Goal: Task Accomplishment & Management: Manage account settings

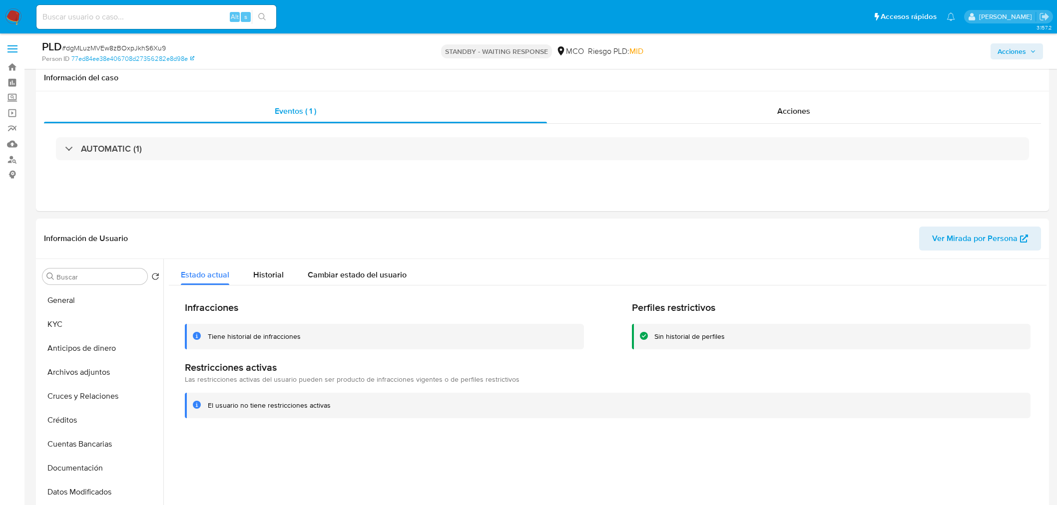
select select "10"
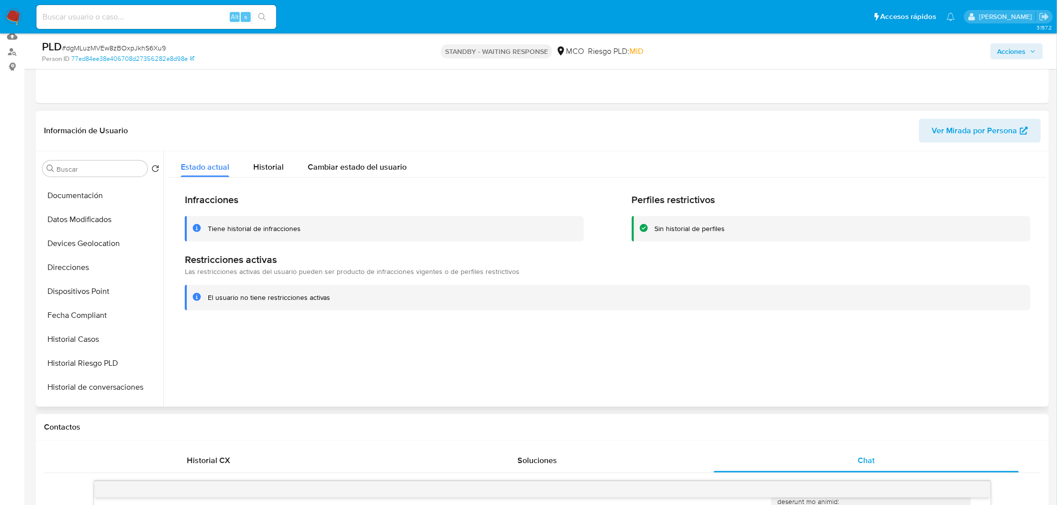
scroll to position [88, 0]
click at [108, 264] on button "Documentación" at bounding box center [96, 272] width 117 height 24
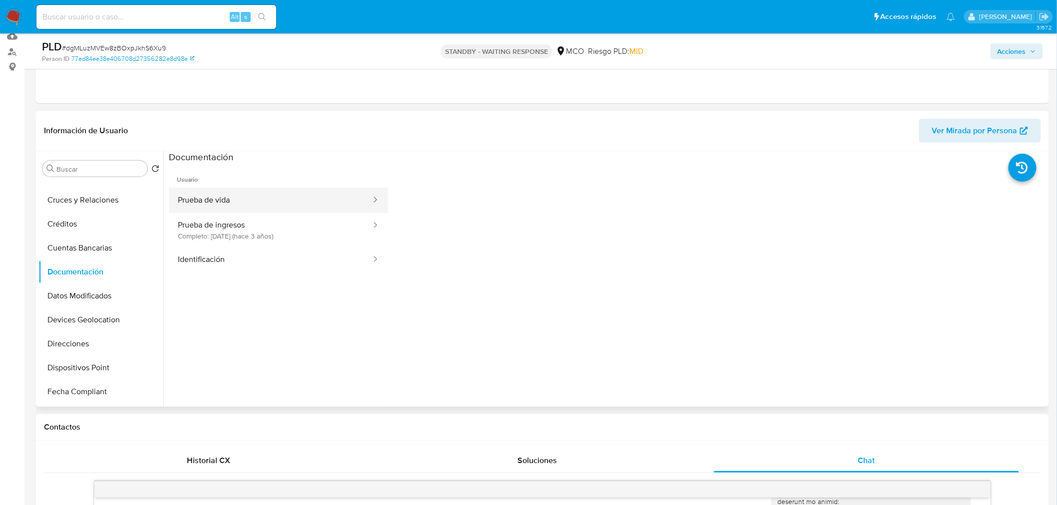
click at [266, 193] on button "Prueba de vida" at bounding box center [270, 200] width 203 height 25
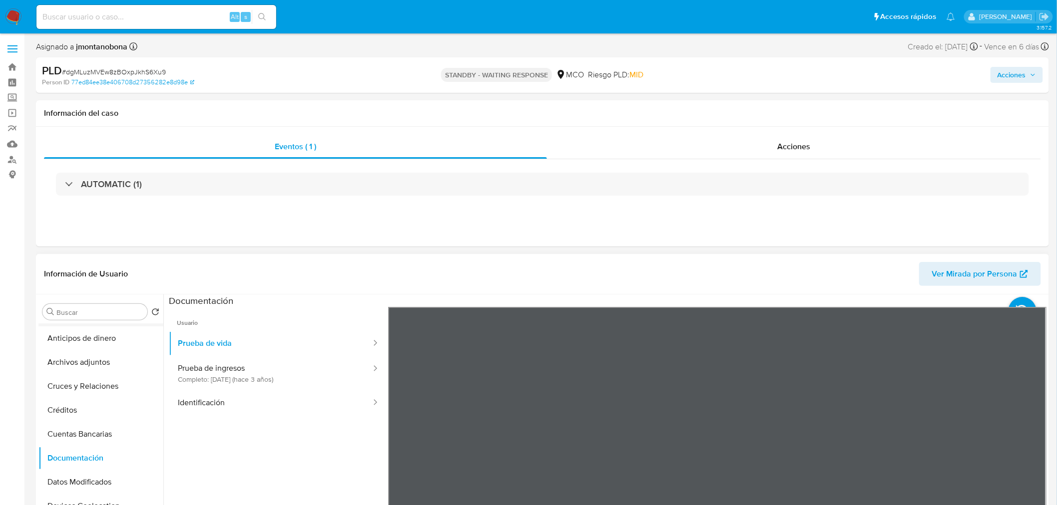
scroll to position [0, 0]
click at [68, 365] on button "KYC" at bounding box center [96, 360] width 117 height 24
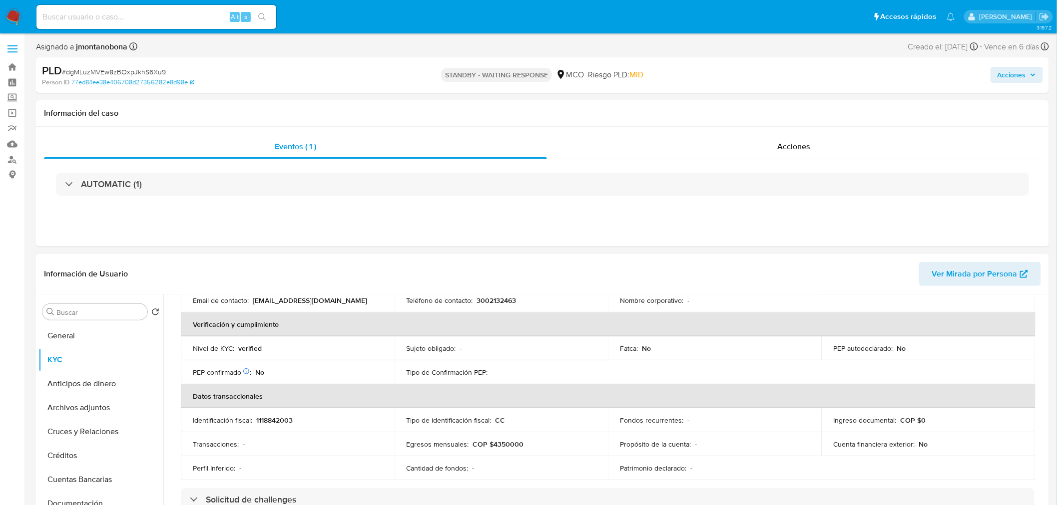
click at [13, 19] on img at bounding box center [13, 16] width 17 height 17
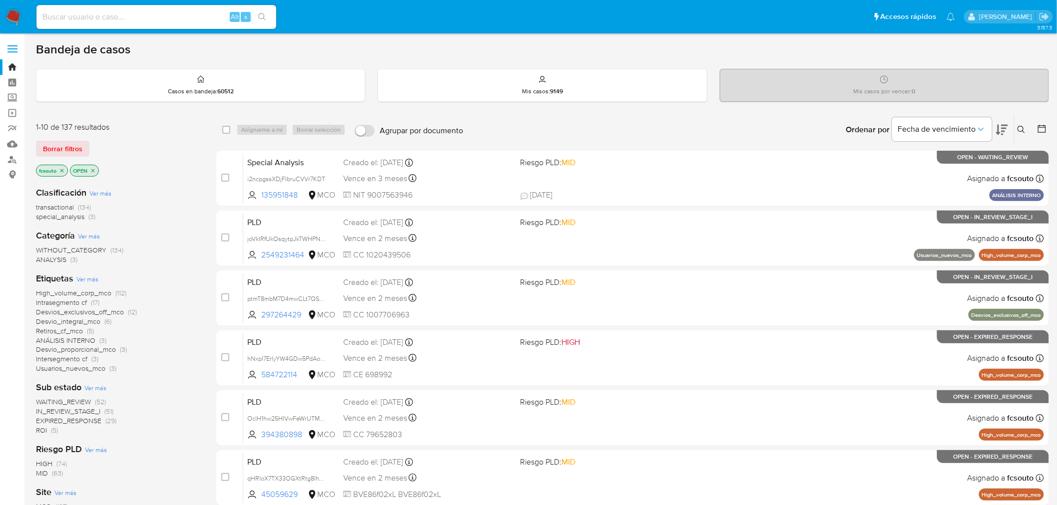
click at [40, 433] on span "ROI" at bounding box center [41, 430] width 11 height 10
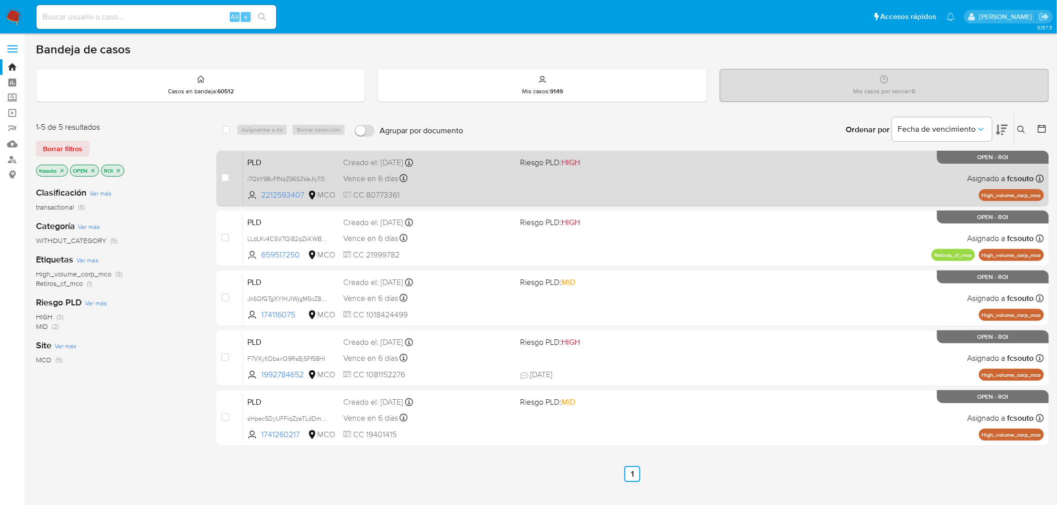
click at [574, 188] on div "PLD i7QkY98vFfNzZ96S3VeJIyT0 2212593407 MCO Riesgo PLD: HIGH Creado el: [DATE] …" at bounding box center [643, 178] width 801 height 50
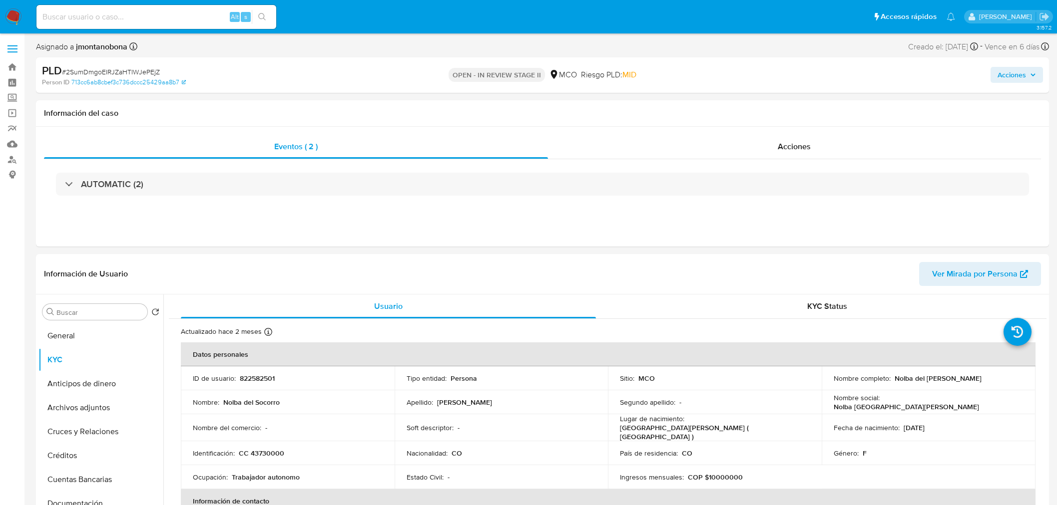
select select "10"
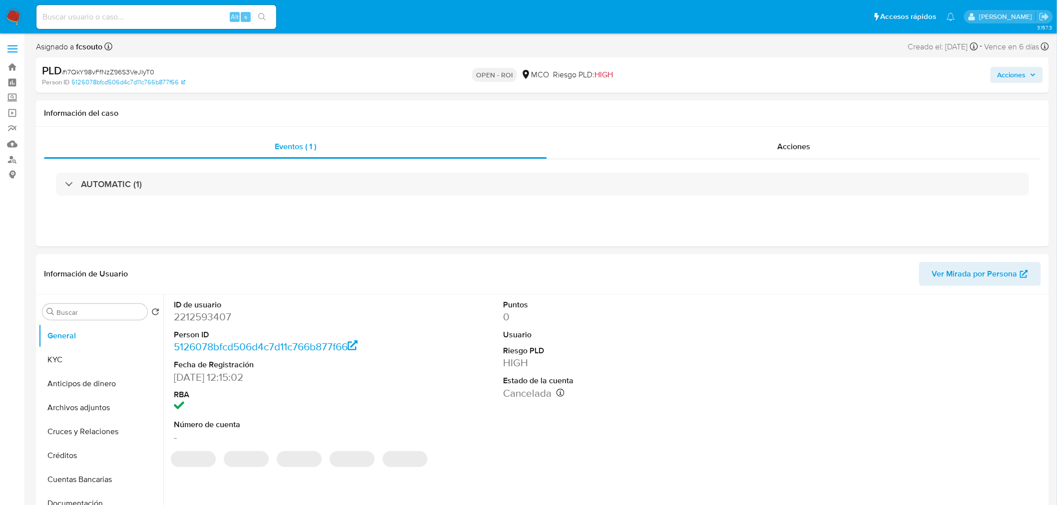
select select "10"
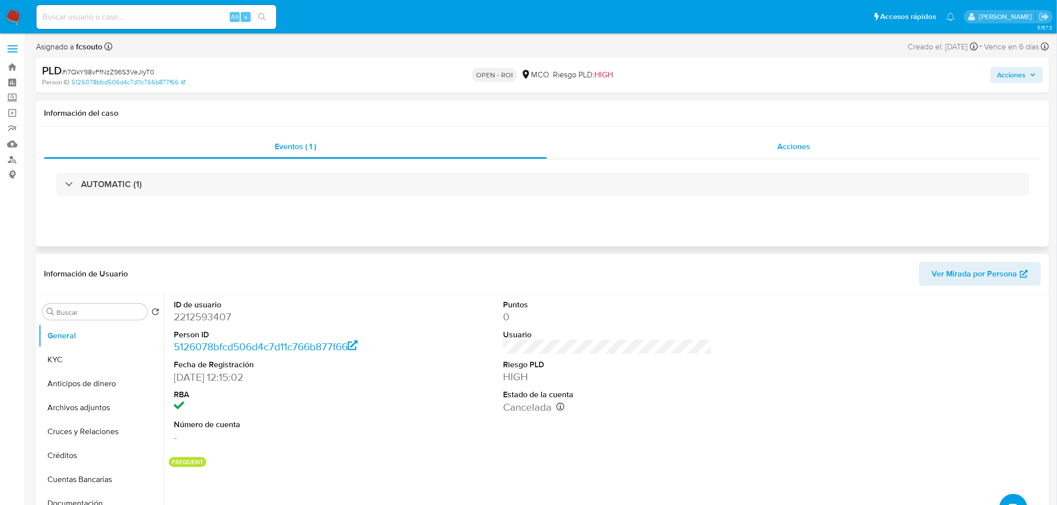
click at [819, 142] on div "Acciones" at bounding box center [794, 147] width 494 height 24
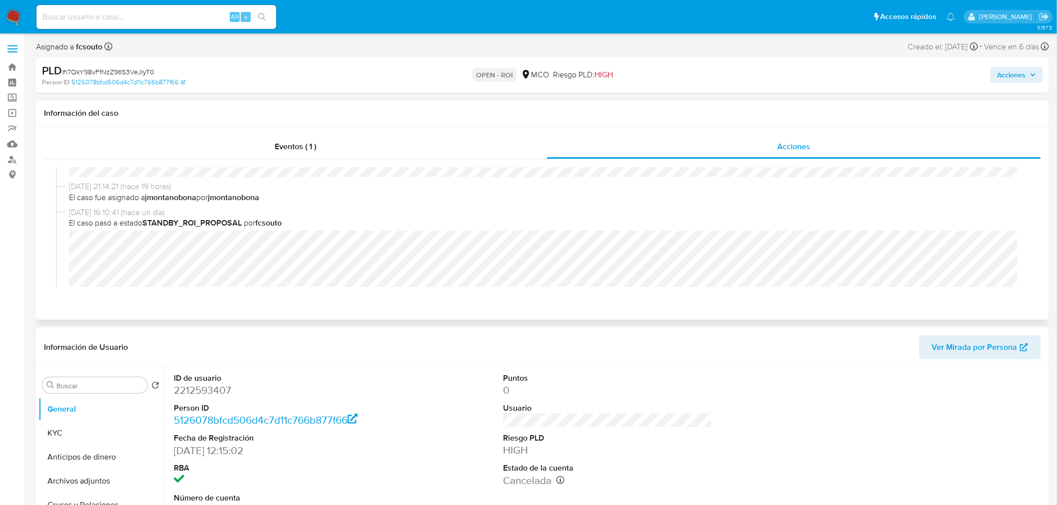
scroll to position [222, 0]
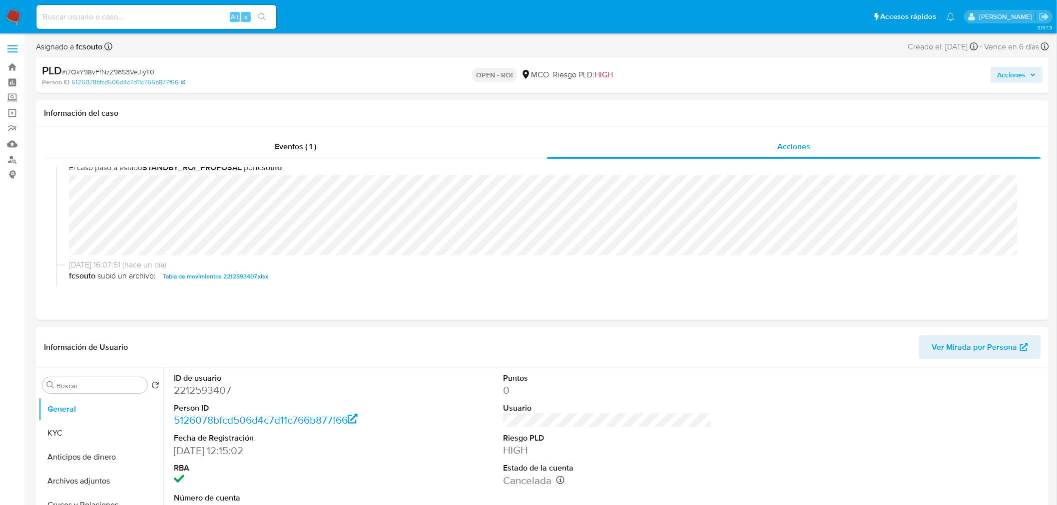
drag, startPoint x: 1022, startPoint y: 67, endPoint x: 1017, endPoint y: 72, distance: 6.7
click at [1022, 68] on span "Acciones" at bounding box center [1011, 75] width 28 height 16
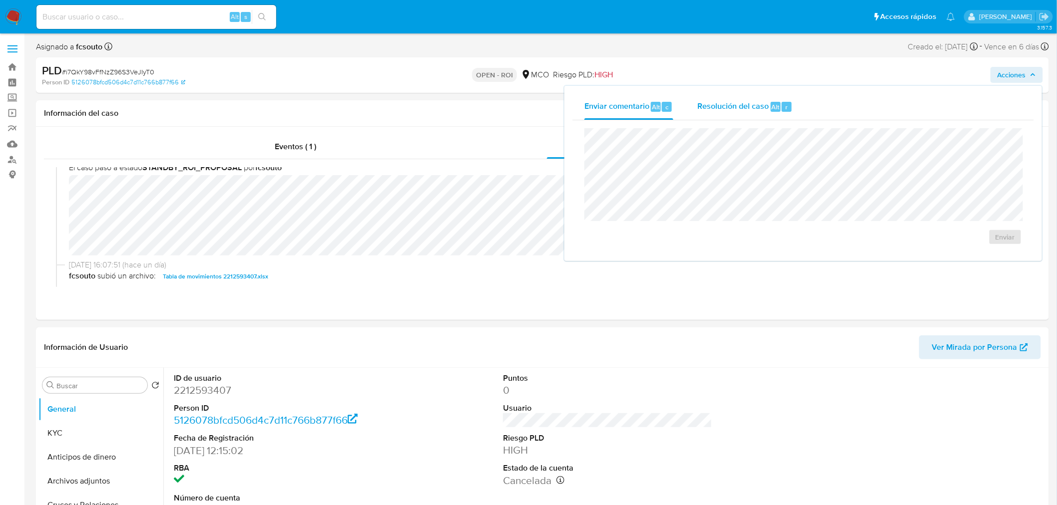
click at [756, 103] on span "Resolución del caso" at bounding box center [732, 106] width 71 height 11
click at [985, 246] on span "ROI" at bounding box center [976, 247] width 49 height 22
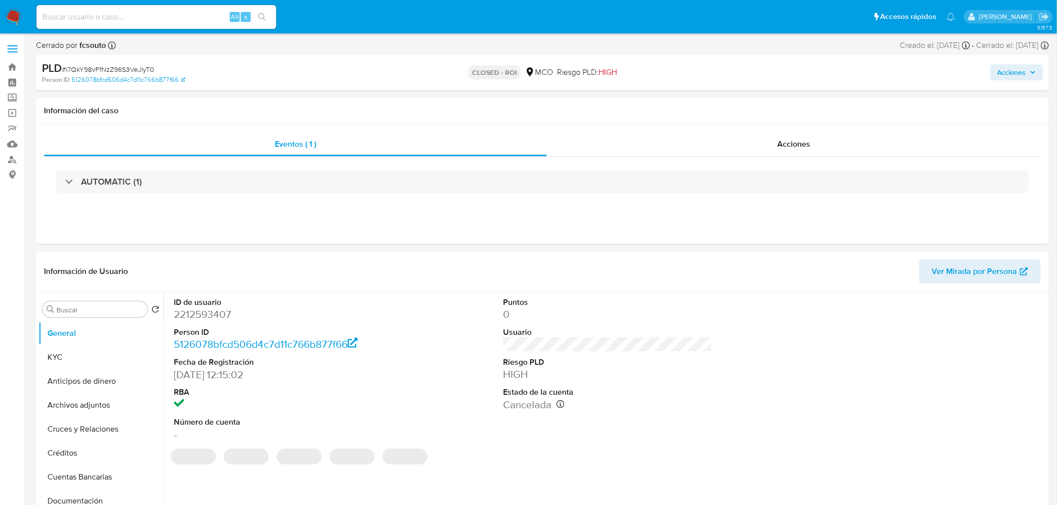
select select "10"
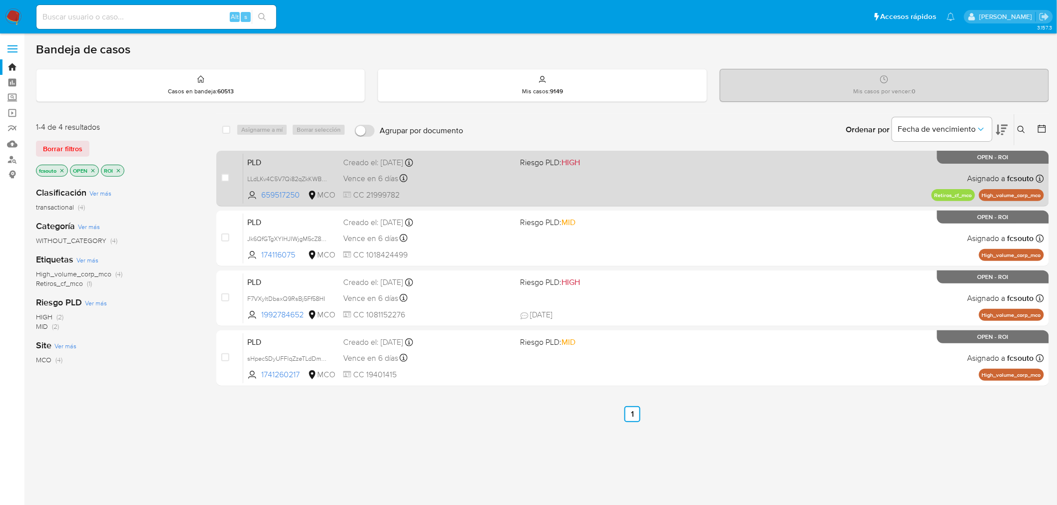
click at [618, 177] on div "PLD LLdLKv4C5V7Qi82qZkKWBrTa 659517250 MCO Riesgo PLD: HIGH Creado el: [DATE] C…" at bounding box center [643, 178] width 801 height 50
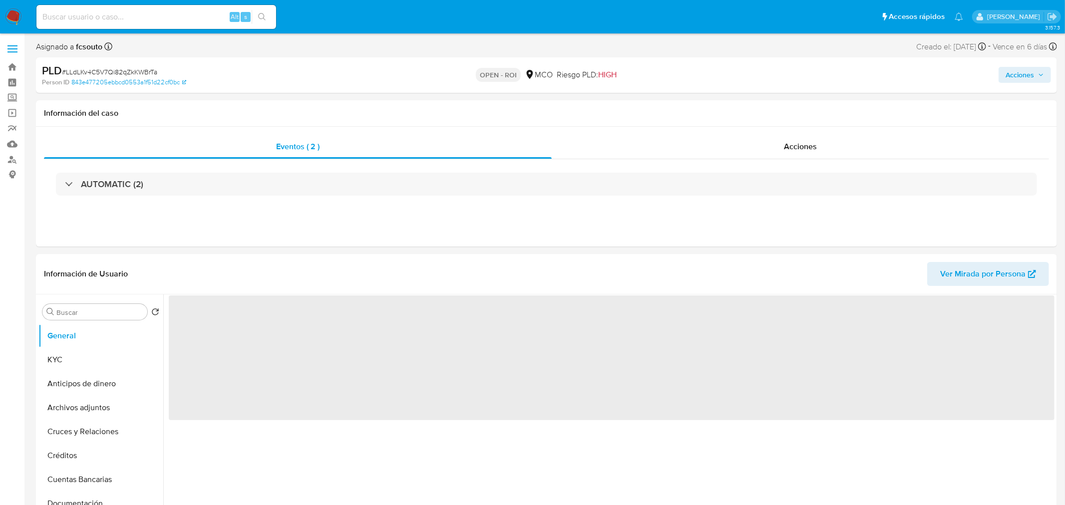
select select "10"
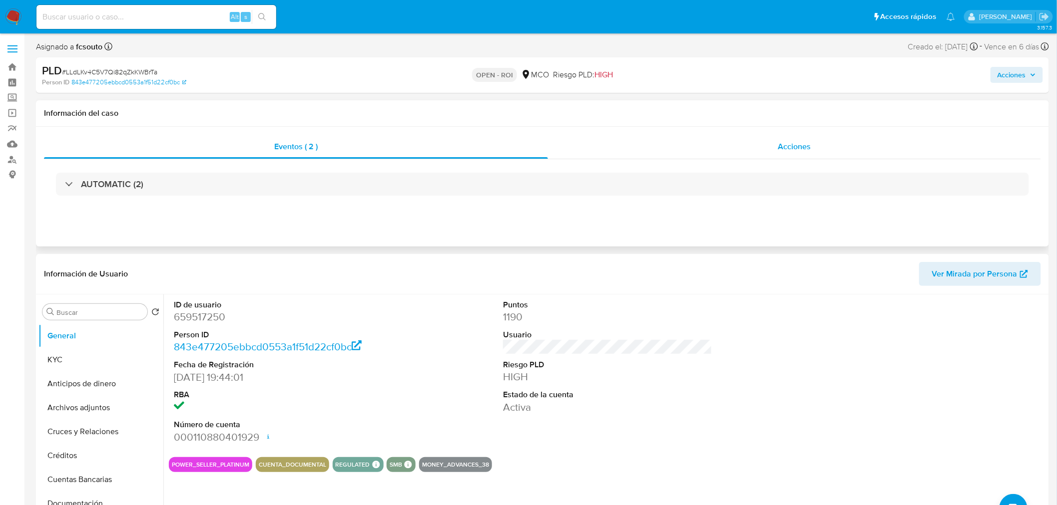
click at [810, 135] on div "Acciones" at bounding box center [794, 147] width 493 height 24
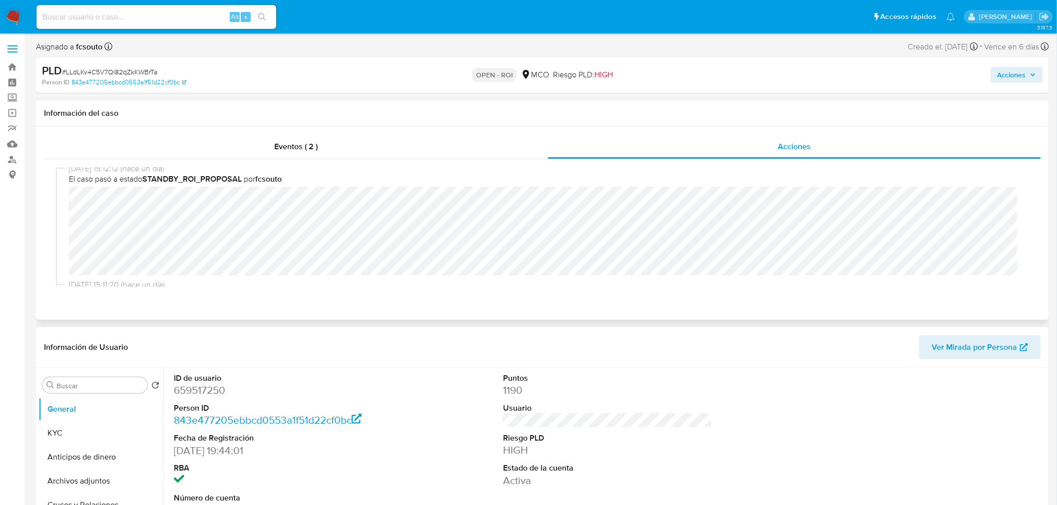
scroll to position [222, 0]
click at [1026, 77] on span "Acciones" at bounding box center [1011, 75] width 28 height 16
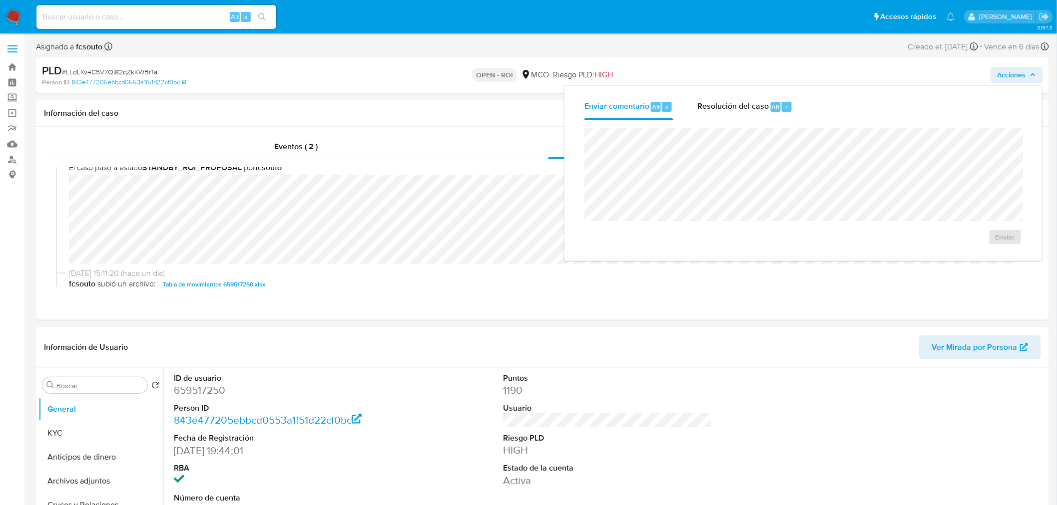
click at [770, 88] on div "Enviar comentario Alt c Resolución del caso Alt r Enviar" at bounding box center [802, 173] width 477 height 175
drag, startPoint x: 761, startPoint y: 102, endPoint x: 731, endPoint y: 119, distance: 34.4
click at [761, 102] on span "Resolución del caso" at bounding box center [732, 106] width 71 height 11
click at [976, 250] on span "ROI" at bounding box center [976, 247] width 49 height 22
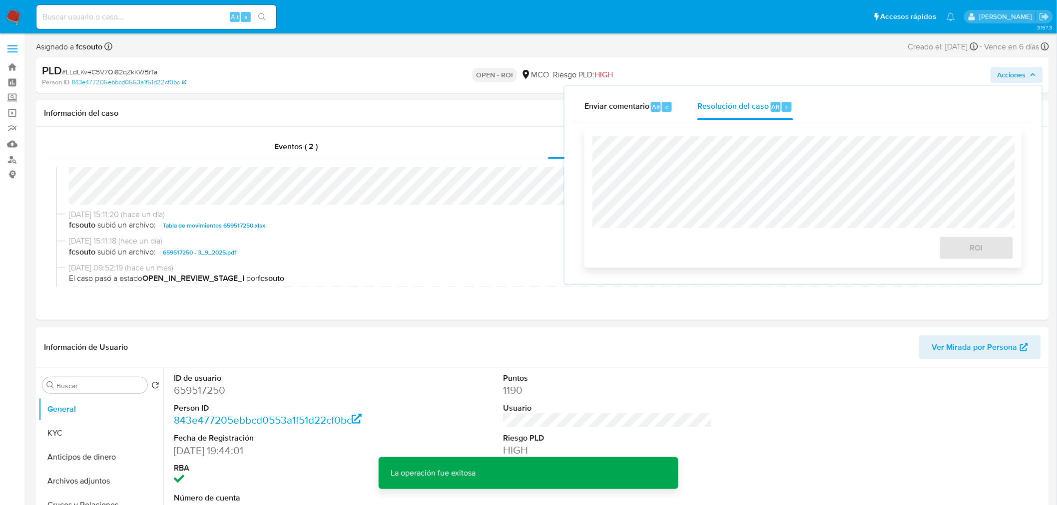
scroll to position [333, 0]
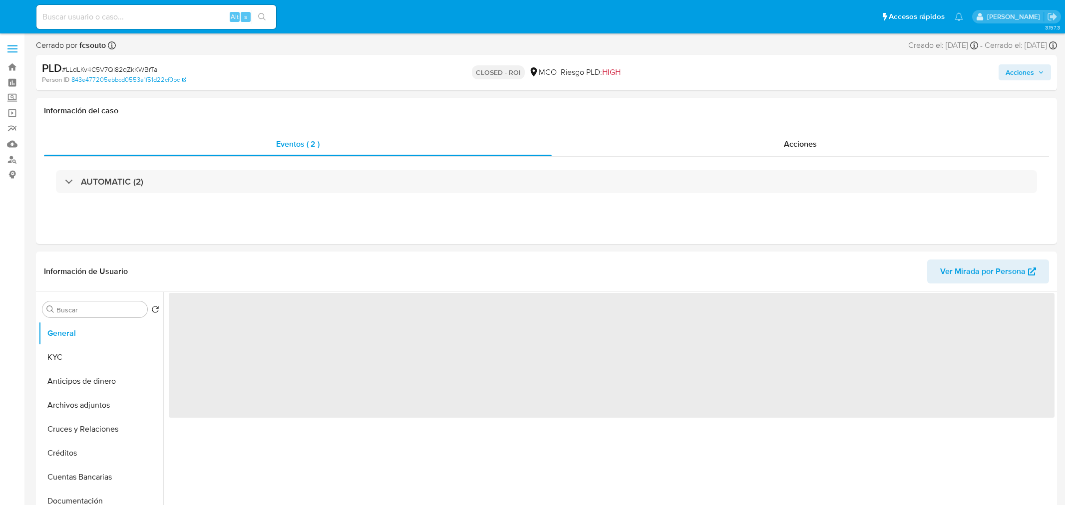
select select "10"
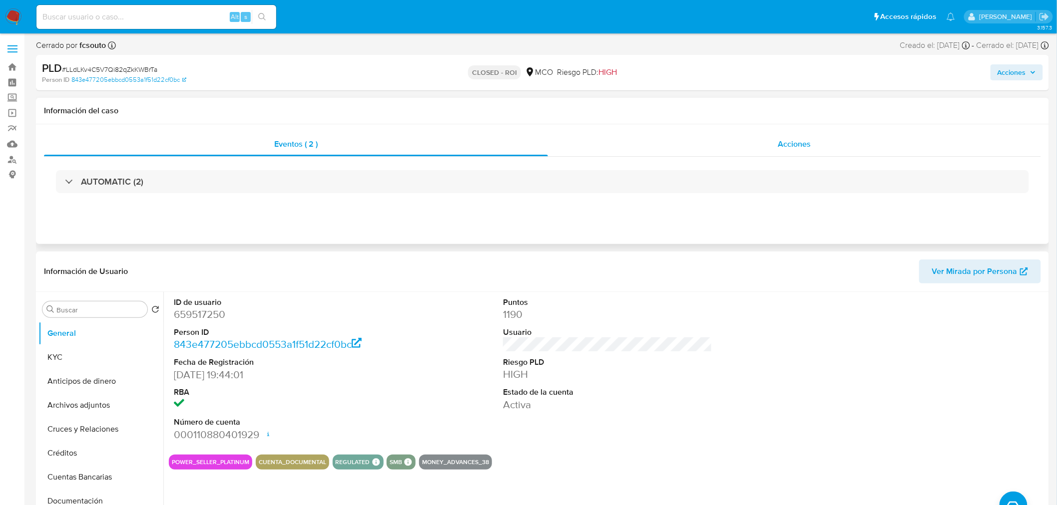
click at [769, 146] on div "Acciones" at bounding box center [794, 144] width 493 height 24
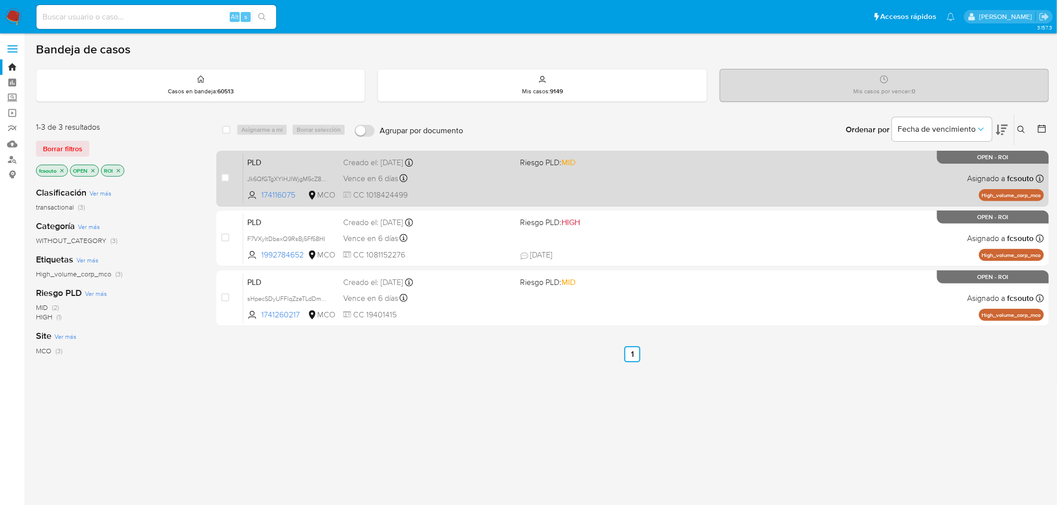
click at [472, 167] on div "Creado el: [DATE] Creado el: [DATE] 07:05:47" at bounding box center [427, 162] width 169 height 11
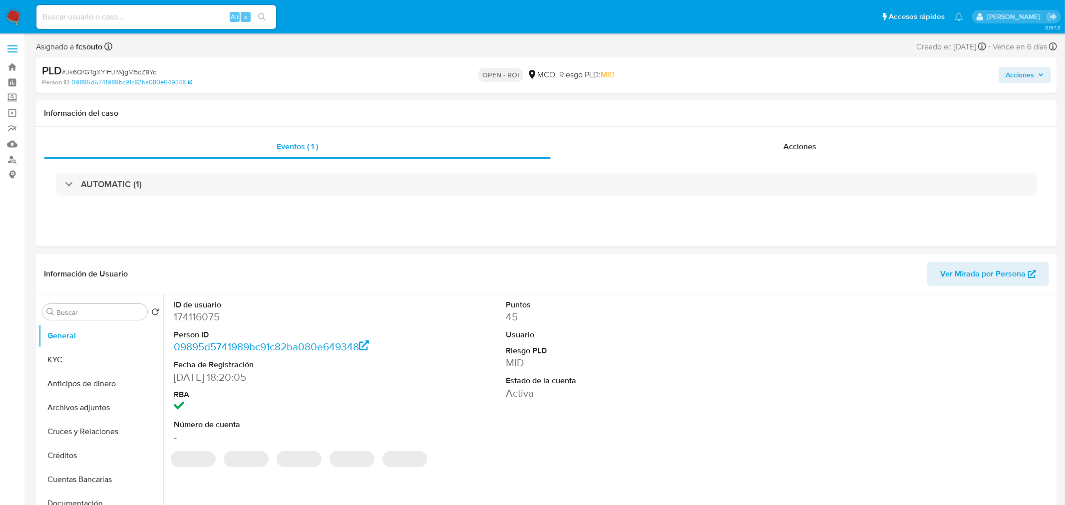
select select "10"
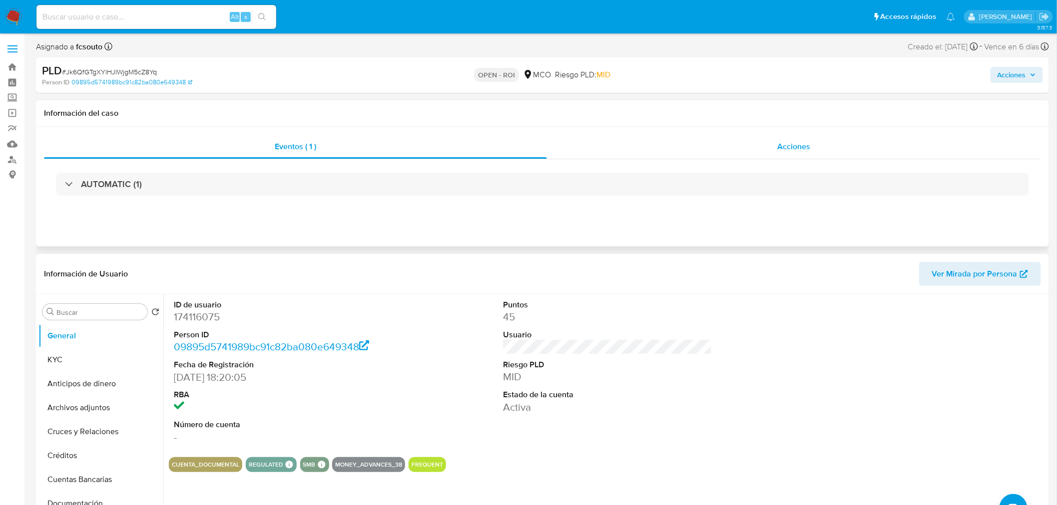
click at [795, 141] on span "Acciones" at bounding box center [793, 146] width 33 height 11
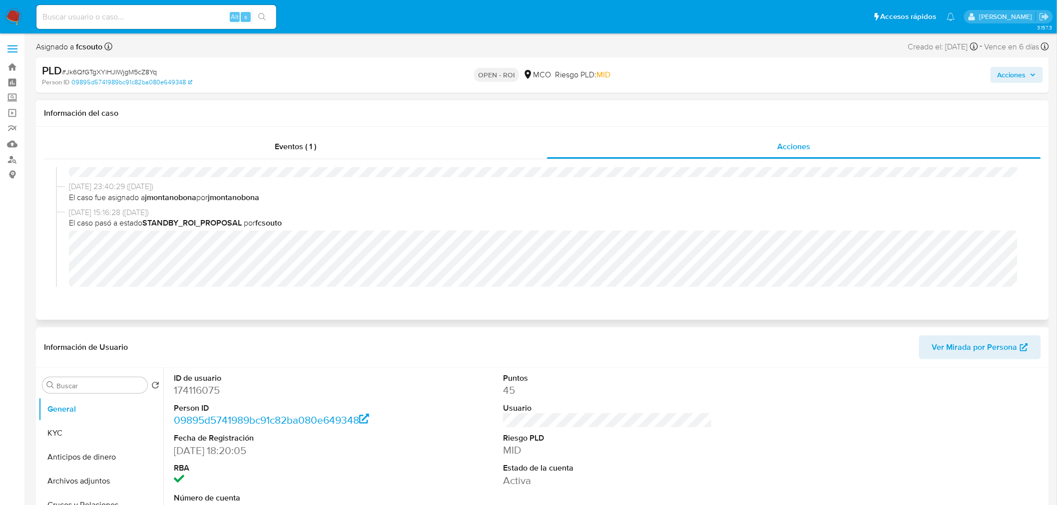
scroll to position [222, 0]
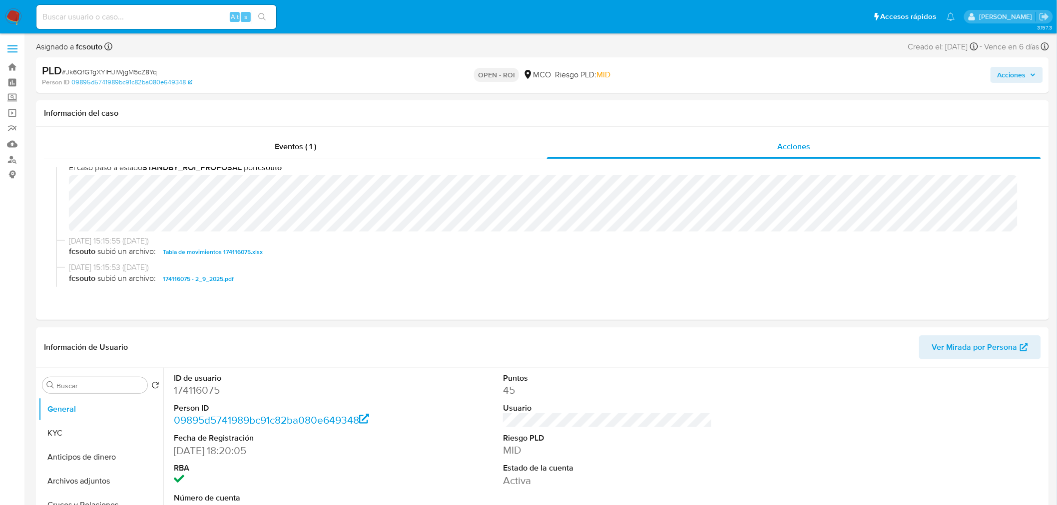
click at [1008, 71] on span "Acciones" at bounding box center [1011, 75] width 28 height 16
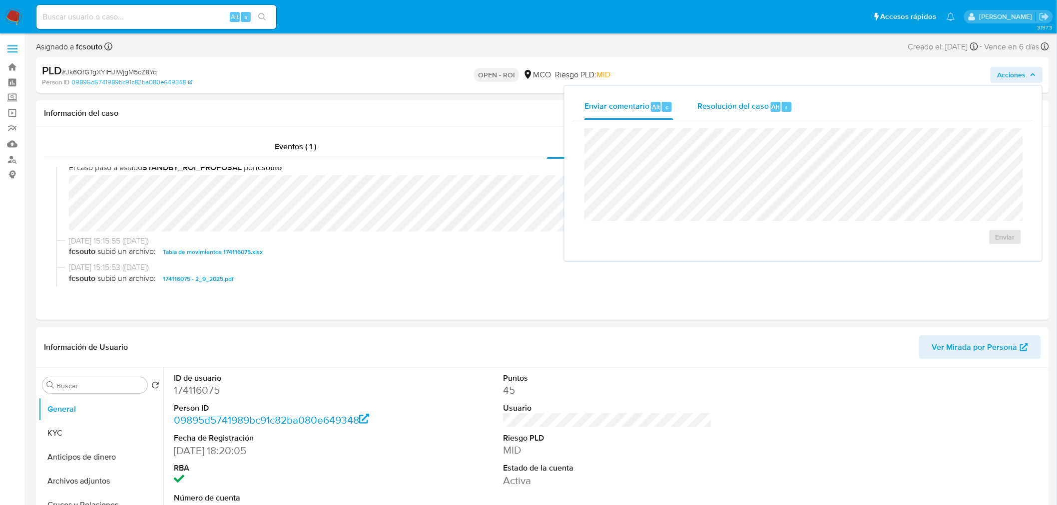
click at [744, 109] on span "Resolución del caso" at bounding box center [732, 106] width 71 height 11
click at [983, 250] on span "ROI" at bounding box center [976, 247] width 49 height 22
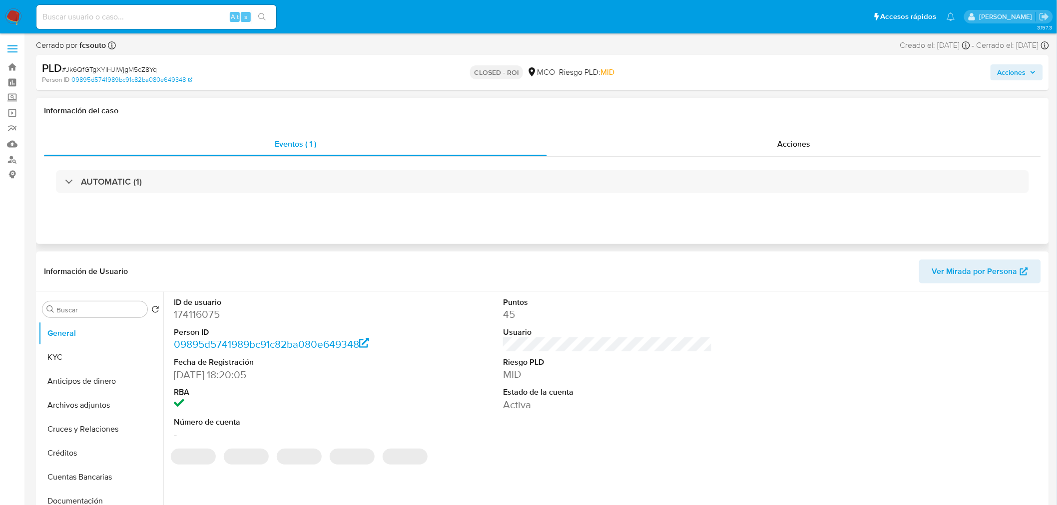
select select "10"
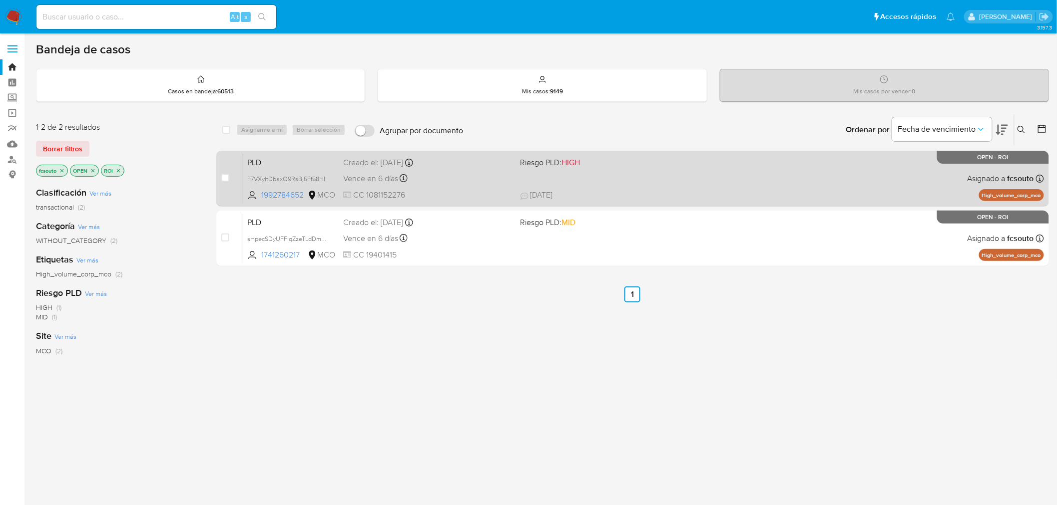
click at [456, 180] on div "Vence en 6 días Vence el 10/09/2025 07:04:58" at bounding box center [427, 178] width 169 height 13
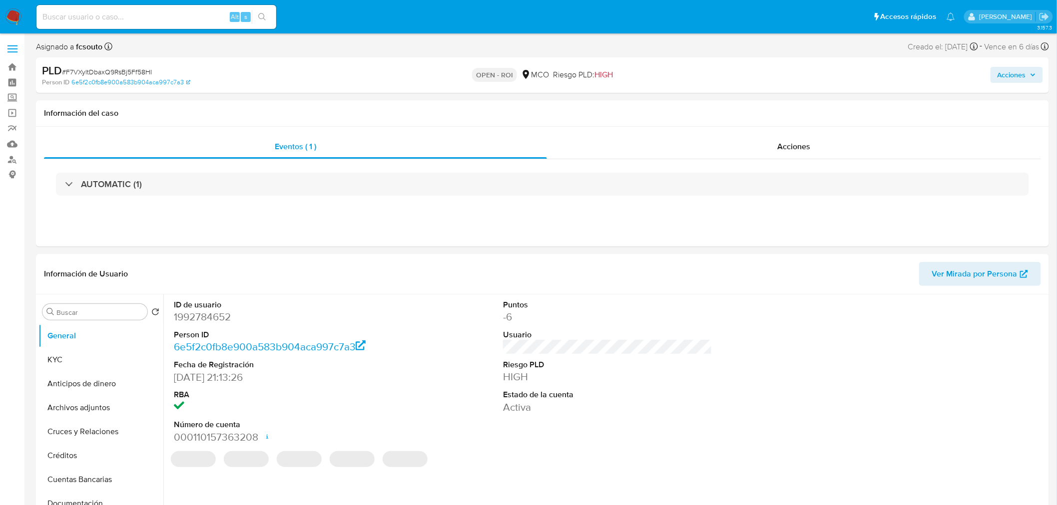
select select "10"
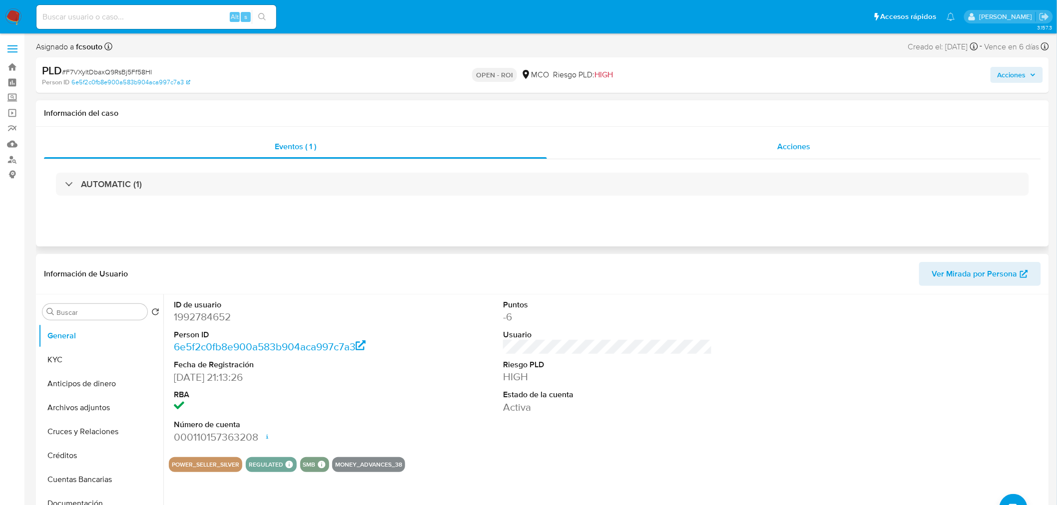
click at [825, 147] on div "Acciones" at bounding box center [794, 147] width 494 height 24
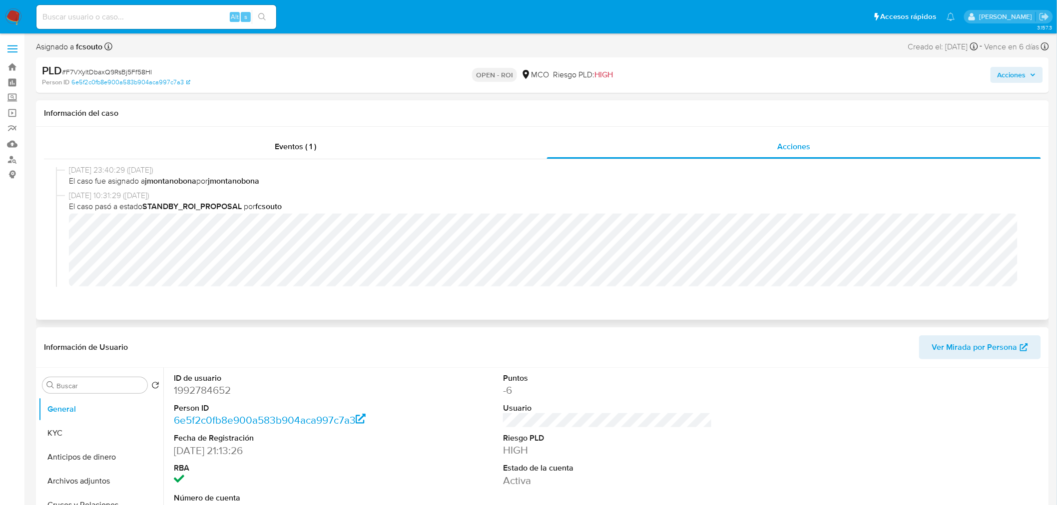
scroll to position [166, 0]
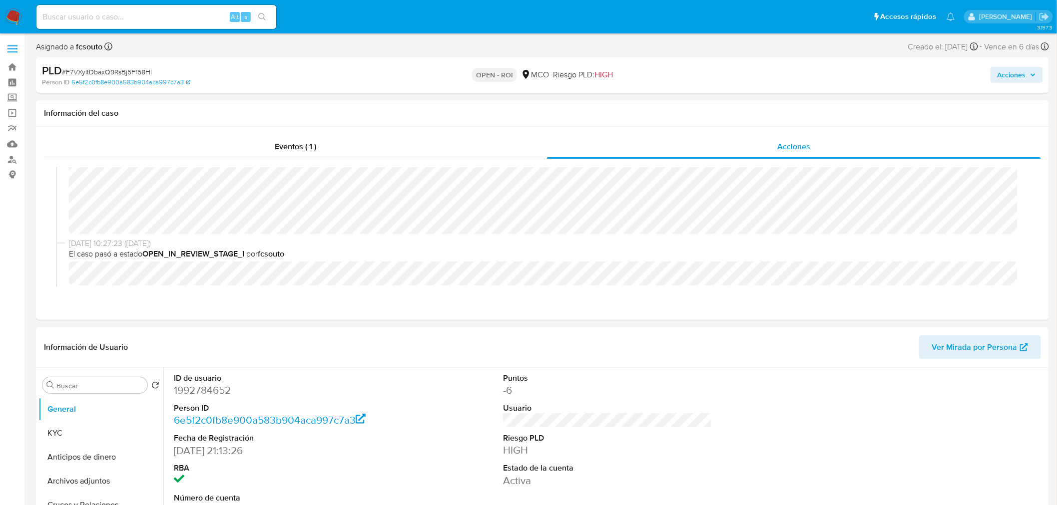
click at [1010, 72] on span "Acciones" at bounding box center [1011, 75] width 28 height 16
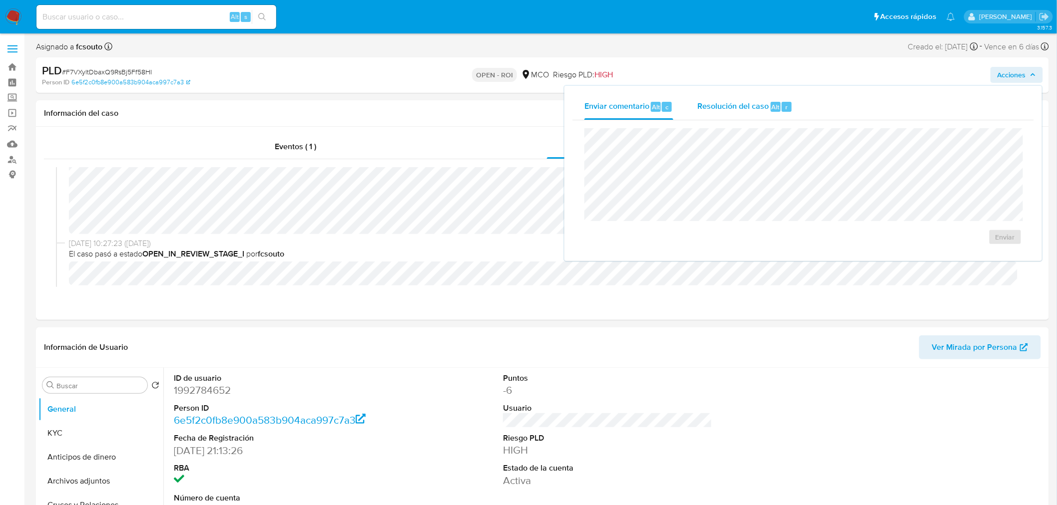
click at [696, 108] on button "Resolución del caso Alt r" at bounding box center [744, 107] width 119 height 26
click at [989, 248] on span "ROI" at bounding box center [976, 247] width 49 height 22
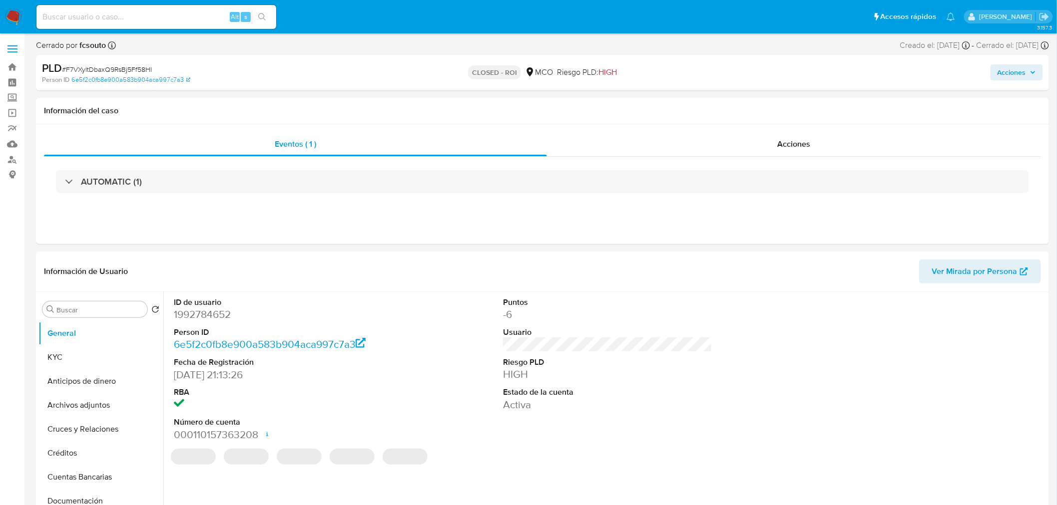
select select "10"
click at [792, 150] on div "Acciones" at bounding box center [794, 144] width 494 height 24
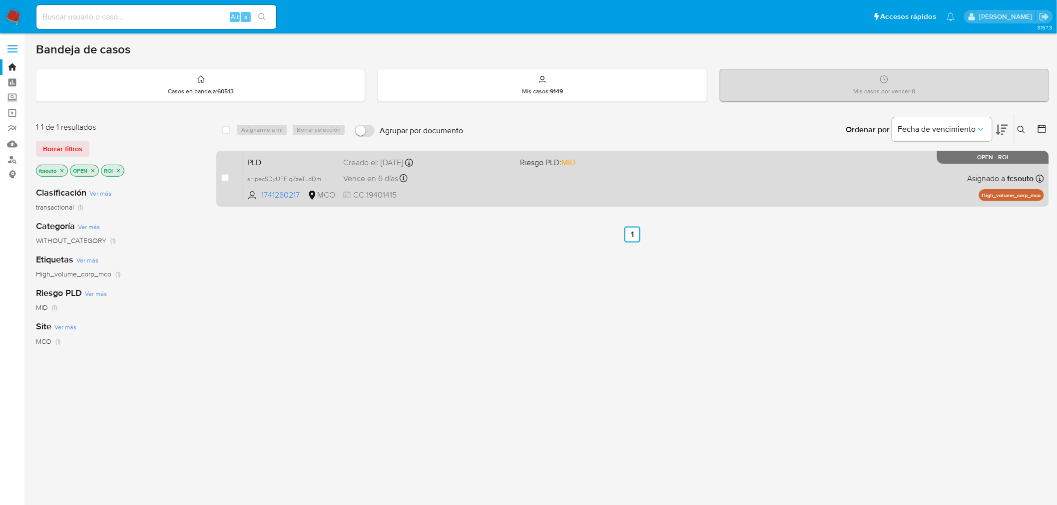
click at [640, 188] on div "PLD sHpecSDyUFFlqZzeTLdDm9Dw 1741260217 MCO Riesgo PLD: MID Creado el: [DATE] C…" at bounding box center [643, 178] width 801 height 50
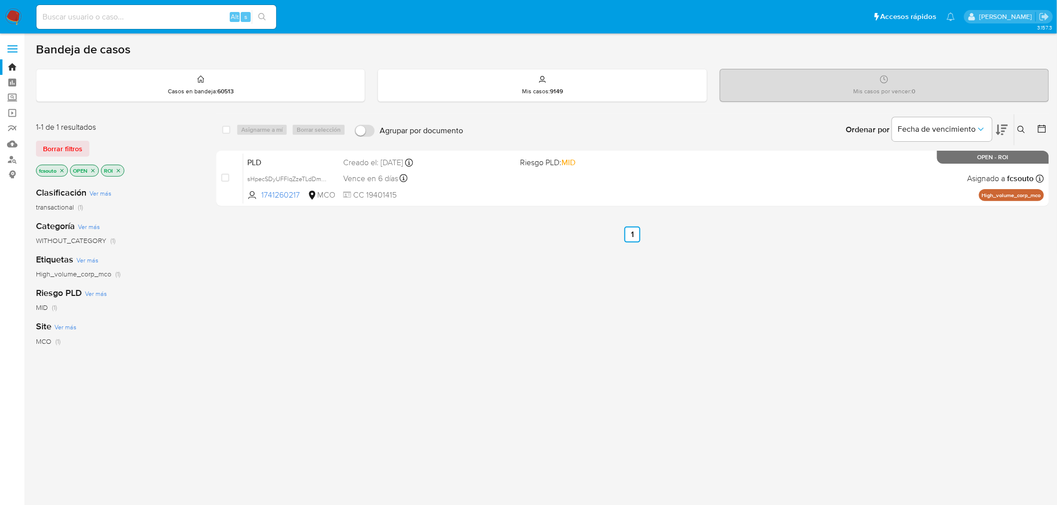
click at [15, 17] on img at bounding box center [13, 16] width 17 height 17
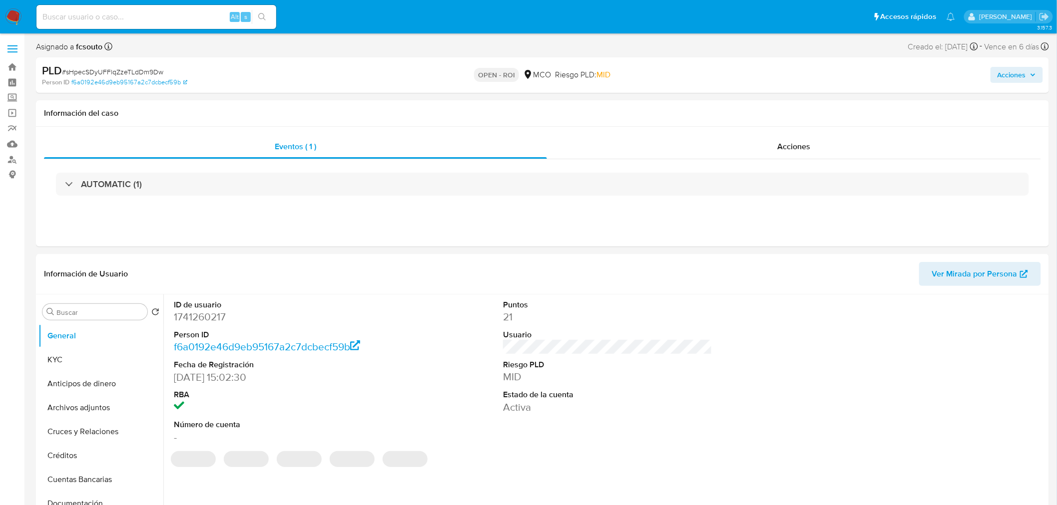
select select "10"
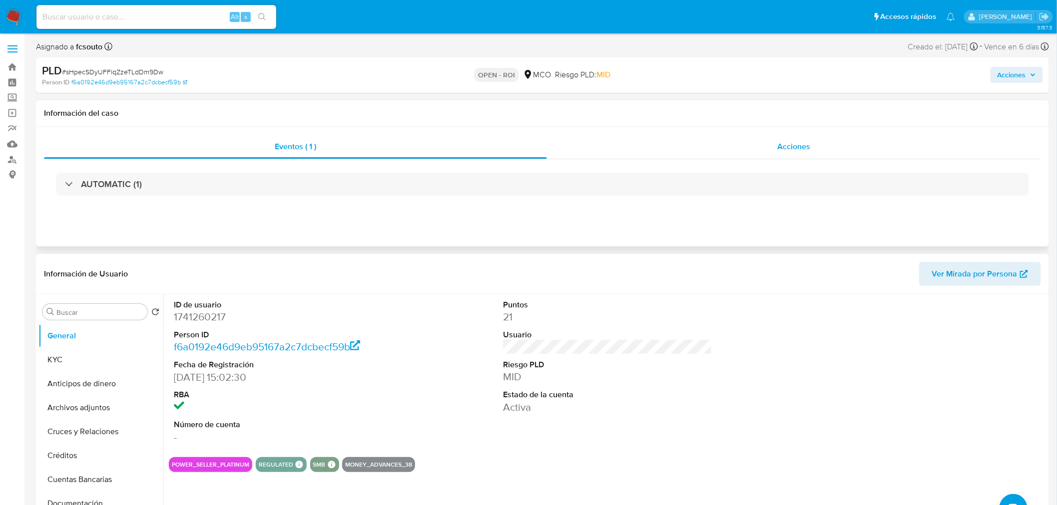
click at [754, 140] on div "Acciones" at bounding box center [794, 147] width 494 height 24
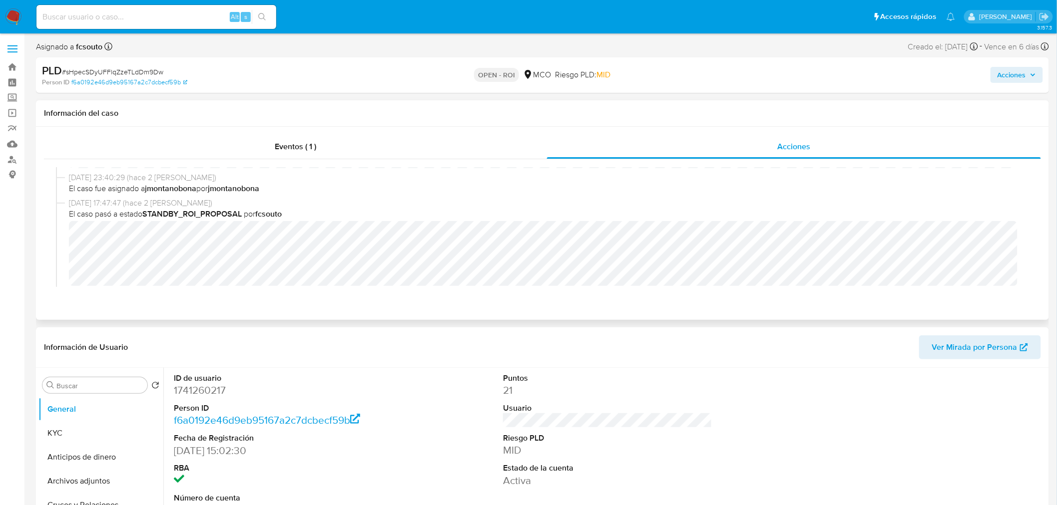
scroll to position [111, 0]
click at [1015, 72] on span "Acciones" at bounding box center [1011, 75] width 28 height 16
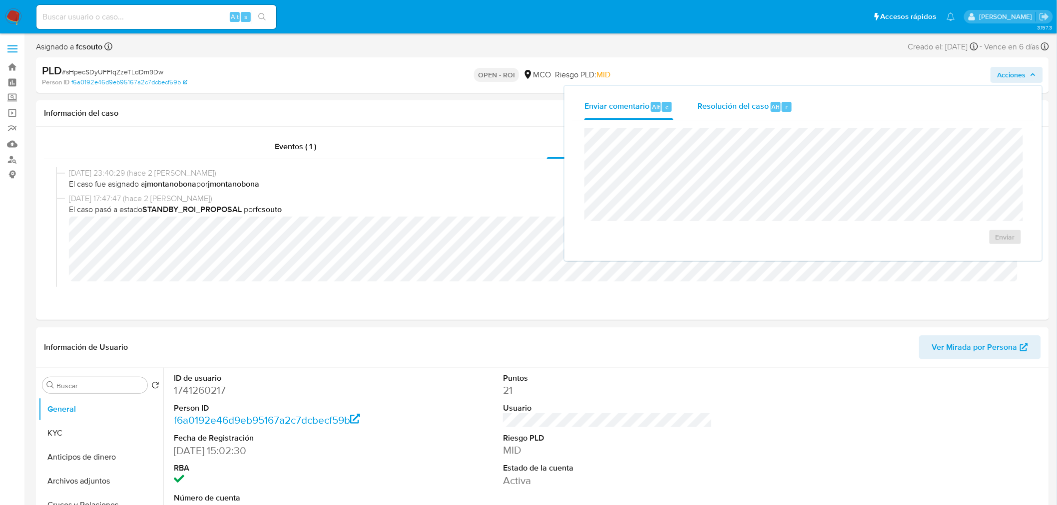
click at [747, 112] on div "Resolución del caso Alt r" at bounding box center [744, 107] width 95 height 26
click at [998, 236] on button "ROI" at bounding box center [976, 247] width 75 height 24
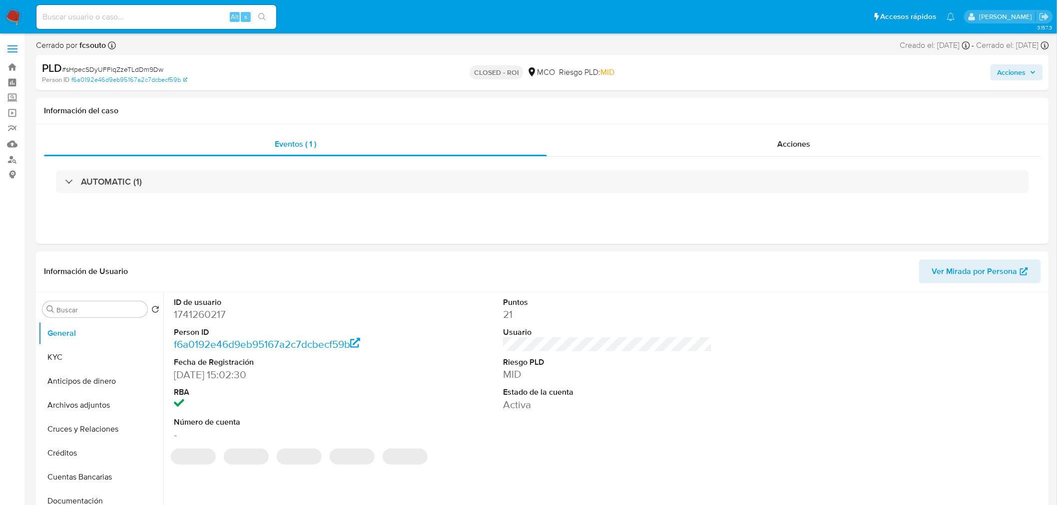
select select "10"
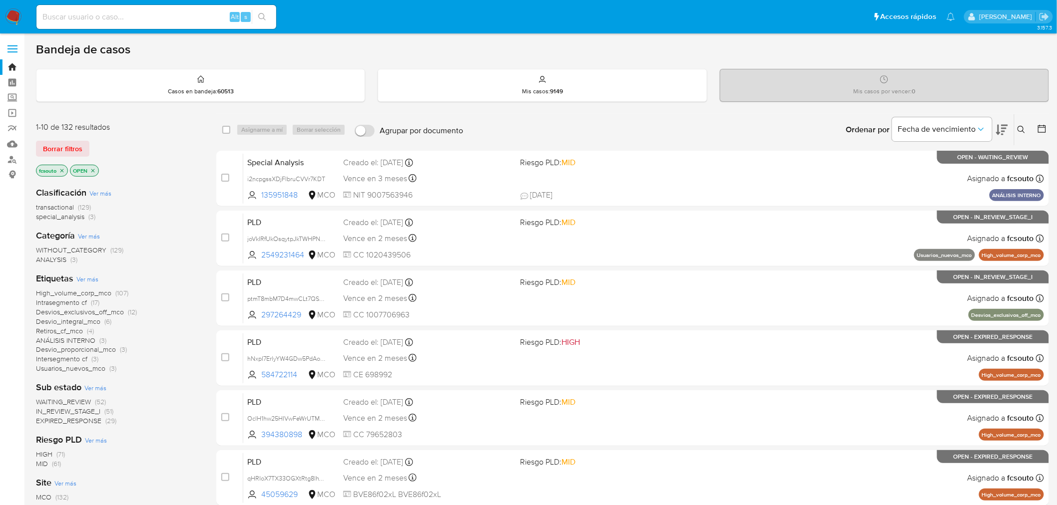
click at [1002, 130] on icon at bounding box center [1002, 130] width 12 height 10
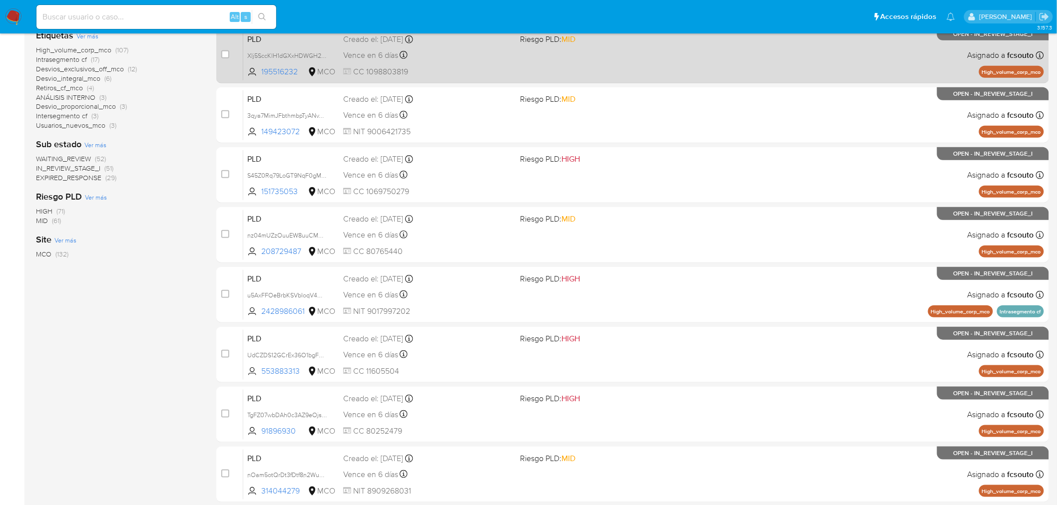
scroll to position [282, 0]
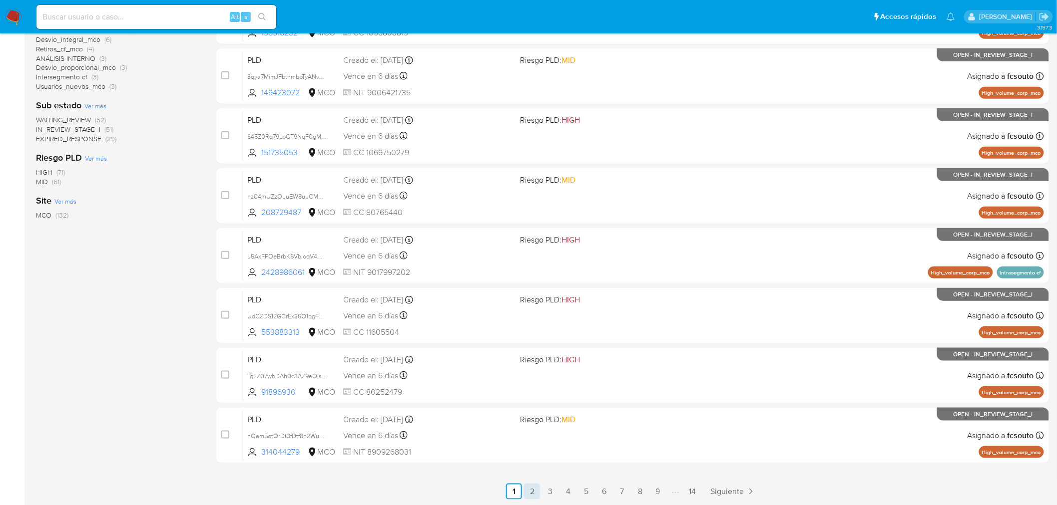
click at [536, 491] on link "2" at bounding box center [532, 492] width 16 height 16
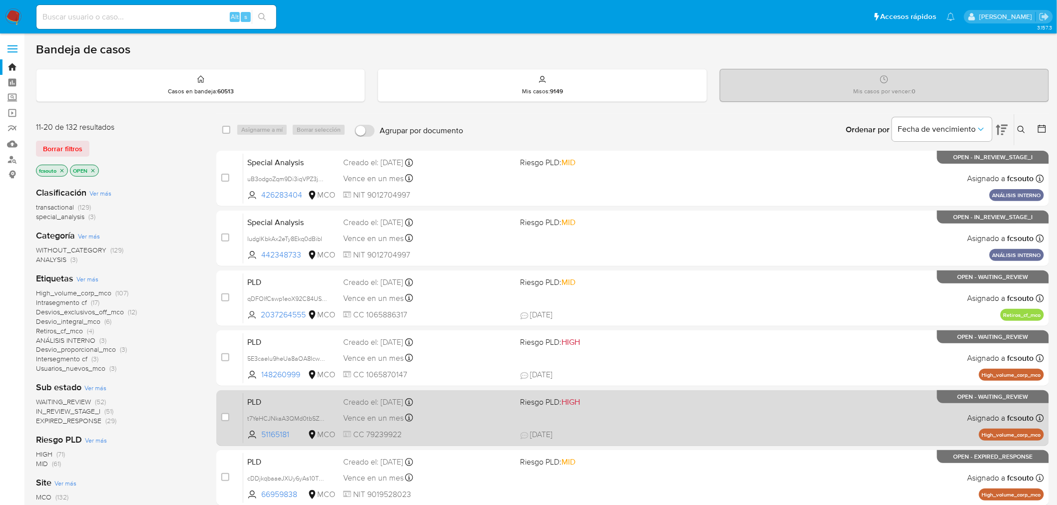
scroll to position [282, 0]
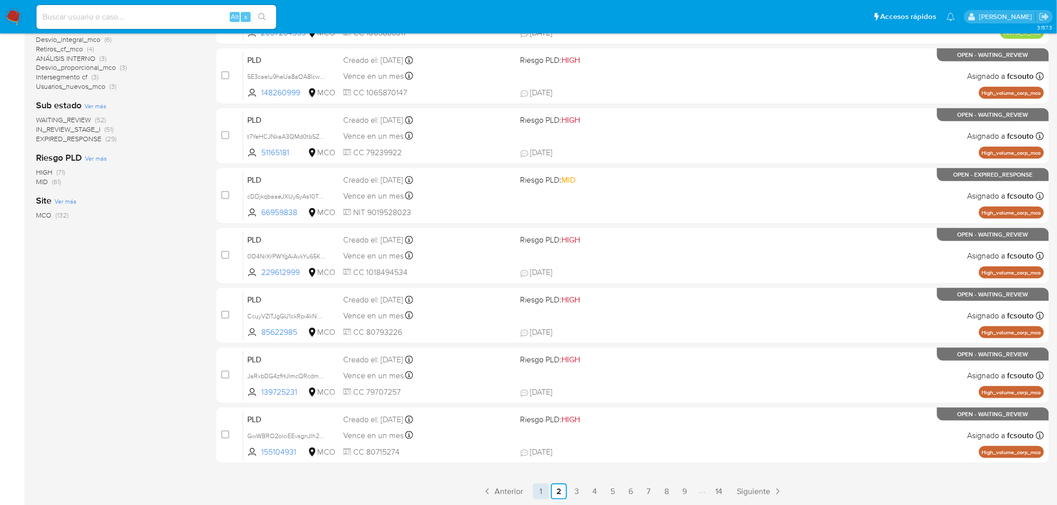
click at [542, 490] on link "1" at bounding box center [541, 492] width 16 height 16
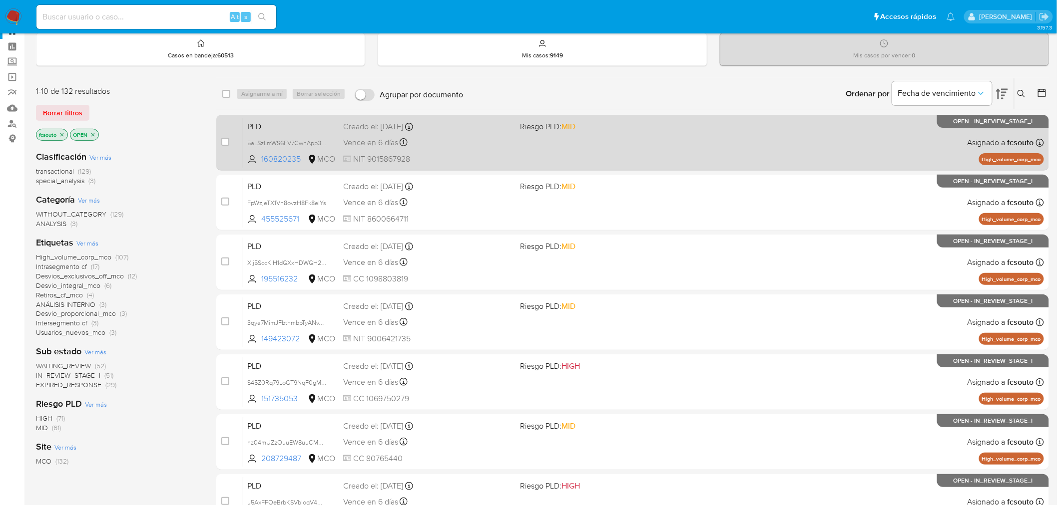
scroll to position [55, 0]
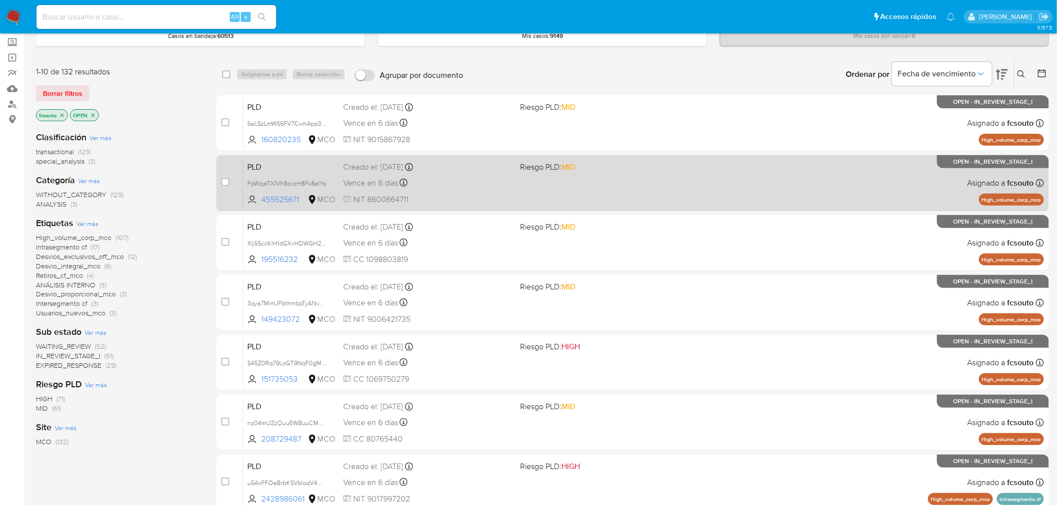
click at [432, 197] on span "NIT 8600664711" at bounding box center [427, 199] width 169 height 11
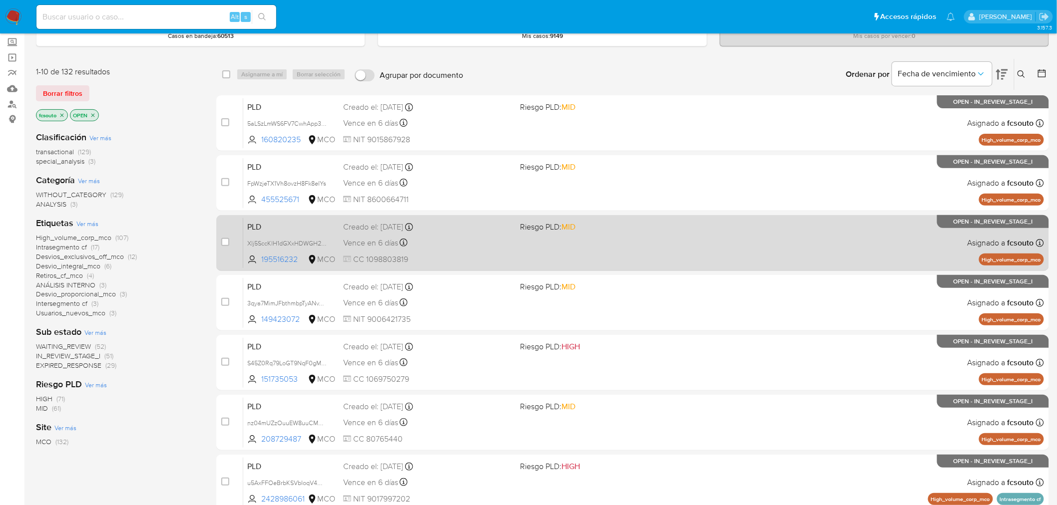
click at [465, 260] on span "CC 1098803819" at bounding box center [427, 259] width 169 height 11
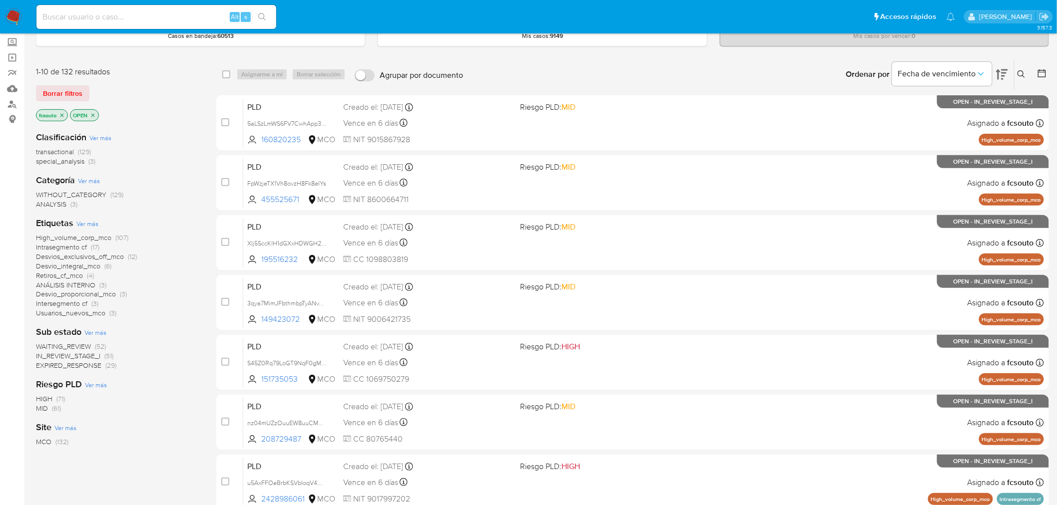
click at [11, 21] on img at bounding box center [13, 16] width 17 height 17
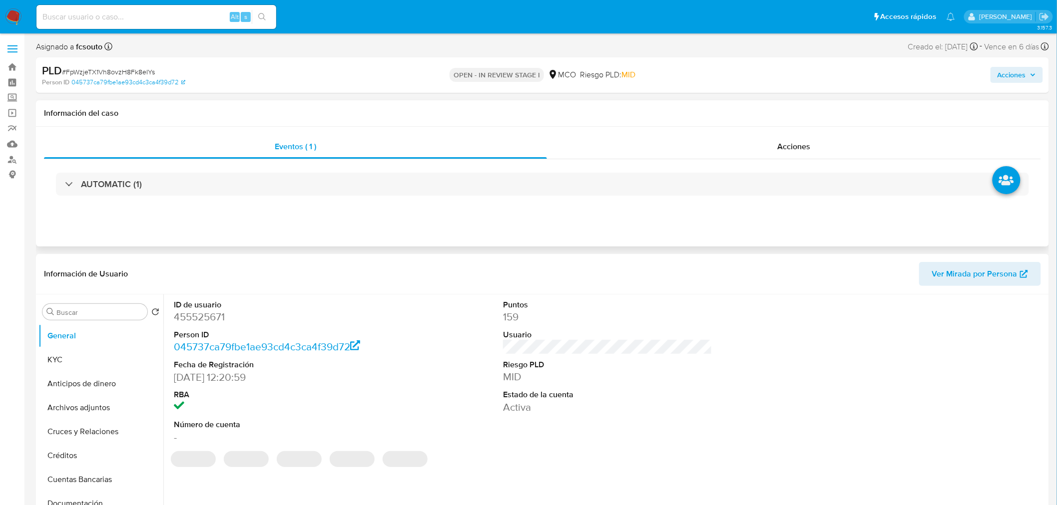
select select "10"
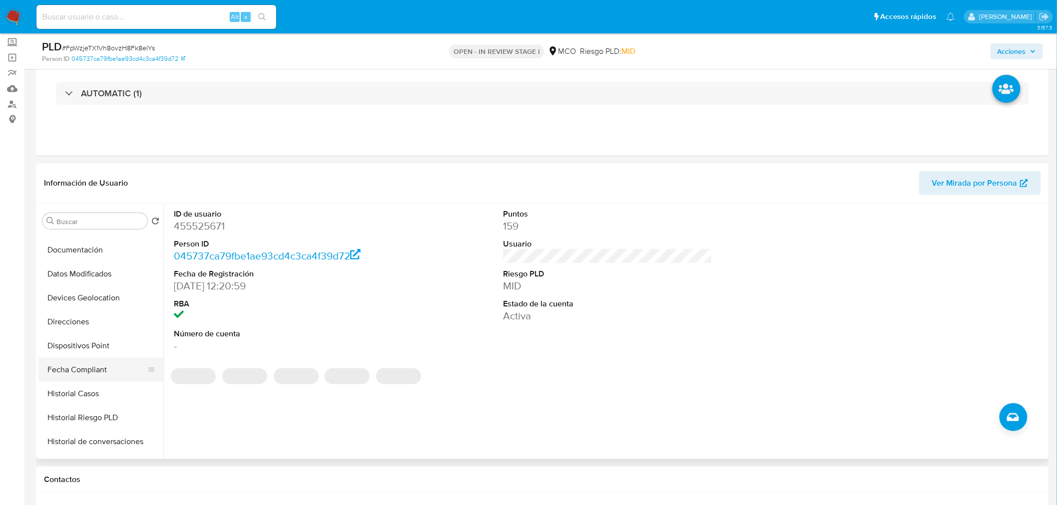
scroll to position [166, 0]
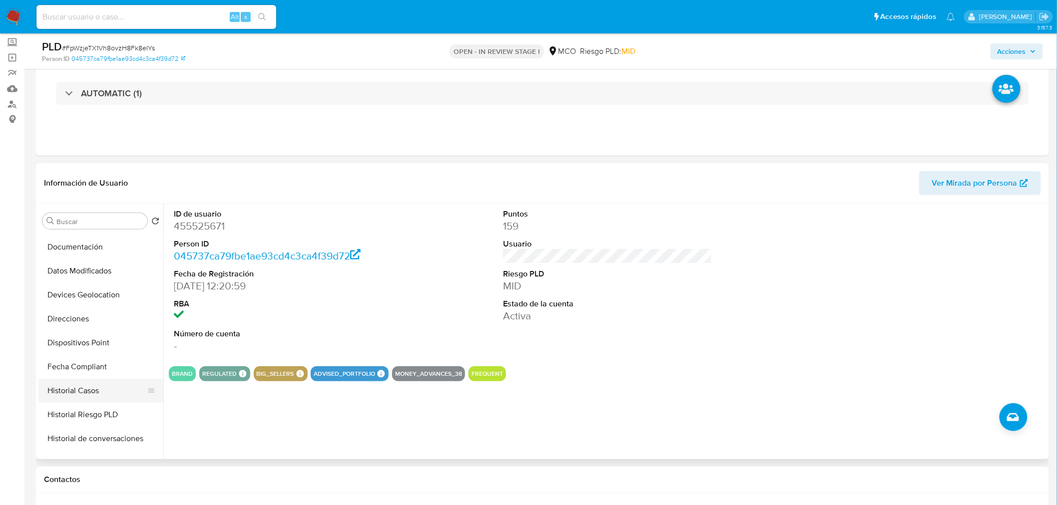
click at [101, 391] on button "Historial Casos" at bounding box center [96, 391] width 117 height 24
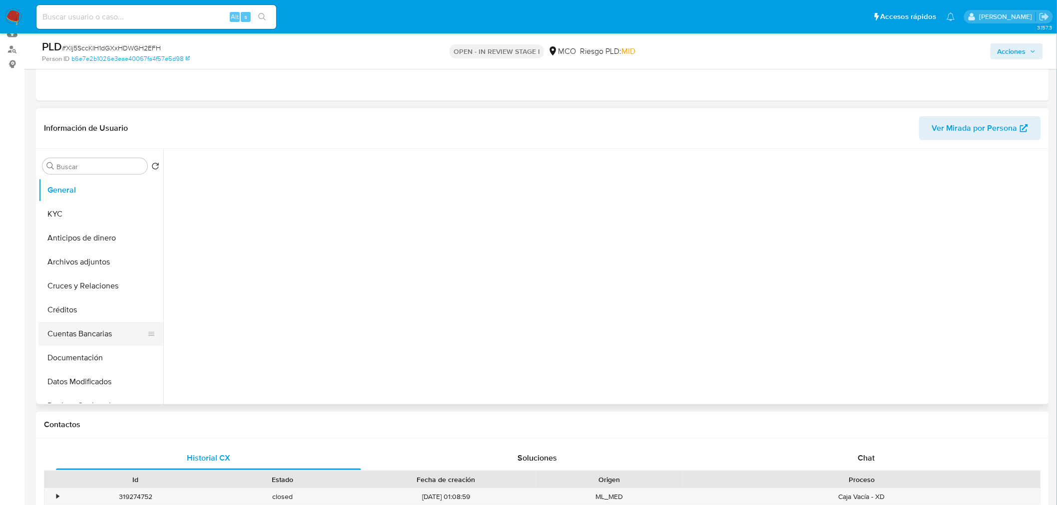
scroll to position [111, 0]
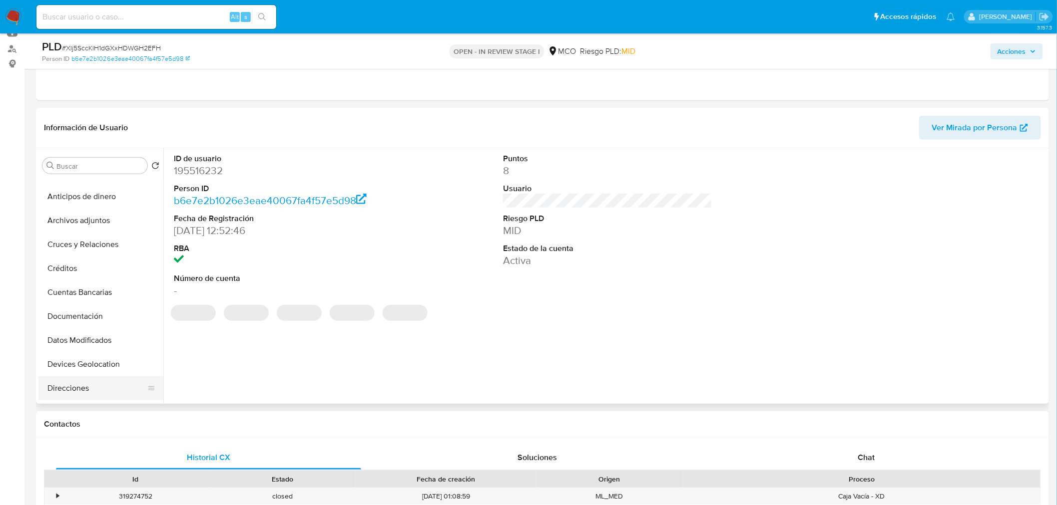
select select "10"
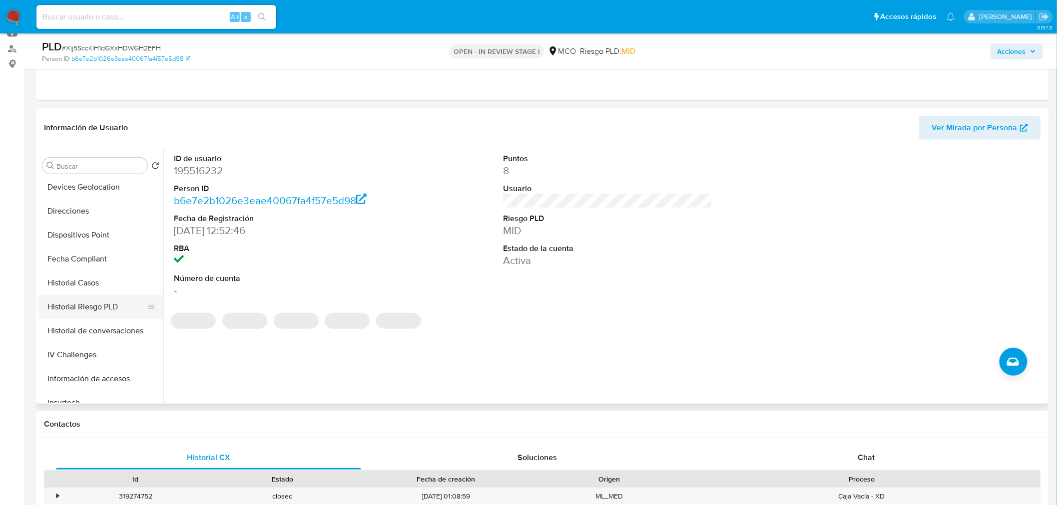
scroll to position [222, 0]
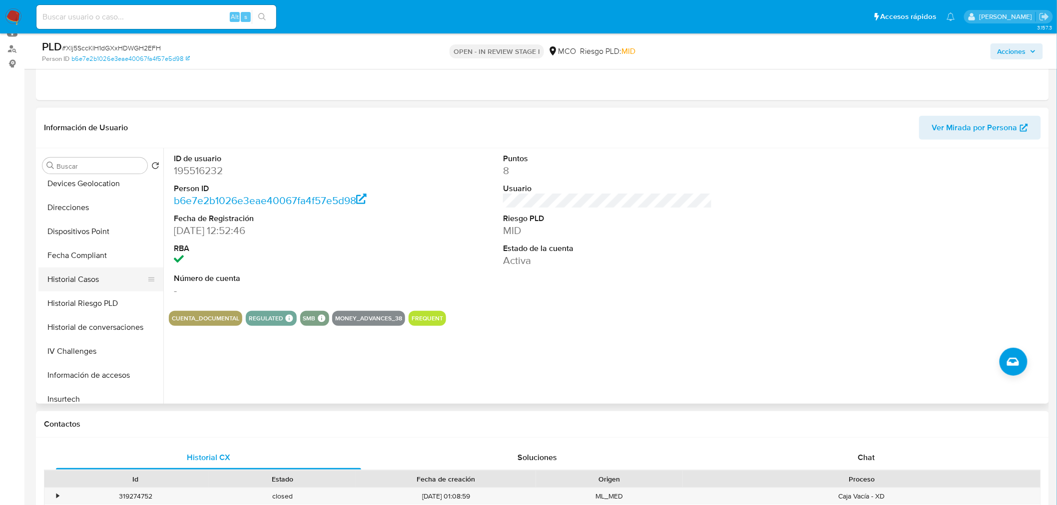
click at [91, 281] on button "Historial Casos" at bounding box center [96, 280] width 117 height 24
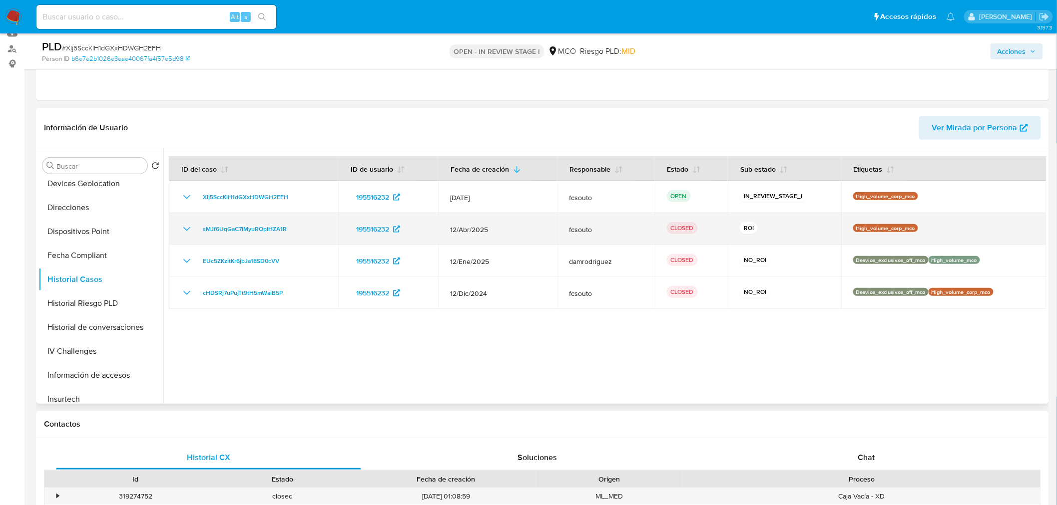
click at [185, 228] on icon "Mostrar/Ocultar" at bounding box center [186, 229] width 7 height 4
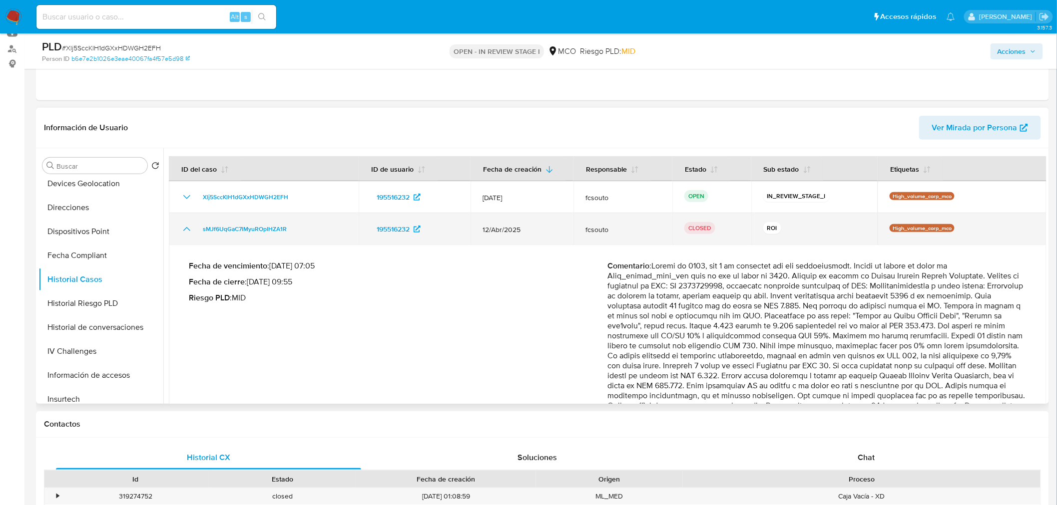
click at [185, 228] on icon "Mostrar/Ocultar" at bounding box center [187, 229] width 12 height 12
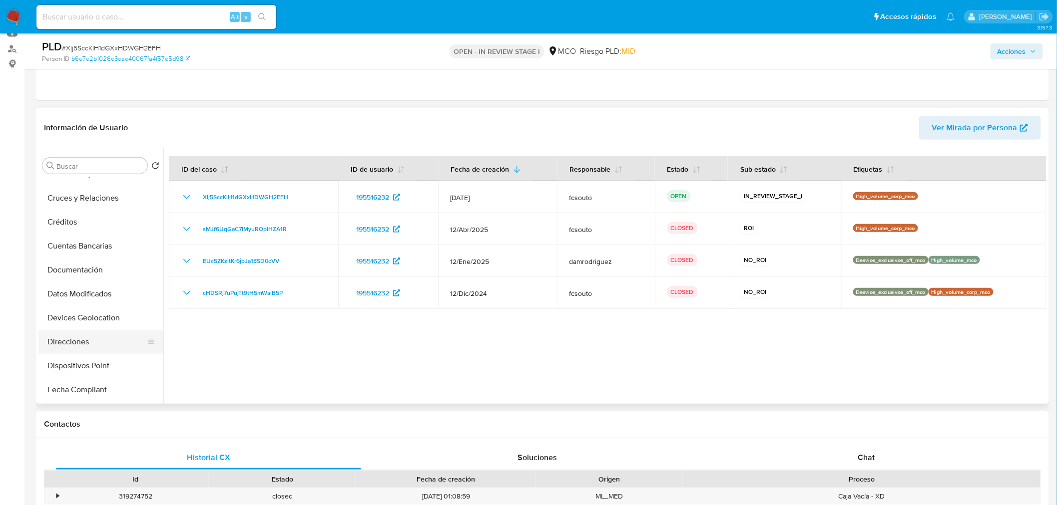
scroll to position [0, 0]
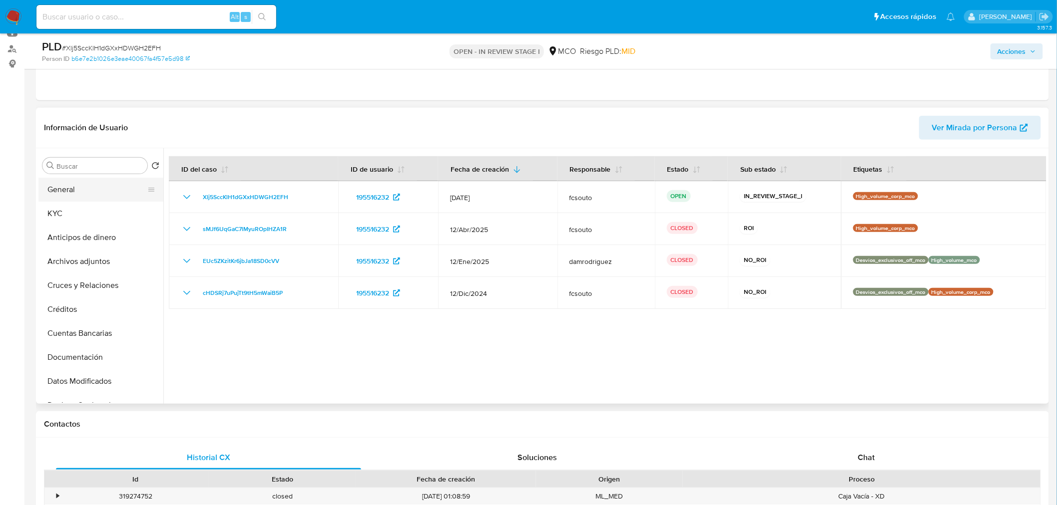
drag, startPoint x: 70, startPoint y: 191, endPoint x: 73, endPoint y: 196, distance: 6.3
click at [70, 191] on button "General" at bounding box center [96, 190] width 117 height 24
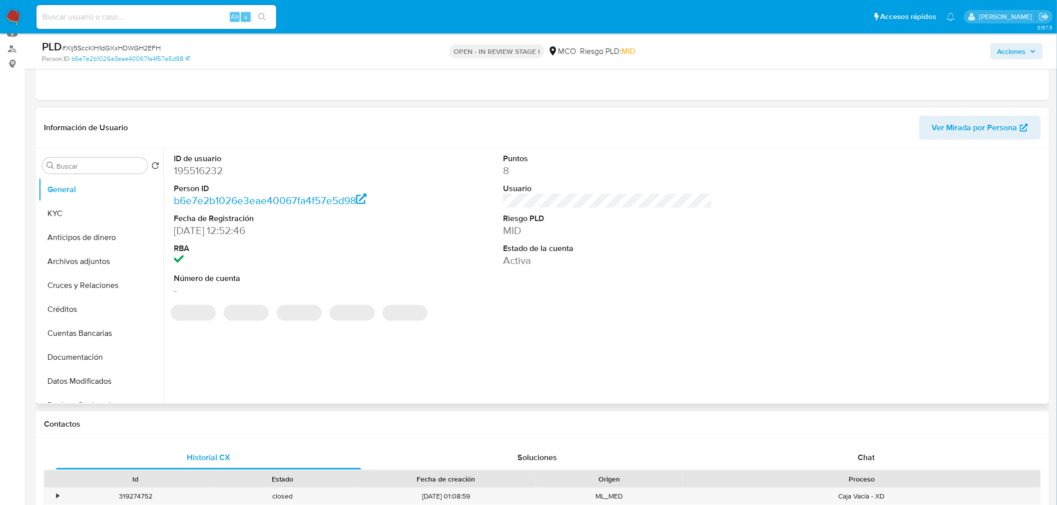
click at [202, 169] on dd "195516232" at bounding box center [278, 171] width 209 height 14
copy dd "195516232"
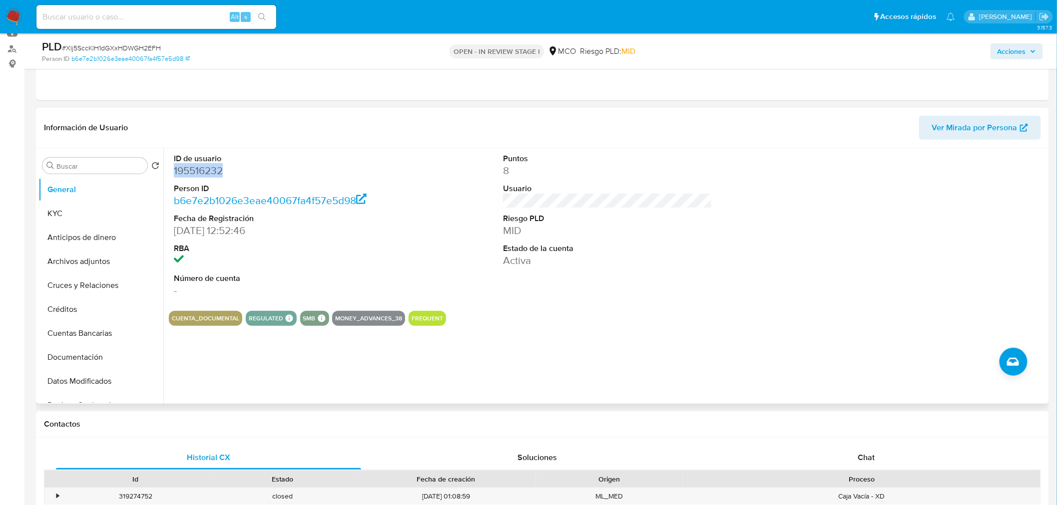
click at [203, 173] on dd "195516232" at bounding box center [278, 171] width 209 height 14
click at [180, 176] on dd "195516232" at bounding box center [278, 171] width 209 height 14
click at [191, 177] on dd "195516232" at bounding box center [278, 171] width 209 height 14
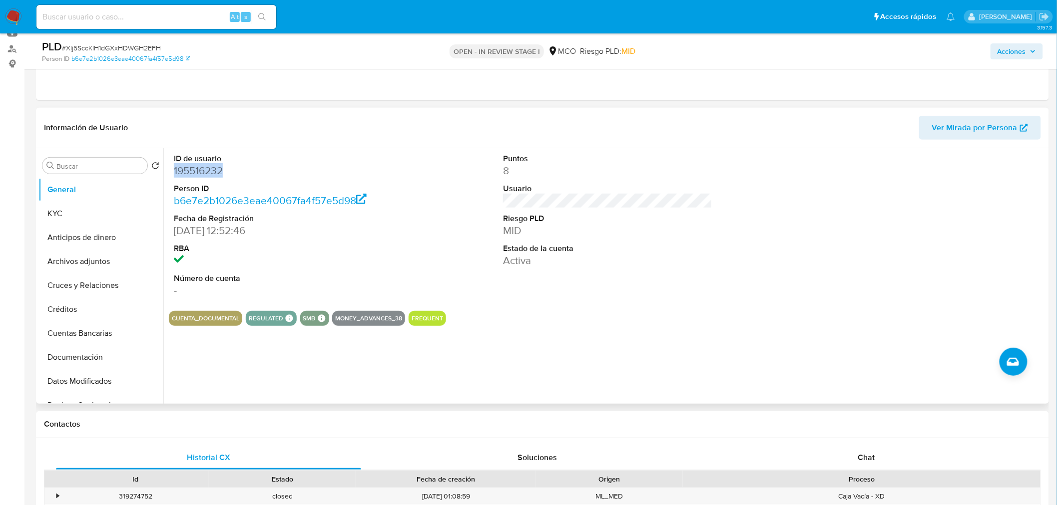
click at [191, 177] on dd "195516232" at bounding box center [278, 171] width 209 height 14
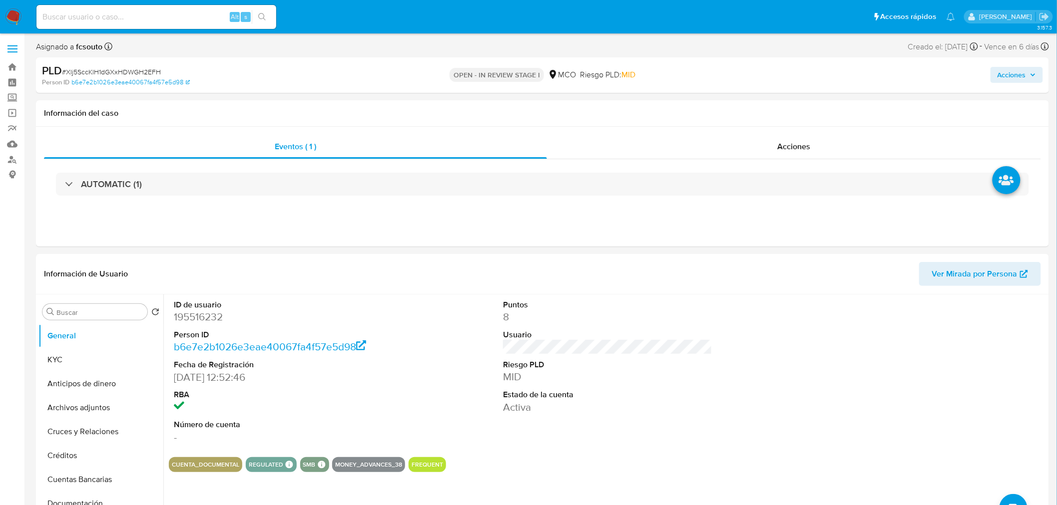
click at [1047, 76] on div "PLD # Xlj5SccKlH1dGXxHDWGH2EFH Person ID b6e7e2b1026e3eae40067fa4f57e5d98 OPEN …" at bounding box center [542, 74] width 1013 height 35
click at [1029, 76] on span "Acciones" at bounding box center [1016, 75] width 38 height 14
click at [750, 108] on div "Resolución del caso Alt r" at bounding box center [744, 107] width 95 height 26
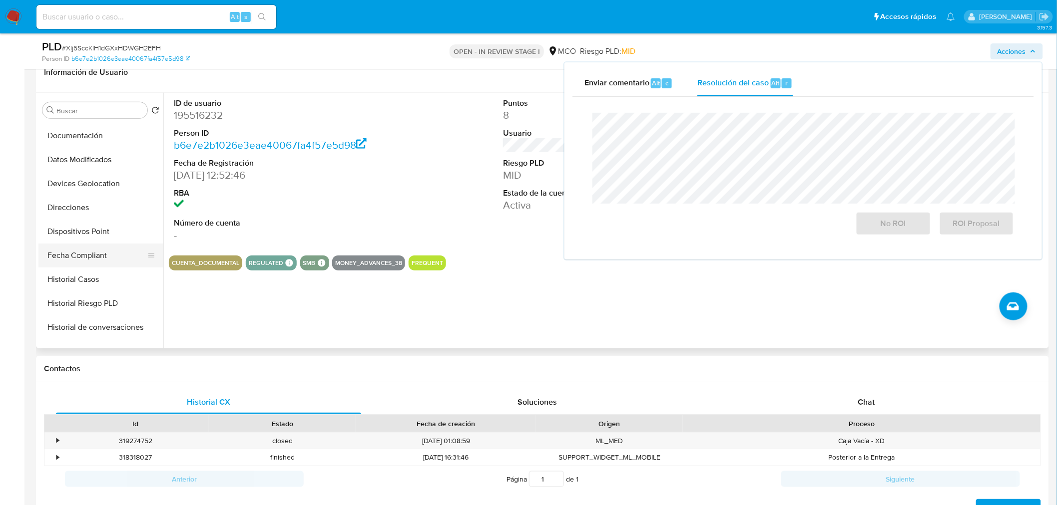
scroll to position [166, 0]
click at [98, 279] on button "Historial Casos" at bounding box center [96, 280] width 117 height 24
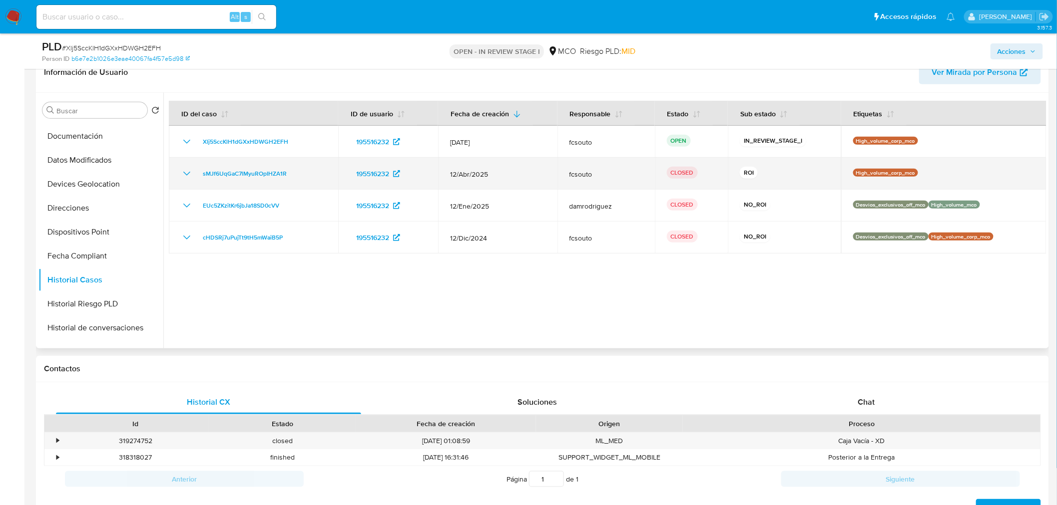
click at [185, 176] on icon "Mostrar/Ocultar" at bounding box center [187, 174] width 12 height 12
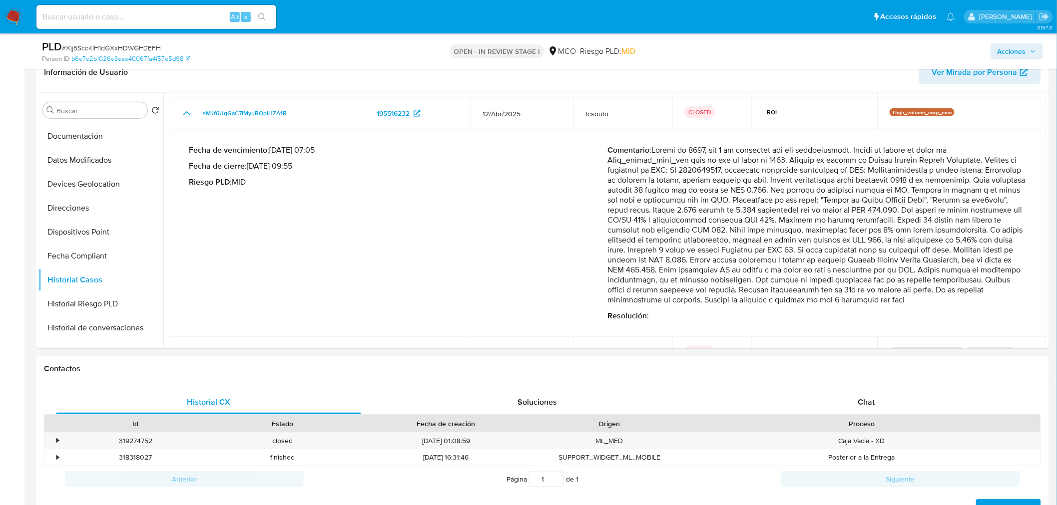
scroll to position [117, 0]
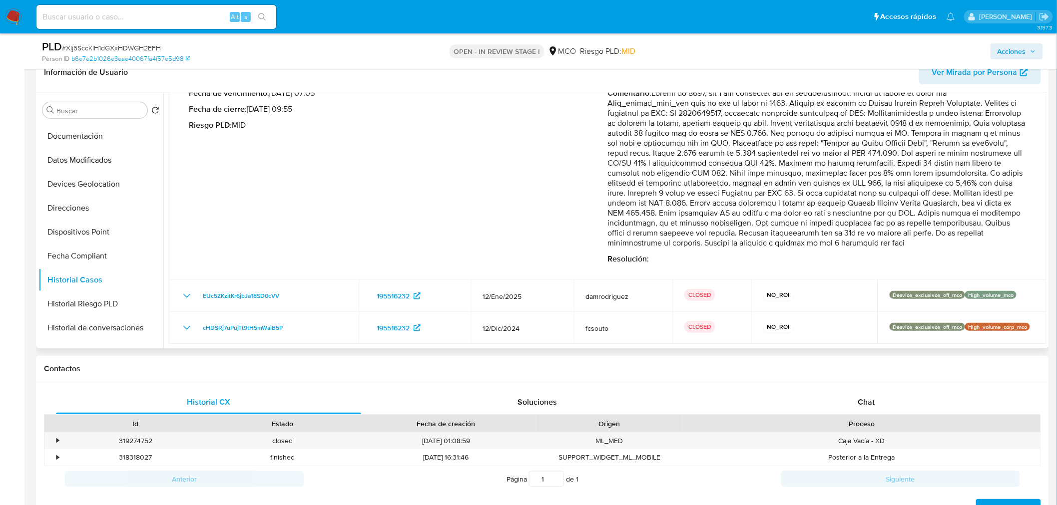
drag, startPoint x: 653, startPoint y: 212, endPoint x: 982, endPoint y: 241, distance: 330.3
click at [982, 241] on p "Comentario :" at bounding box center [817, 168] width 419 height 160
click at [733, 147] on p "Comentario :" at bounding box center [817, 168] width 419 height 160
drag, startPoint x: 871, startPoint y: 376, endPoint x: 882, endPoint y: 415, distance: 40.5
click at [872, 381] on div "Contactos" at bounding box center [542, 369] width 1013 height 26
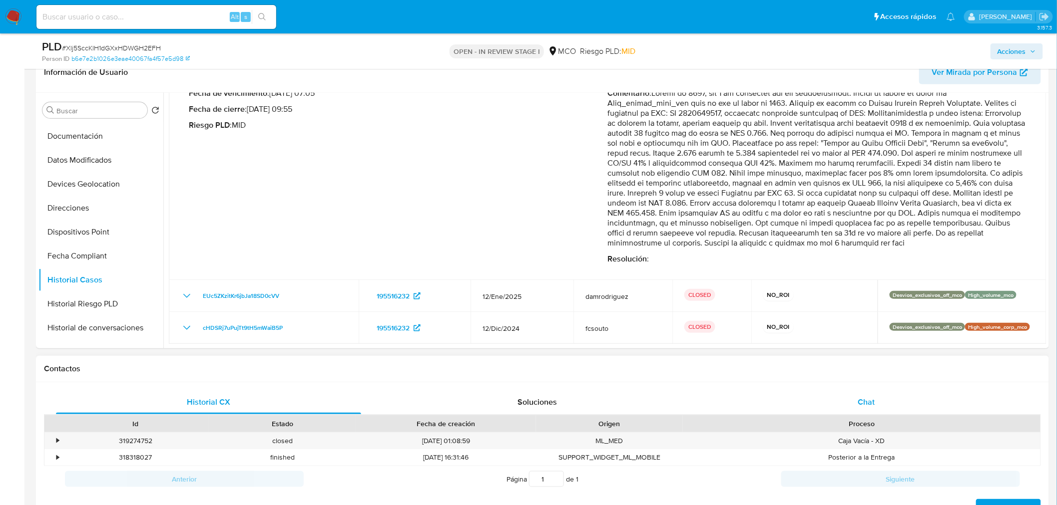
click at [880, 415] on div "Id Estado Fecha de creación Origen Proceso" at bounding box center [542, 423] width 997 height 17
drag, startPoint x: 876, startPoint y: 404, endPoint x: 700, endPoint y: 376, distance: 179.0
click at [874, 403] on div "Chat" at bounding box center [866, 403] width 305 height 24
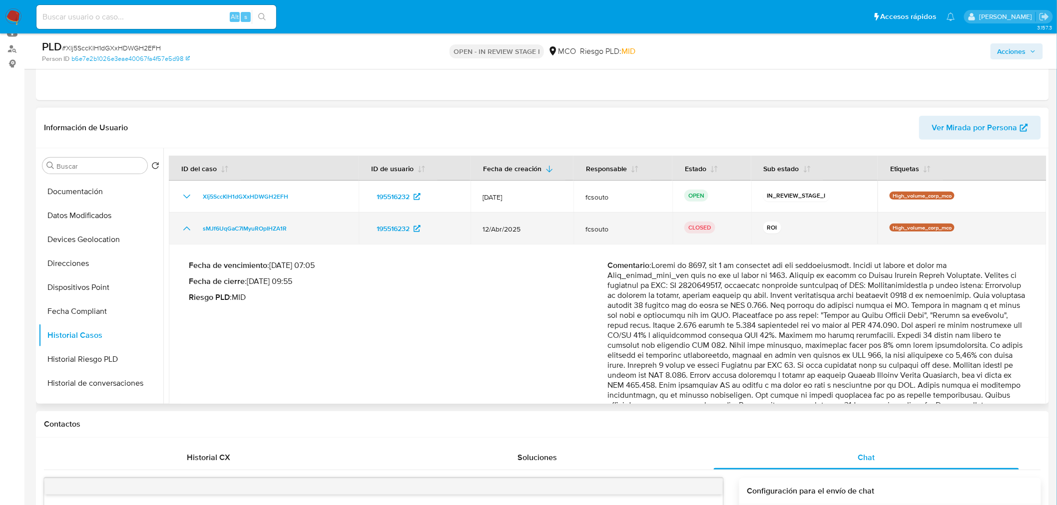
scroll to position [0, 0]
click at [180, 235] on td "sMJf6UqGaC7lMyuROpIHZA1R" at bounding box center [264, 229] width 190 height 32
click at [182, 231] on icon "Mostrar/Ocultar" at bounding box center [187, 229] width 12 height 12
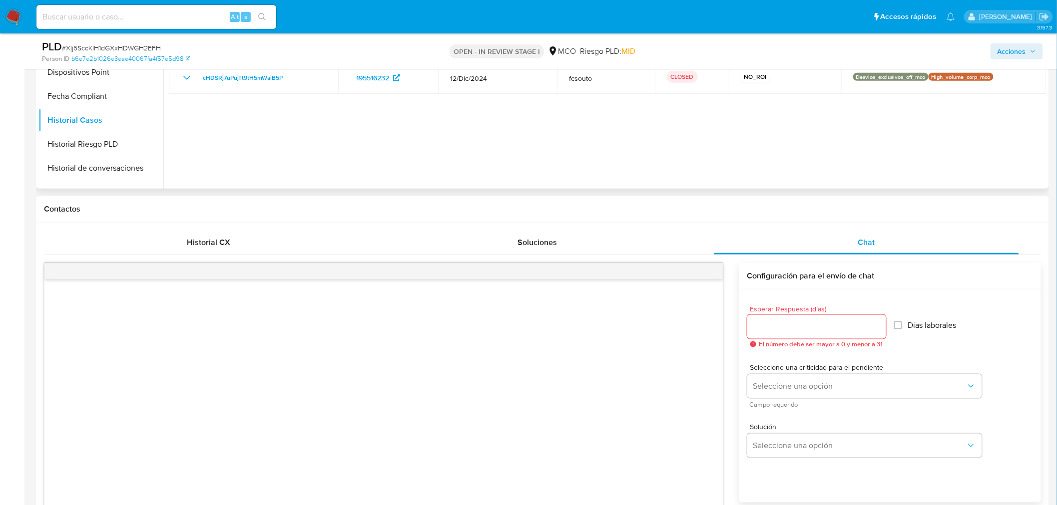
scroll to position [333, 0]
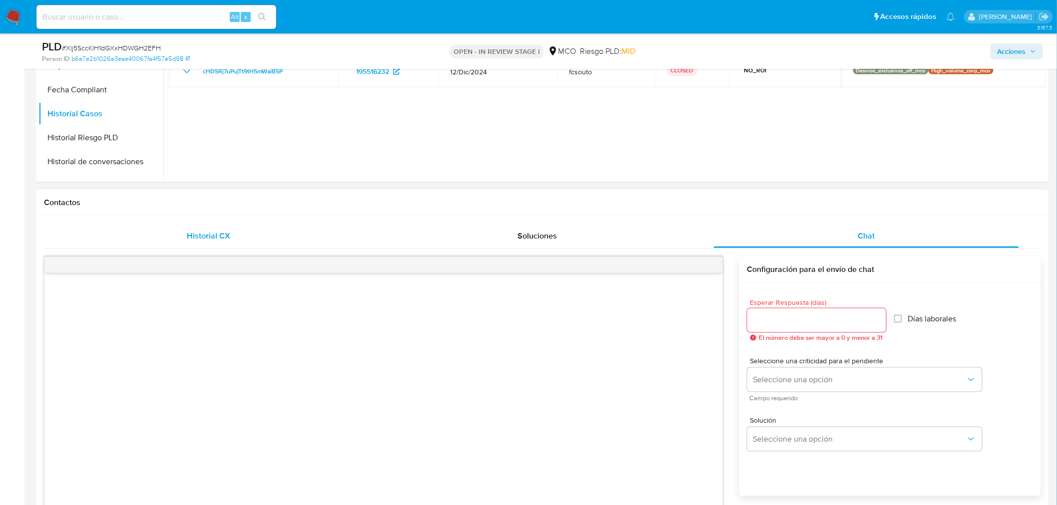
click at [221, 246] on div "Historial CX" at bounding box center [208, 236] width 305 height 24
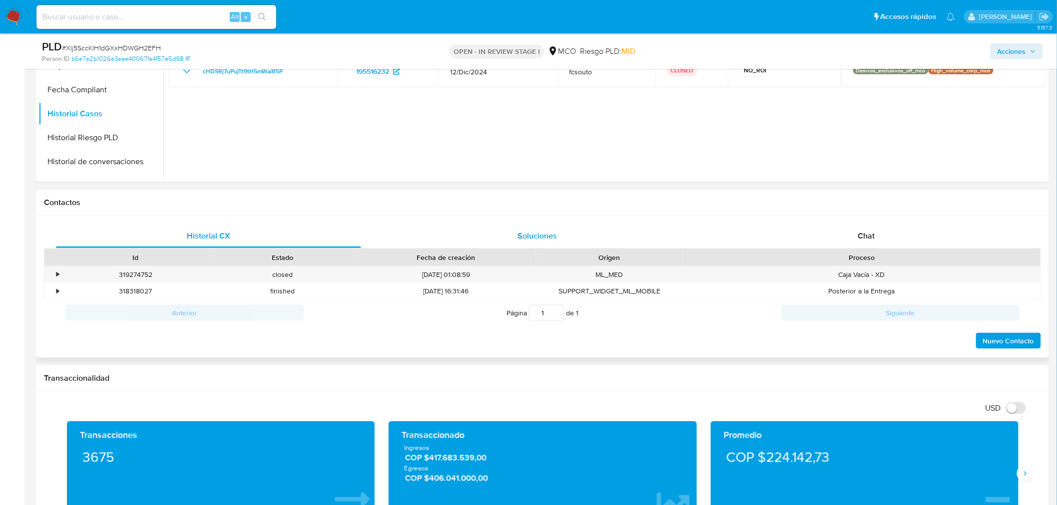
click at [595, 236] on div "Soluciones" at bounding box center [537, 236] width 305 height 24
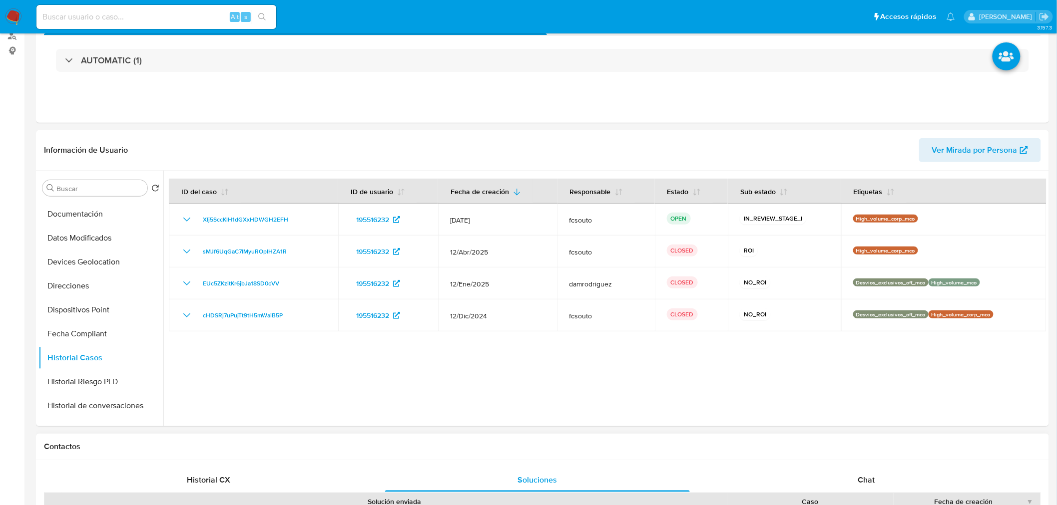
scroll to position [0, 0]
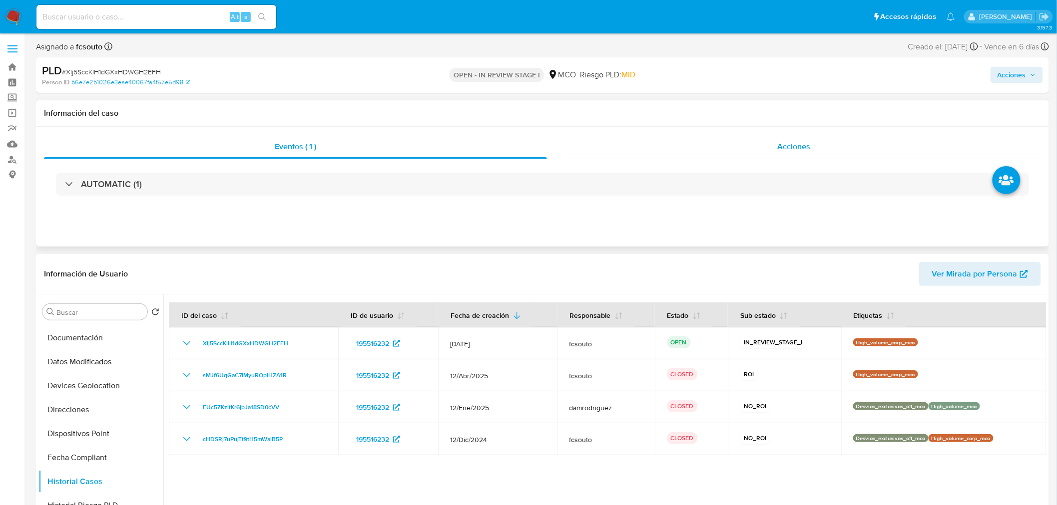
click at [790, 138] on div "Acciones" at bounding box center [794, 147] width 494 height 24
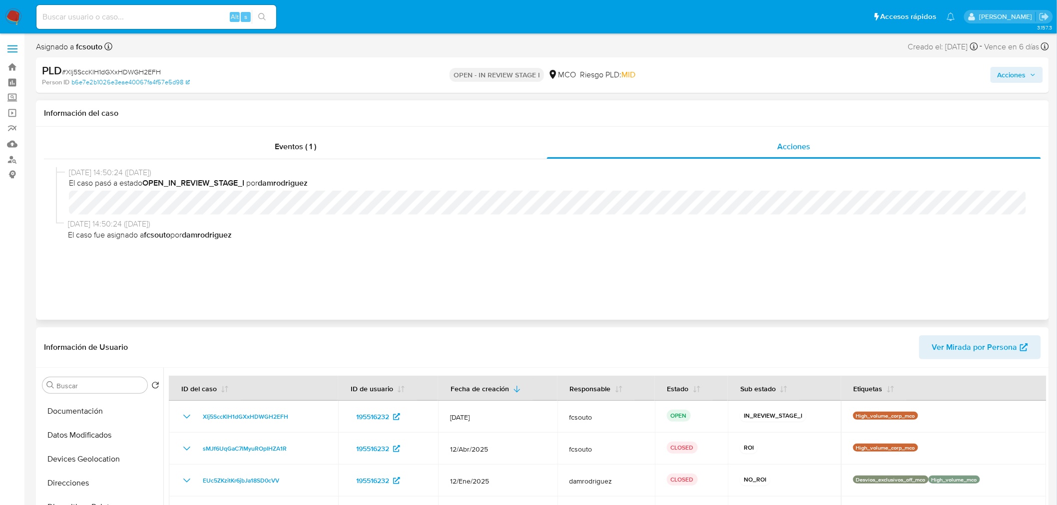
click at [306, 132] on div "Eventos ( 1 ) Acciones 22/07/2025 14:50:24 (hace un mes) El caso pasó a estado …" at bounding box center [542, 223] width 1013 height 193
click at [312, 142] on span "Eventos ( 1 )" at bounding box center [295, 146] width 41 height 11
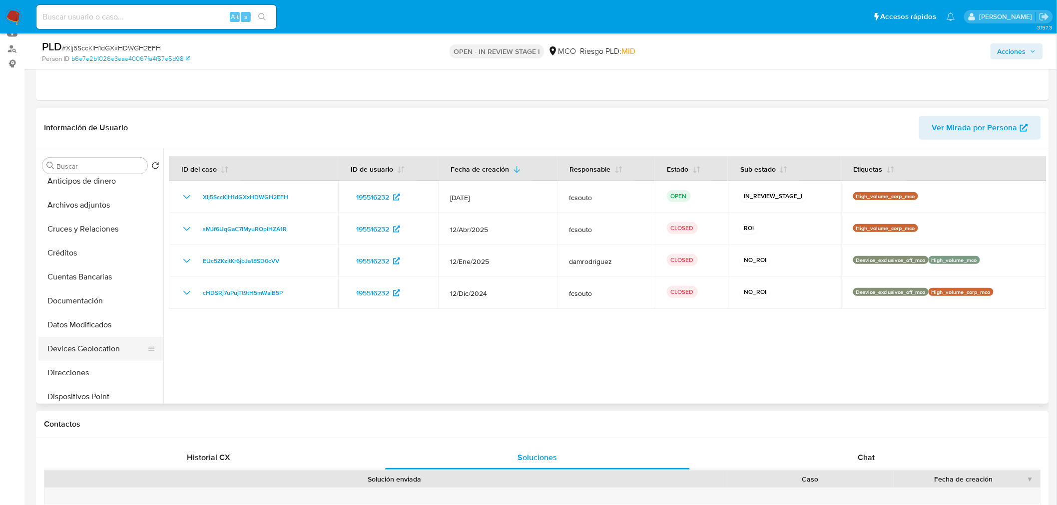
scroll to position [55, 0]
click at [72, 306] on button "Documentación" at bounding box center [96, 302] width 117 height 24
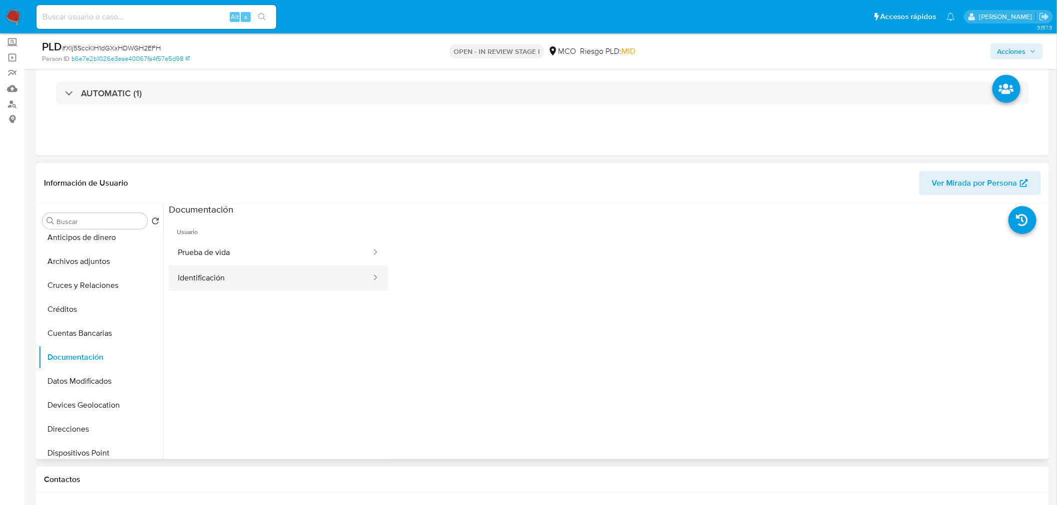
click at [216, 277] on button "Identificación" at bounding box center [270, 278] width 203 height 25
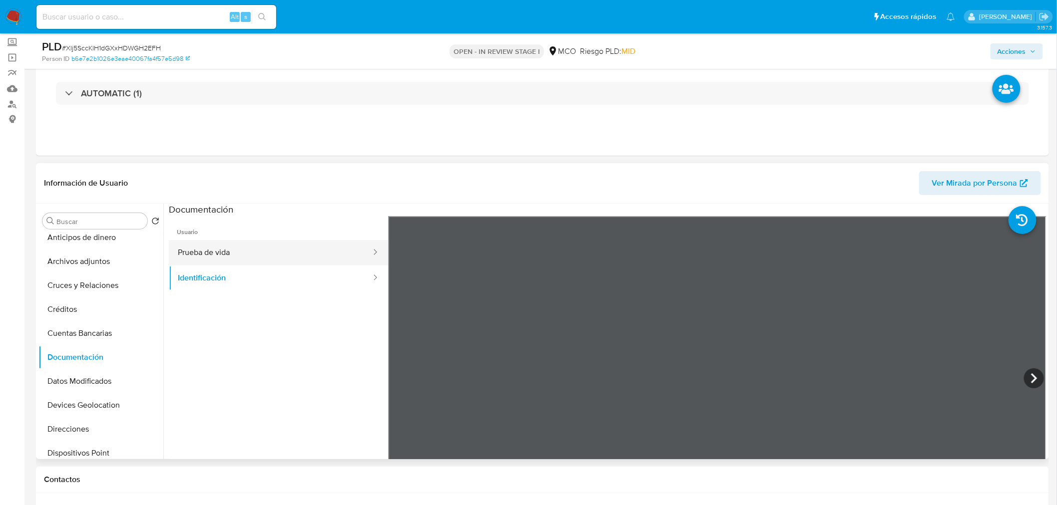
click at [226, 247] on button "Prueba de vida" at bounding box center [270, 252] width 203 height 25
click at [1009, 50] on span "Acciones" at bounding box center [1011, 51] width 28 height 16
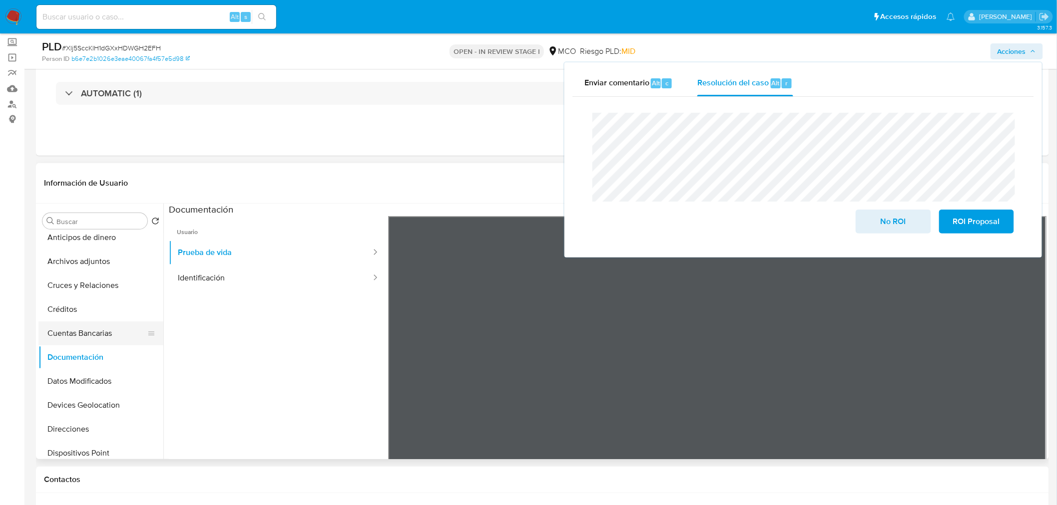
scroll to position [0, 0]
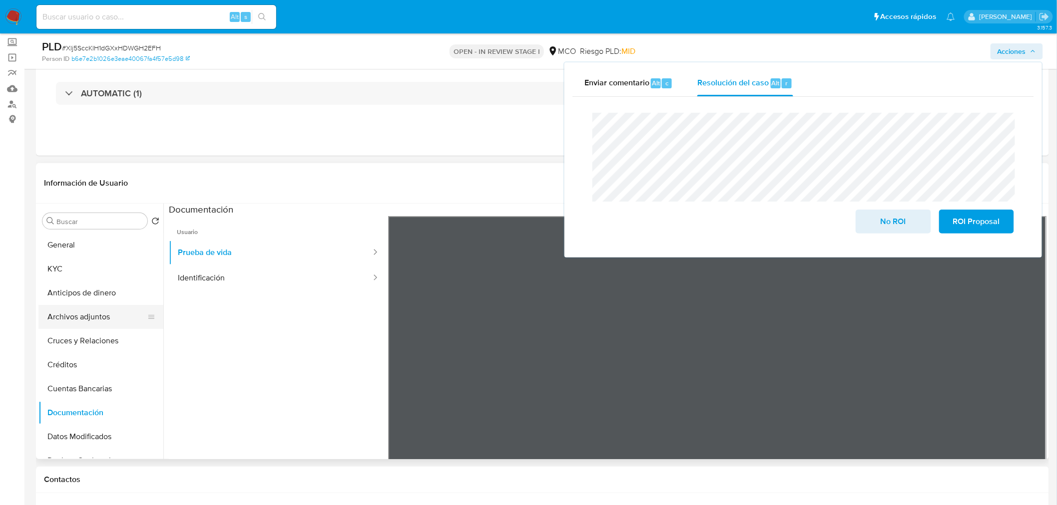
drag, startPoint x: 100, startPoint y: 314, endPoint x: 95, endPoint y: 315, distance: 5.7
click at [100, 314] on button "Archivos adjuntos" at bounding box center [96, 317] width 117 height 24
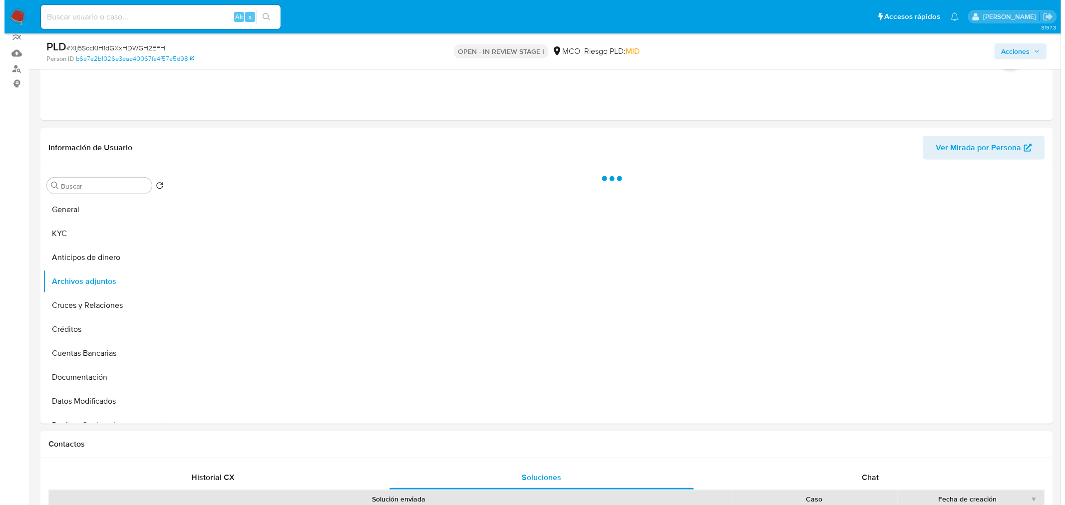
scroll to position [111, 0]
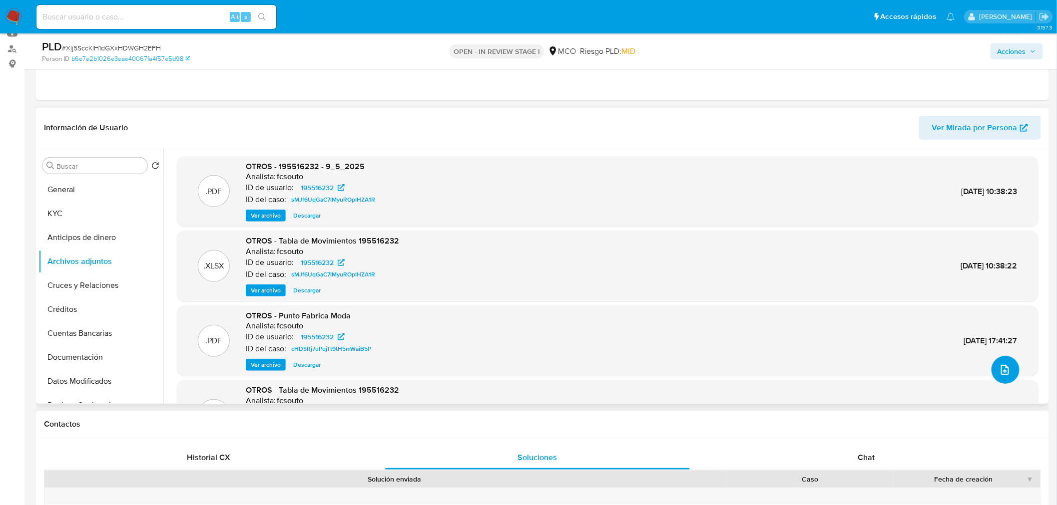
click at [1005, 372] on icon "upload-file" at bounding box center [1005, 370] width 12 height 12
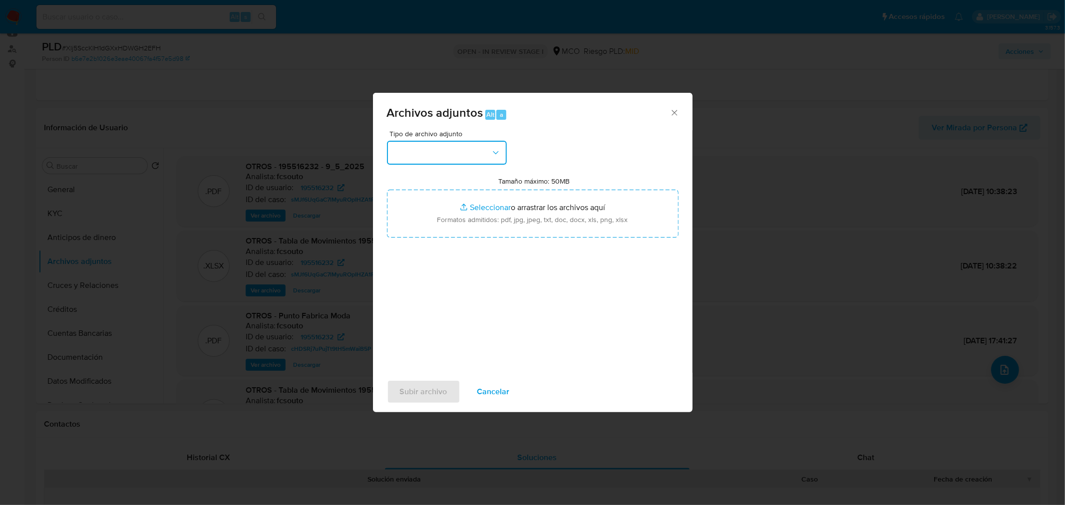
click at [435, 153] on button "button" at bounding box center [447, 153] width 120 height 24
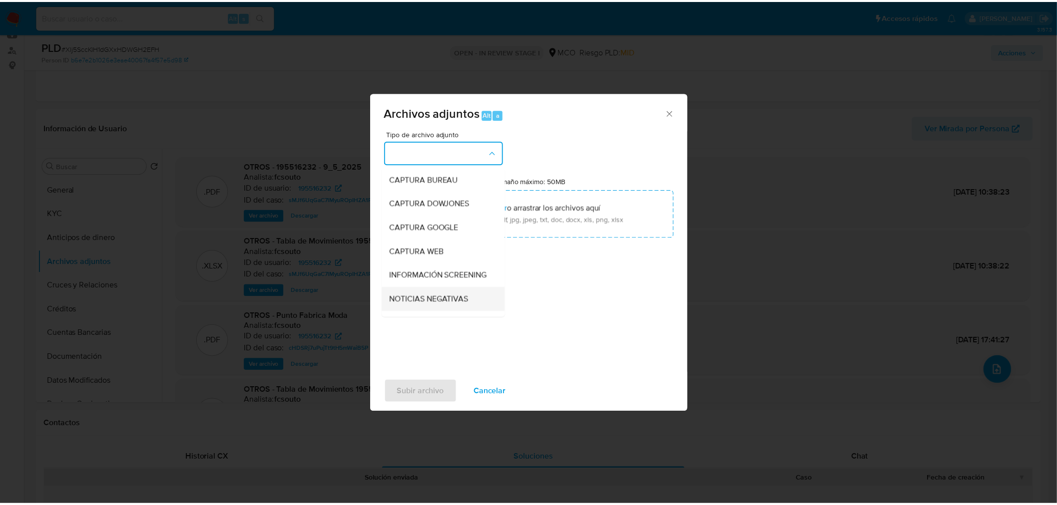
scroll to position [55, 0]
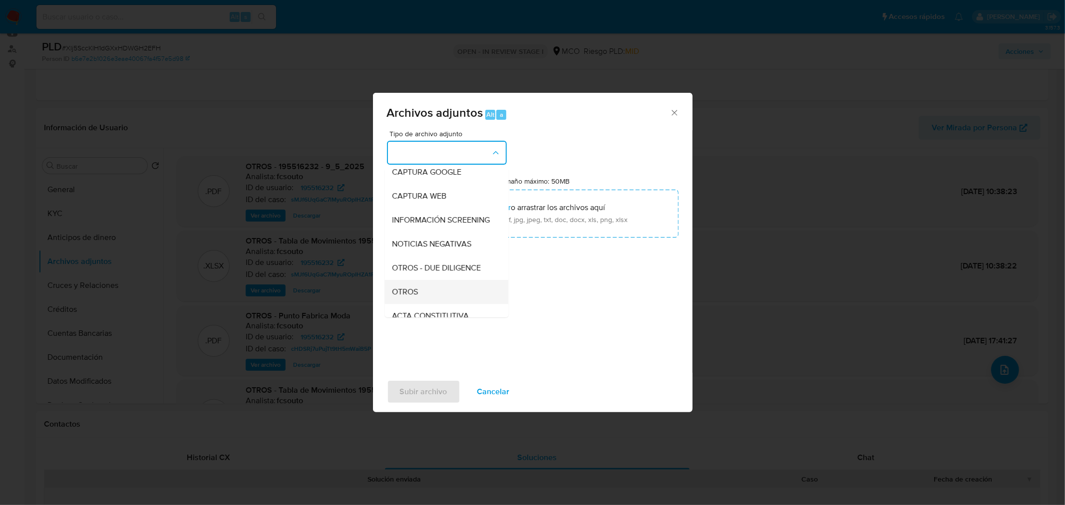
click at [438, 304] on div "OTROS" at bounding box center [444, 292] width 102 height 24
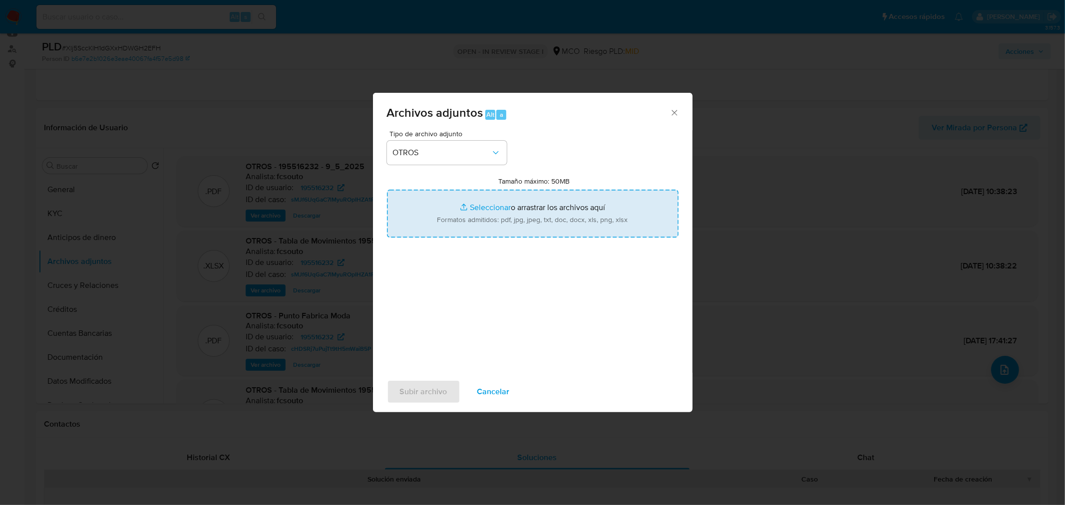
click at [525, 213] on input "Tamaño máximo: 50MB Seleccionar archivos" at bounding box center [533, 214] width 292 height 48
type input "C:\fakepath\195516232 - 4_9_2025.pdf"
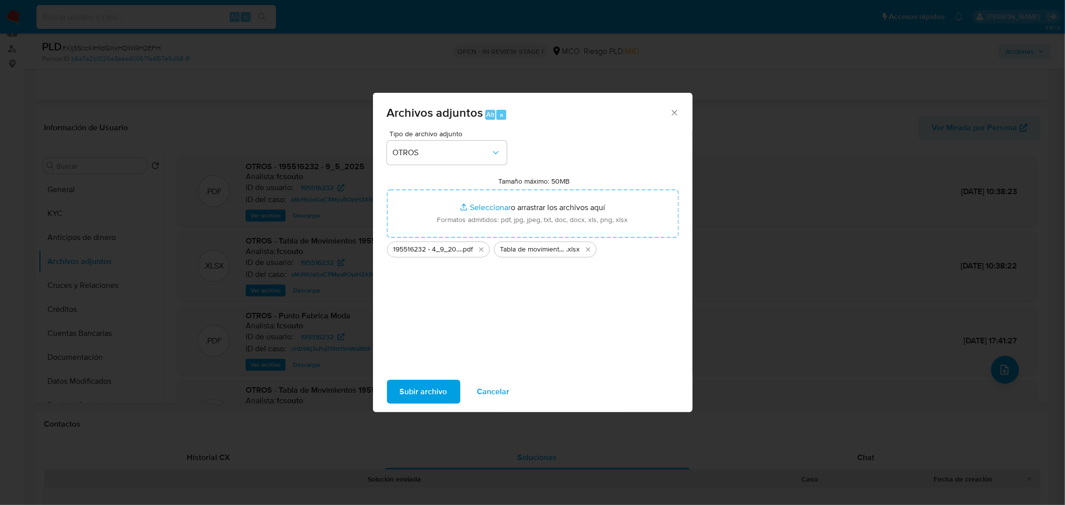
click at [439, 387] on span "Subir archivo" at bounding box center [423, 392] width 47 height 22
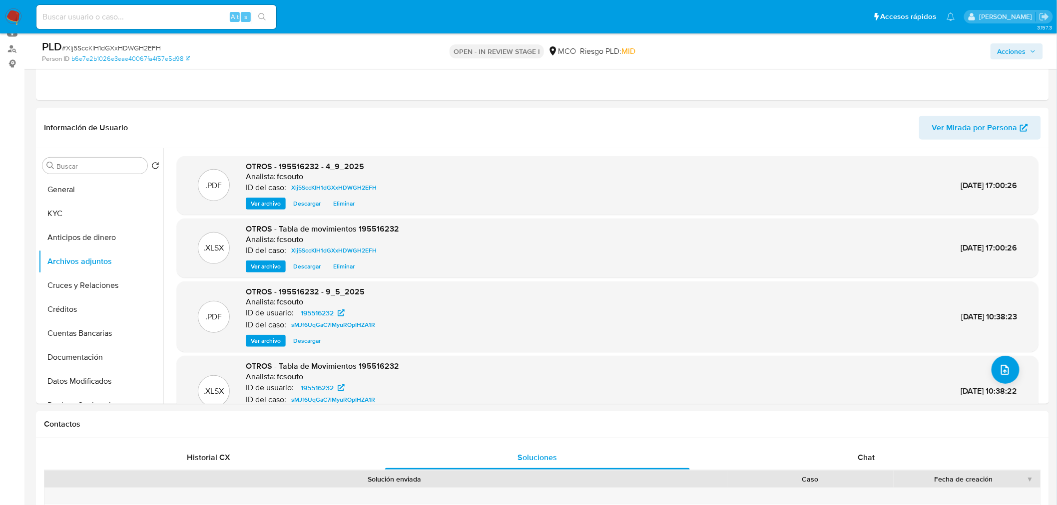
click at [1022, 54] on span "Acciones" at bounding box center [1011, 51] width 28 height 16
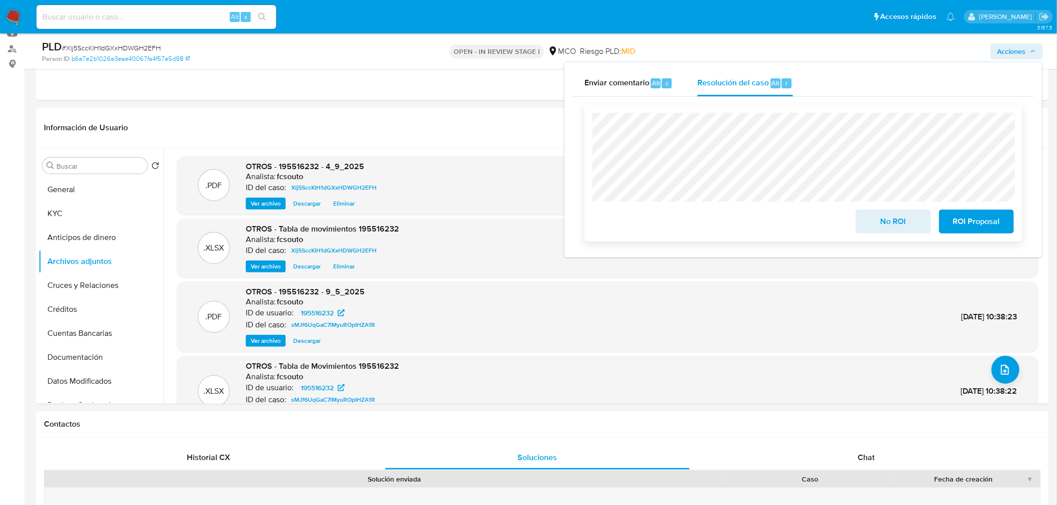
click at [869, 227] on span "No ROI" at bounding box center [892, 222] width 49 height 22
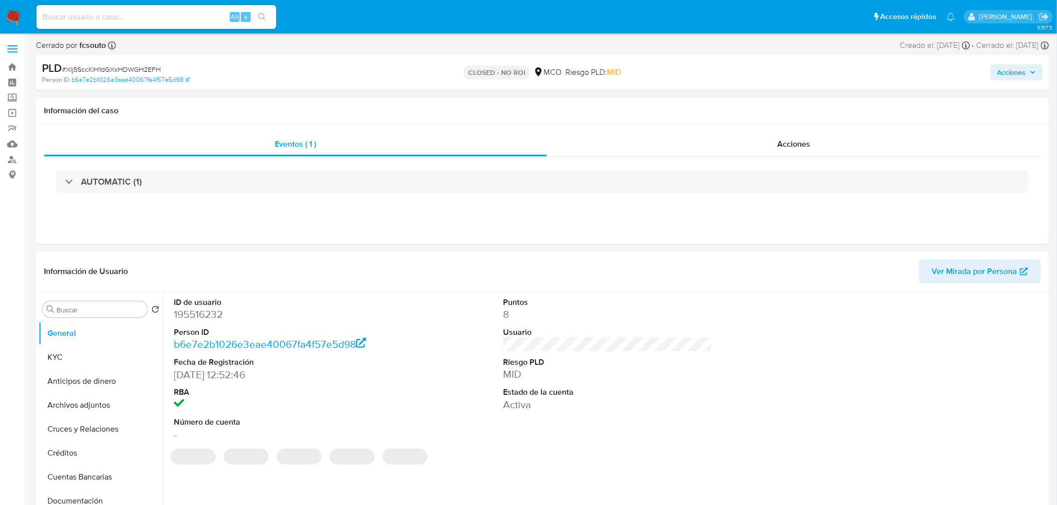
select select "10"
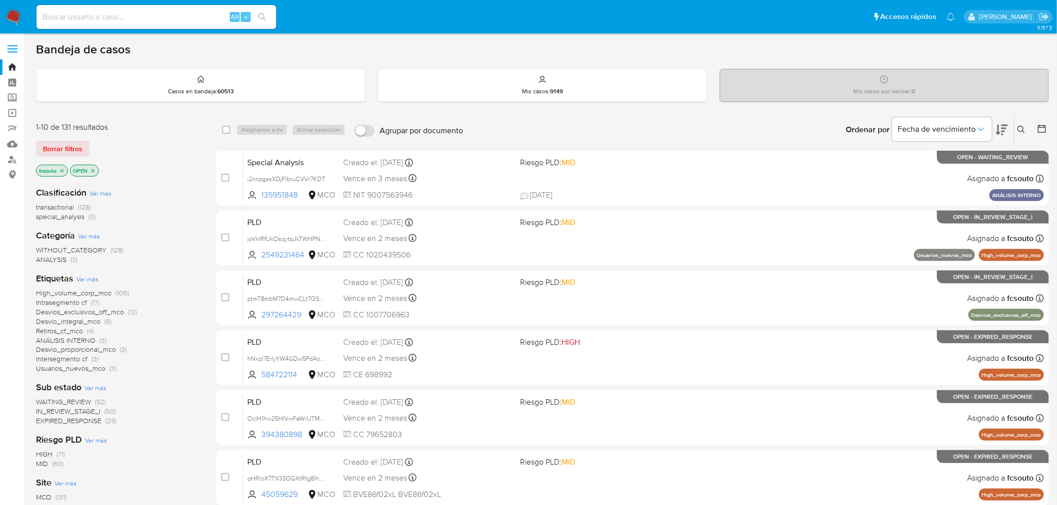
click at [1005, 128] on icon at bounding box center [1002, 130] width 12 height 10
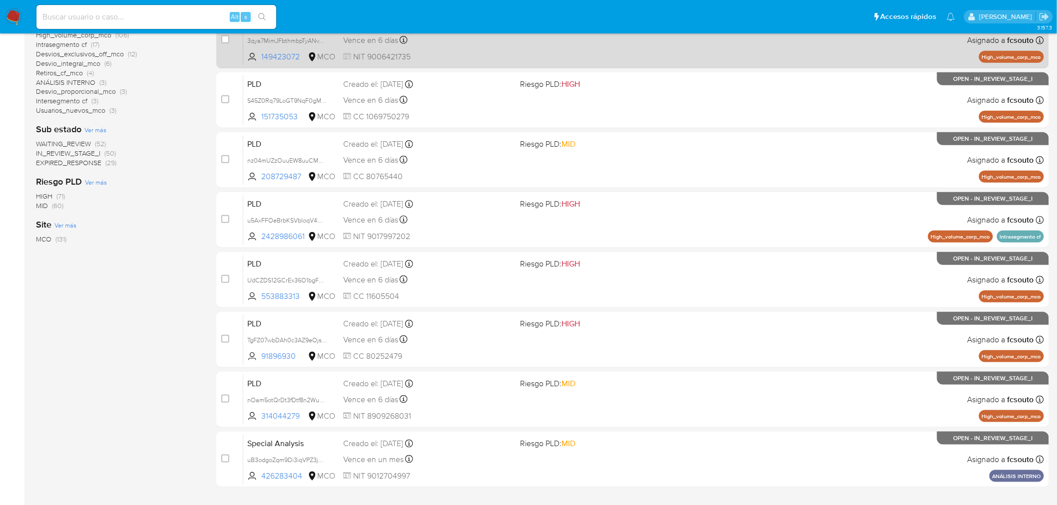
scroll to position [282, 0]
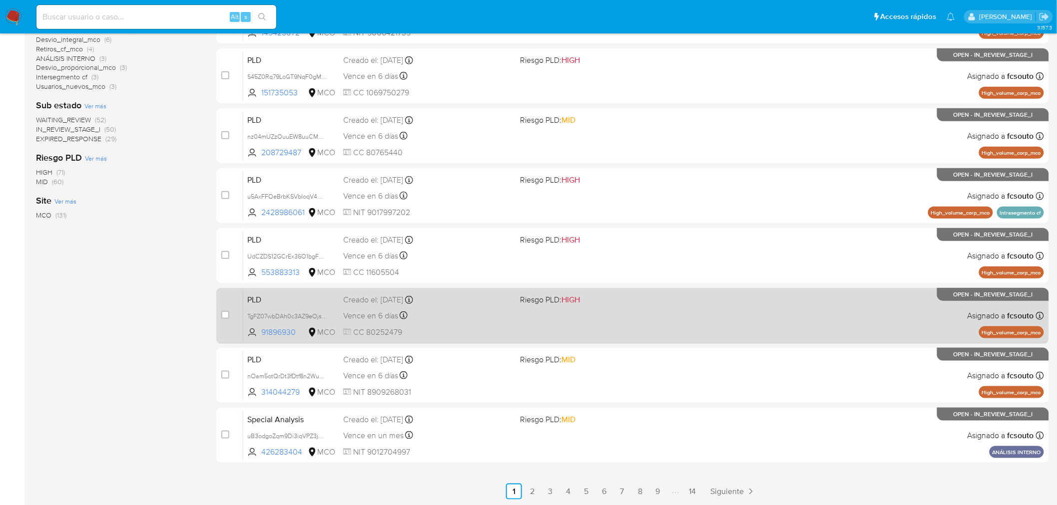
click at [481, 331] on span "CC 80252479" at bounding box center [427, 332] width 169 height 11
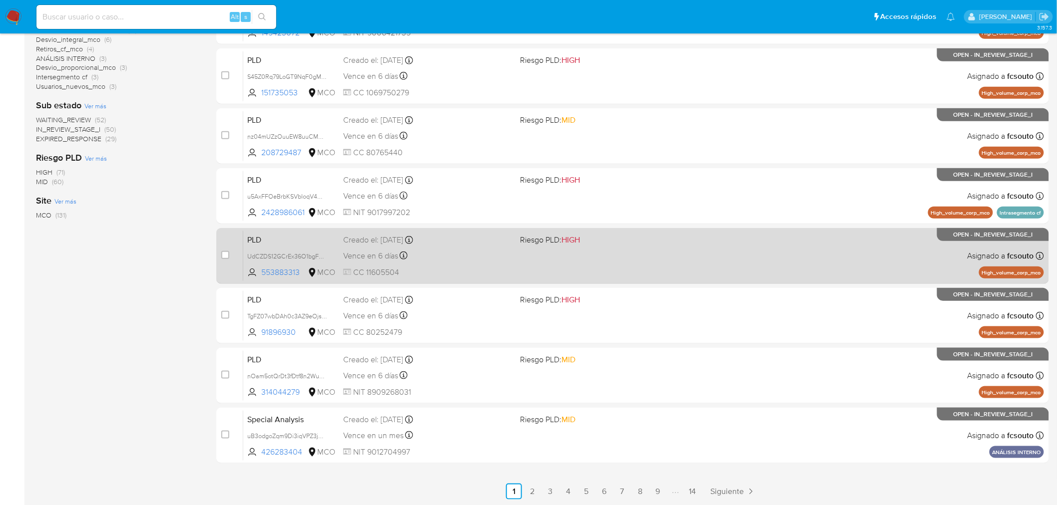
click at [434, 265] on div "PLD UdCZDS12GCrEx36O1bgF9y7a 553883313 MCO Riesgo PLD: HIGH Creado el: 12/06/20…" at bounding box center [643, 256] width 801 height 50
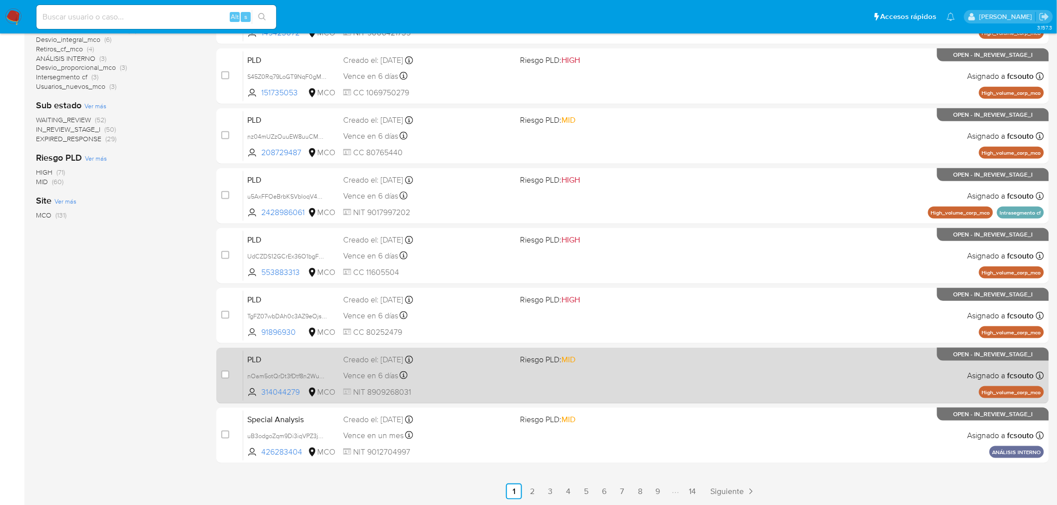
click at [419, 385] on div "PLD nOam5otQrDt3fDtf8n2Wupkd 314044279 MCO Riesgo PLD: MID Creado el: 12/06/202…" at bounding box center [643, 376] width 801 height 50
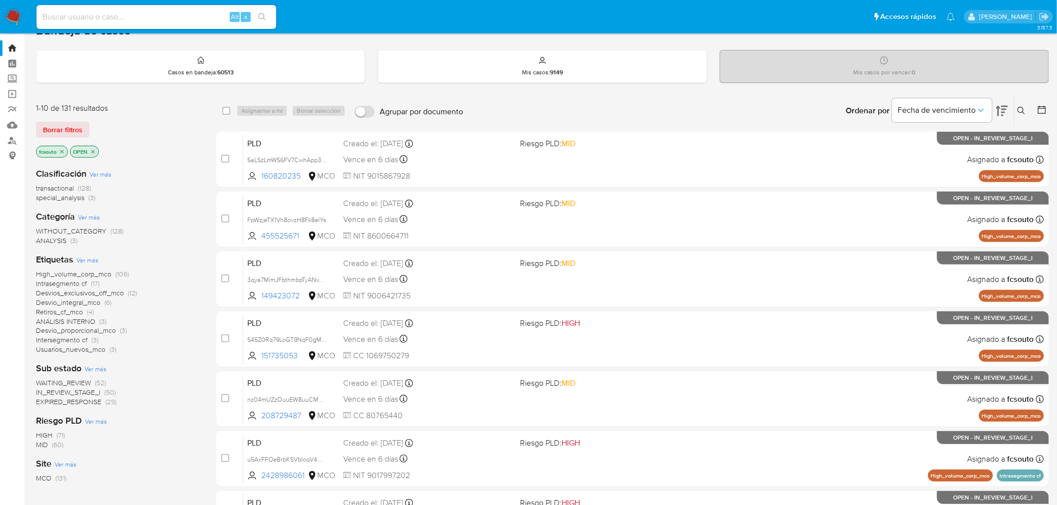
scroll to position [0, 0]
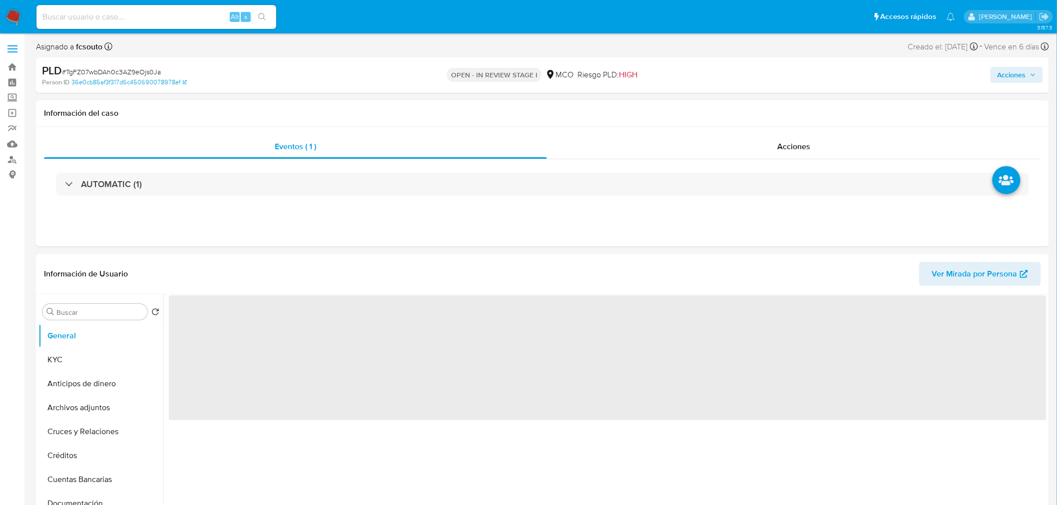
select select "10"
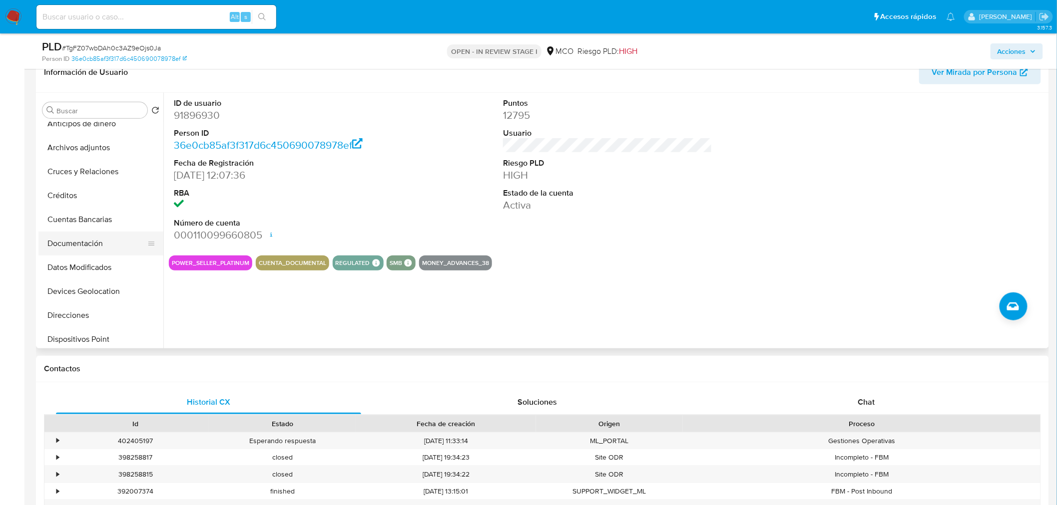
scroll to position [111, 0]
click at [95, 335] on button "Historial Casos" at bounding box center [96, 335] width 117 height 24
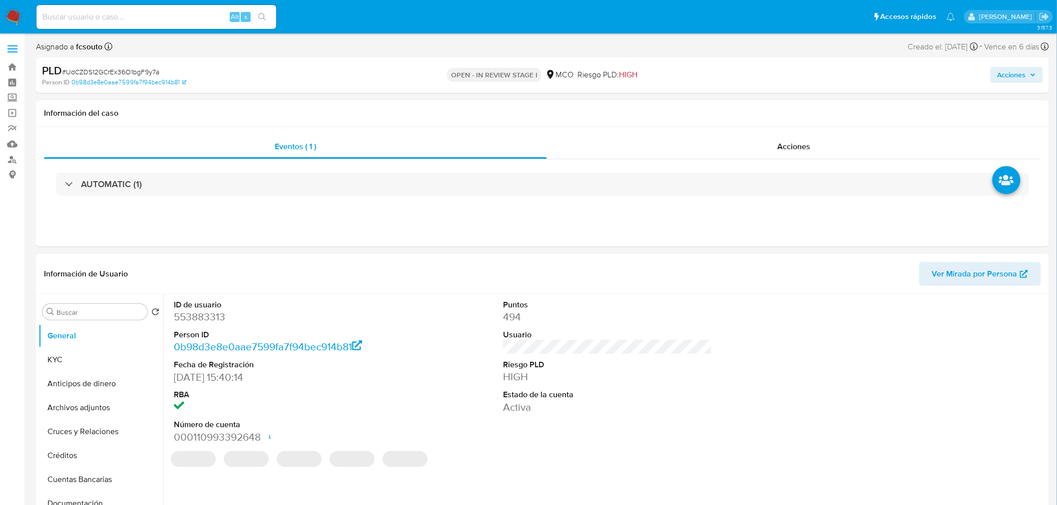
select select "10"
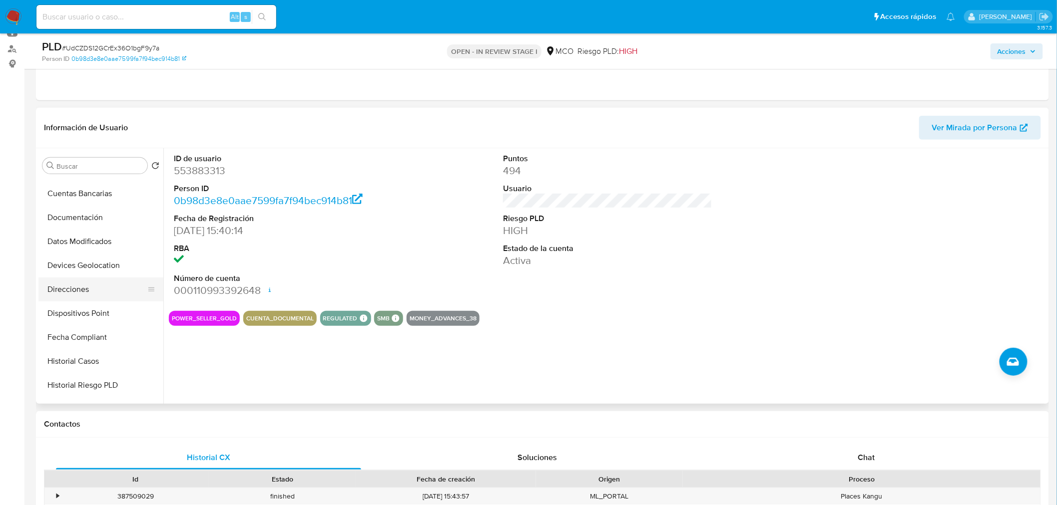
scroll to position [166, 0]
click at [111, 338] on button "Historial Casos" at bounding box center [96, 335] width 117 height 24
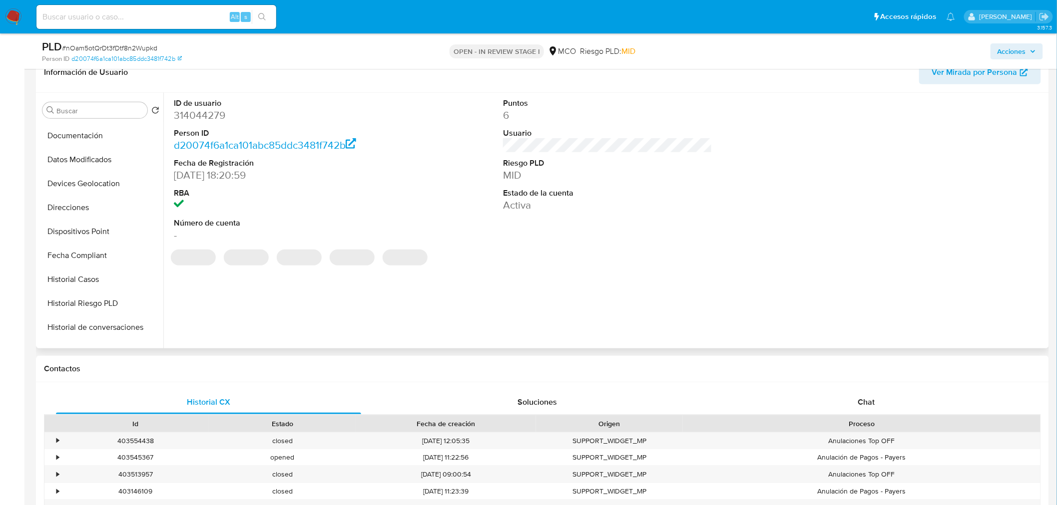
scroll to position [166, 0]
select select "10"
click at [103, 281] on button "Historial Casos" at bounding box center [96, 280] width 117 height 24
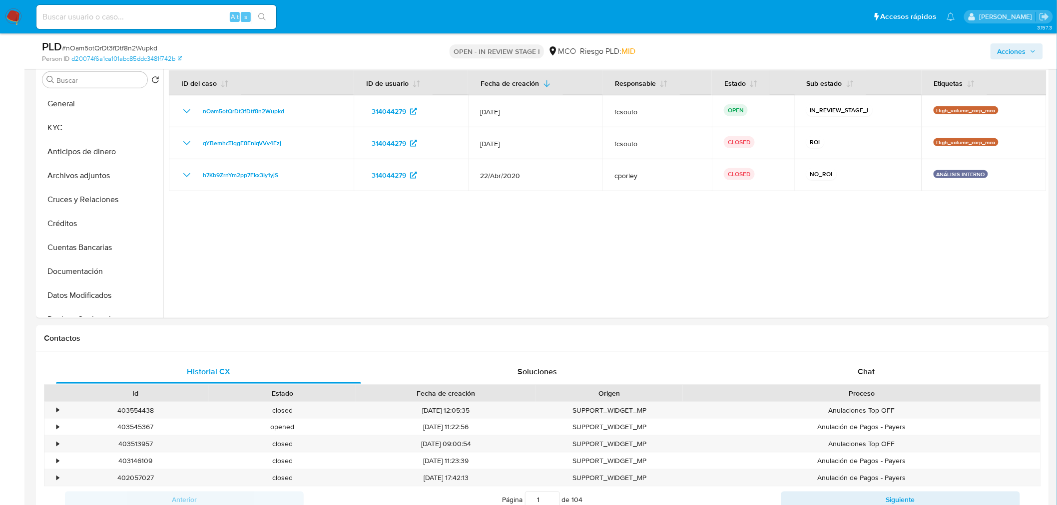
scroll to position [111, 0]
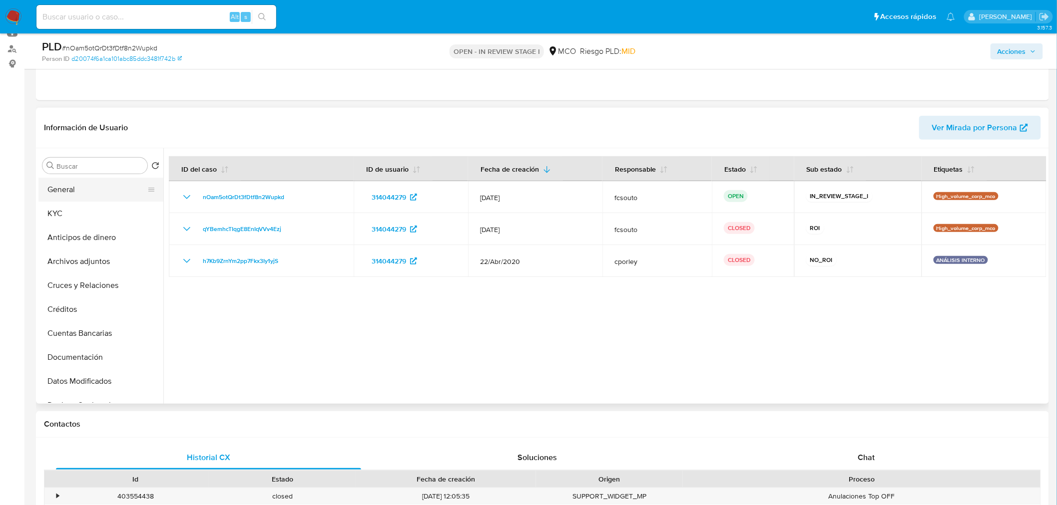
click at [87, 191] on button "General" at bounding box center [96, 190] width 117 height 24
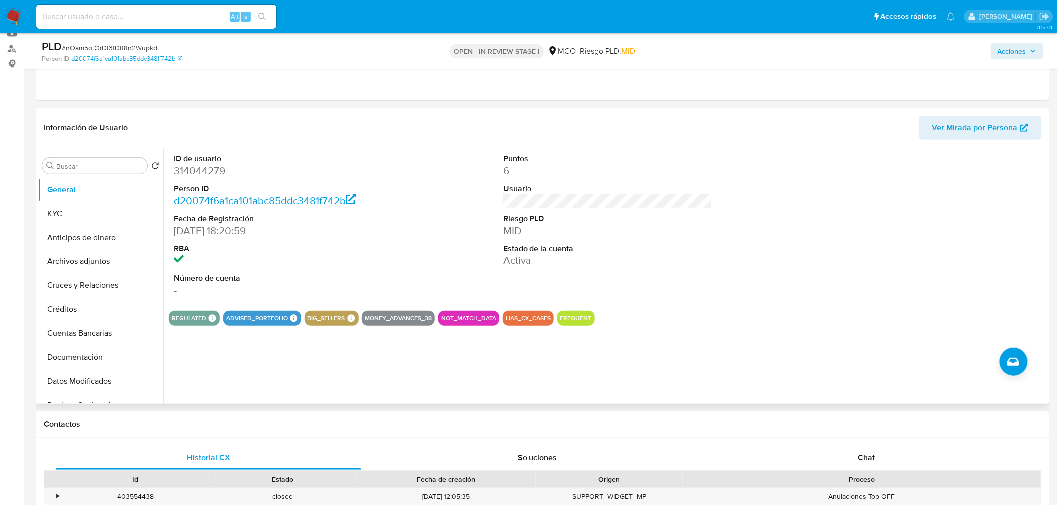
click at [211, 174] on dd "314044279" at bounding box center [278, 171] width 209 height 14
copy dd "314044279"
click at [203, 168] on dd "314044279" at bounding box center [278, 171] width 209 height 14
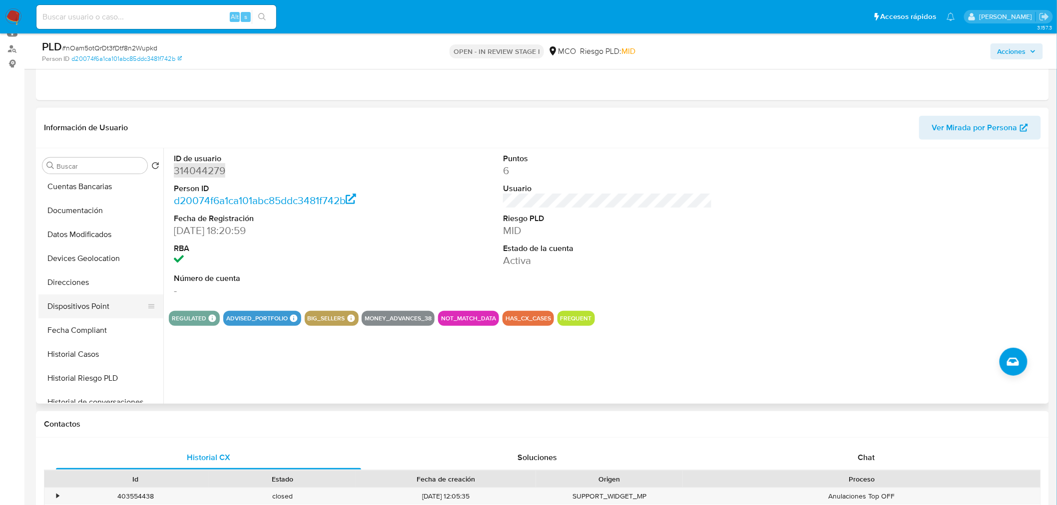
scroll to position [166, 0]
drag, startPoint x: 83, startPoint y: 328, endPoint x: 165, endPoint y: 331, distance: 82.0
click at [84, 328] on button "Historial Casos" at bounding box center [100, 335] width 125 height 24
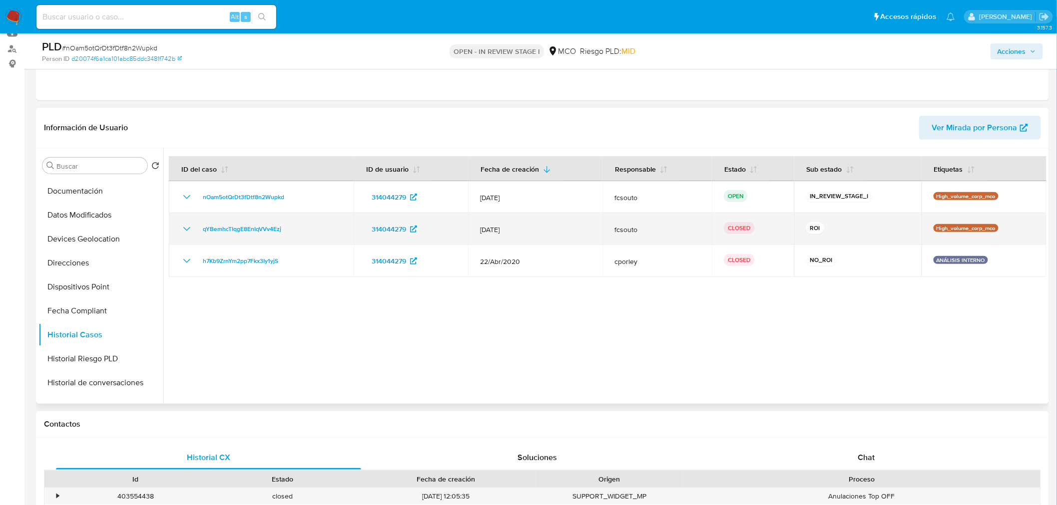
click at [185, 227] on icon "Mostrar/Ocultar" at bounding box center [187, 229] width 12 height 12
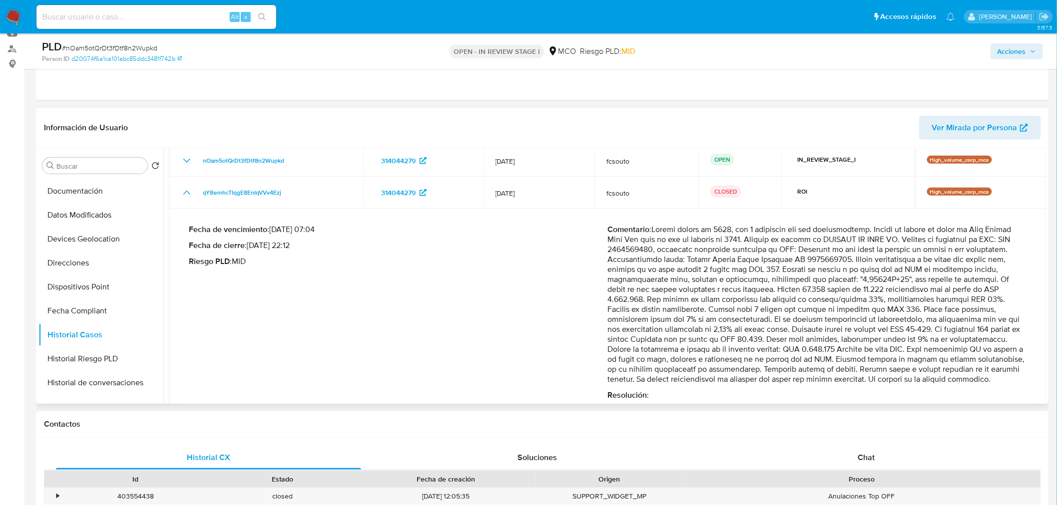
scroll to position [55, 0]
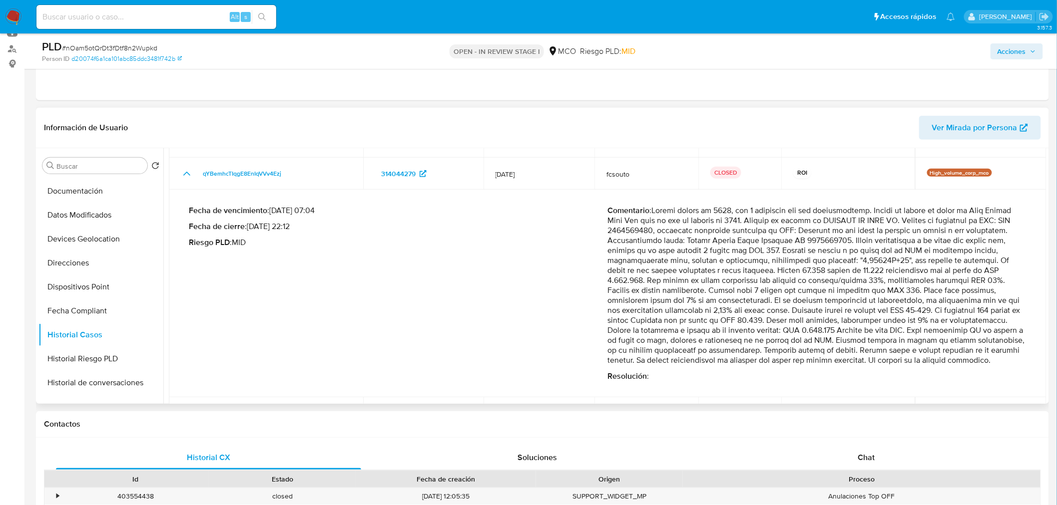
drag, startPoint x: 655, startPoint y: 210, endPoint x: 713, endPoint y: 368, distance: 168.1
click at [713, 366] on p "Comentario :" at bounding box center [817, 286] width 419 height 160
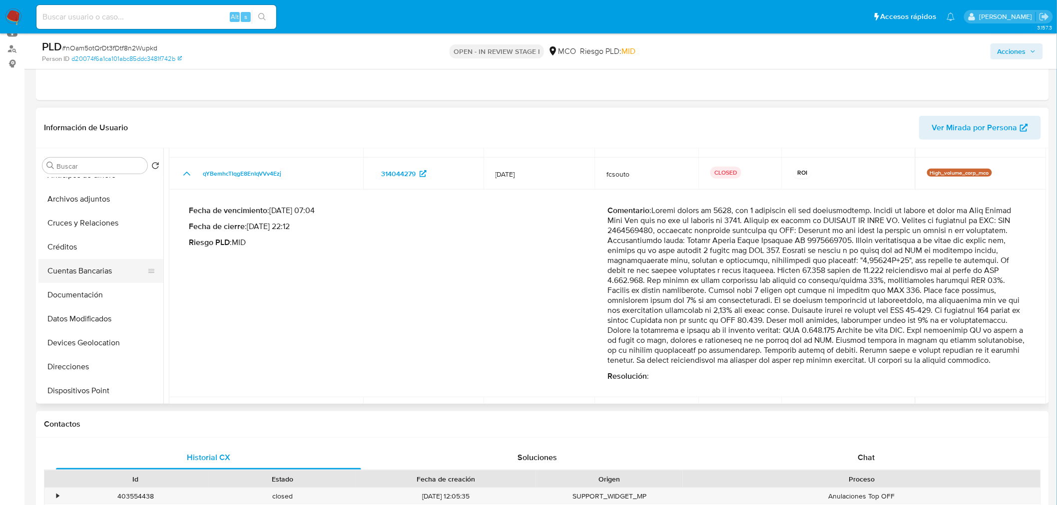
scroll to position [0, 0]
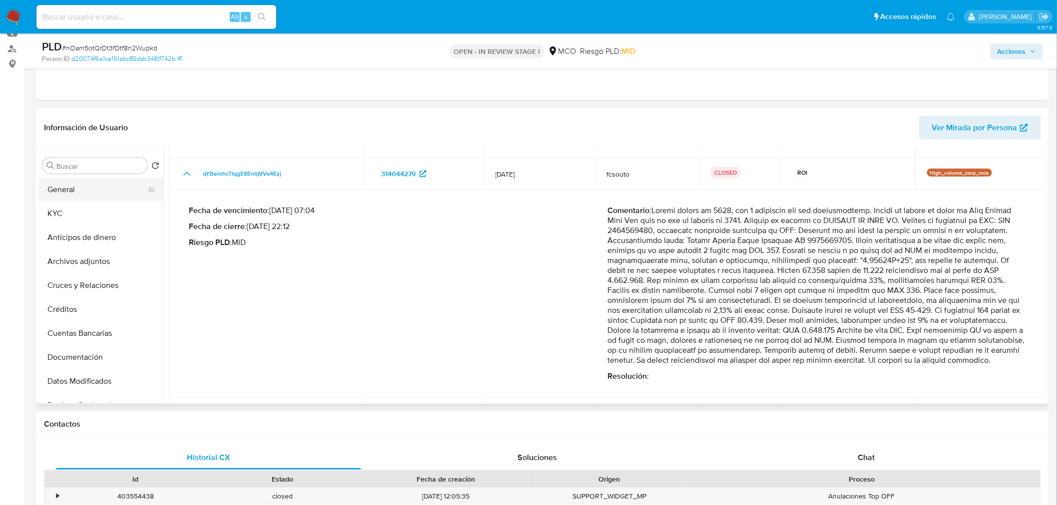
click at [85, 190] on button "General" at bounding box center [96, 190] width 117 height 24
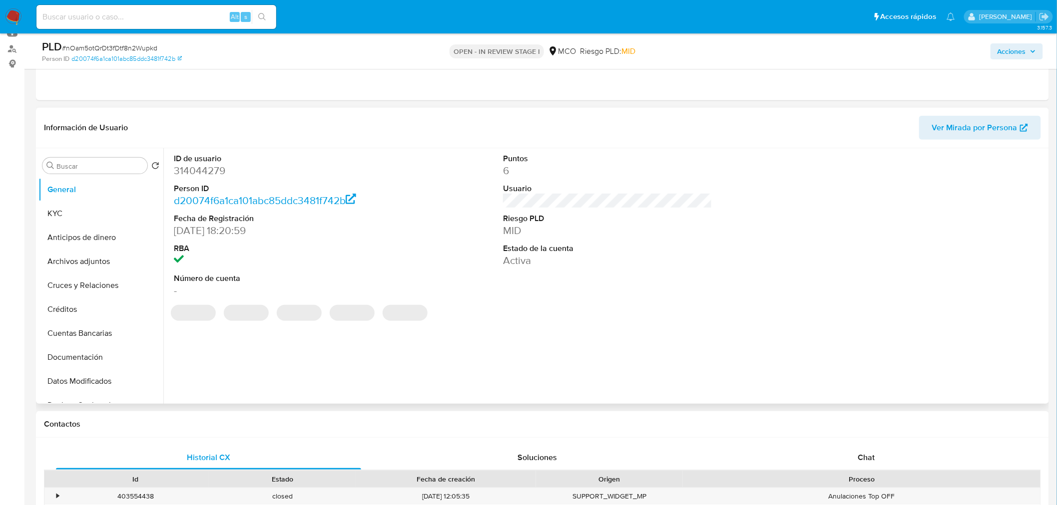
click at [211, 173] on dd "314044279" at bounding box center [278, 171] width 209 height 14
copy dd "314044279"
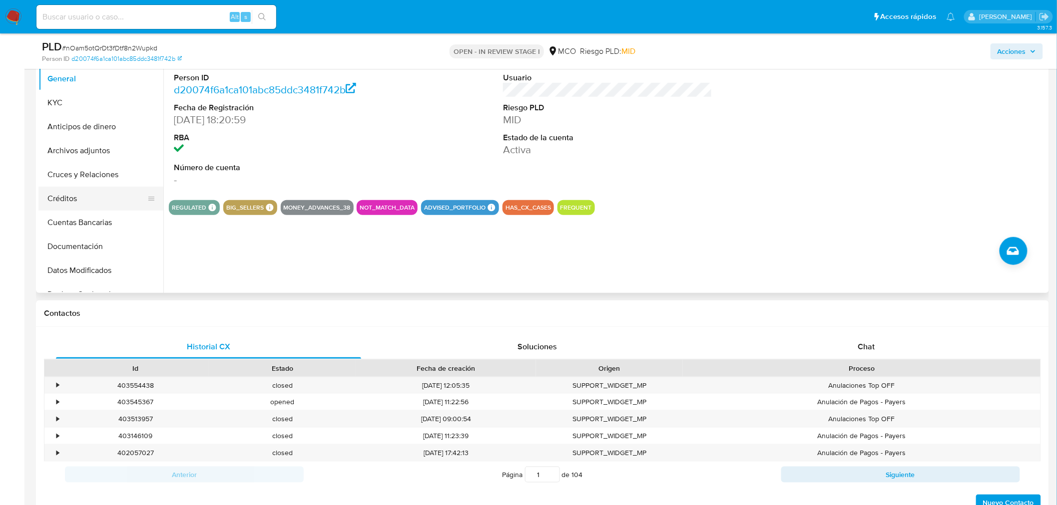
scroll to position [55, 0]
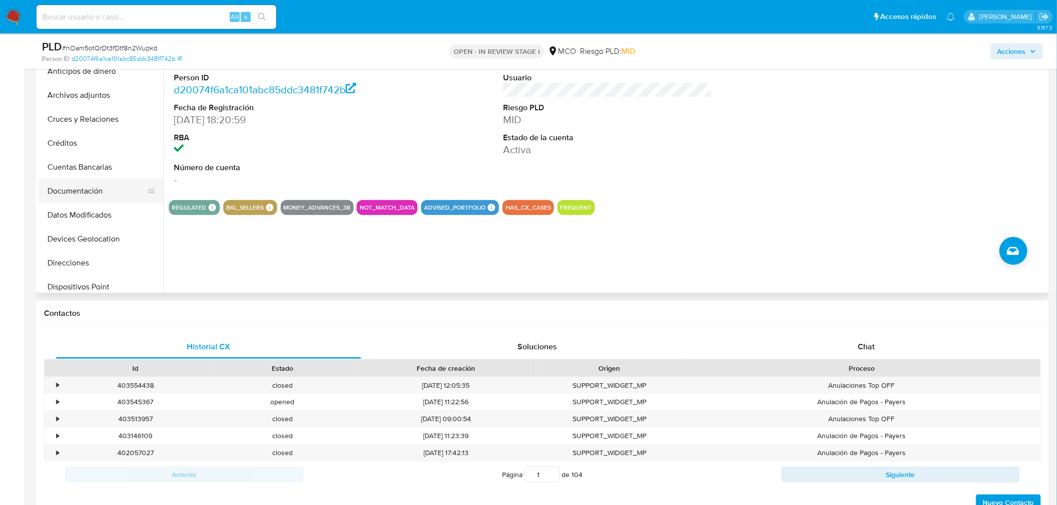
click at [88, 193] on button "Documentación" at bounding box center [96, 191] width 117 height 24
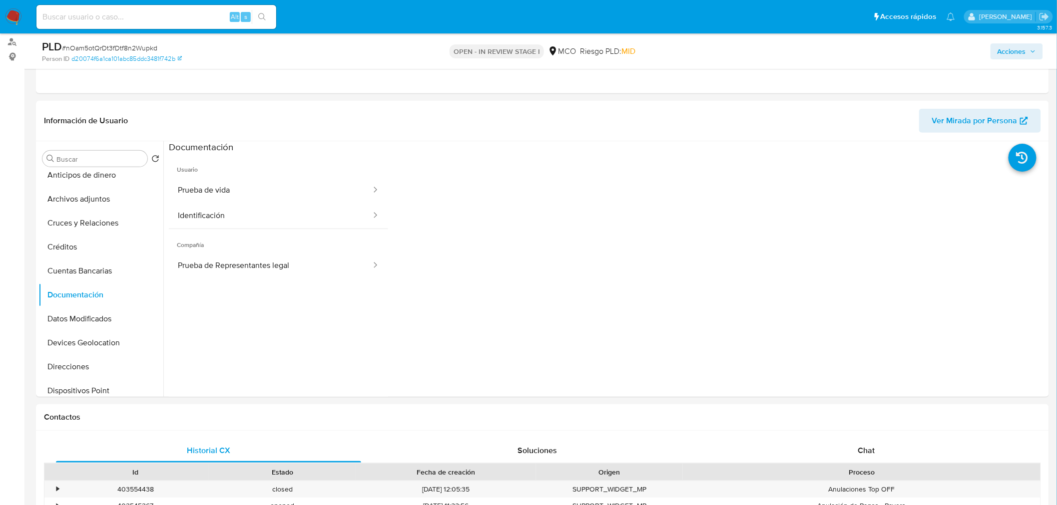
scroll to position [111, 0]
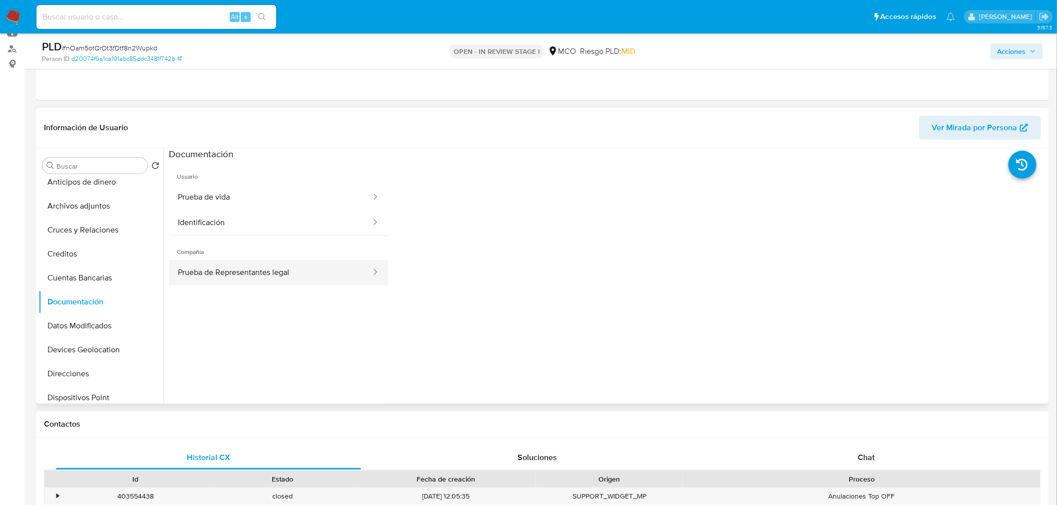
click at [242, 285] on button "Prueba de Representantes legal" at bounding box center [270, 272] width 203 height 25
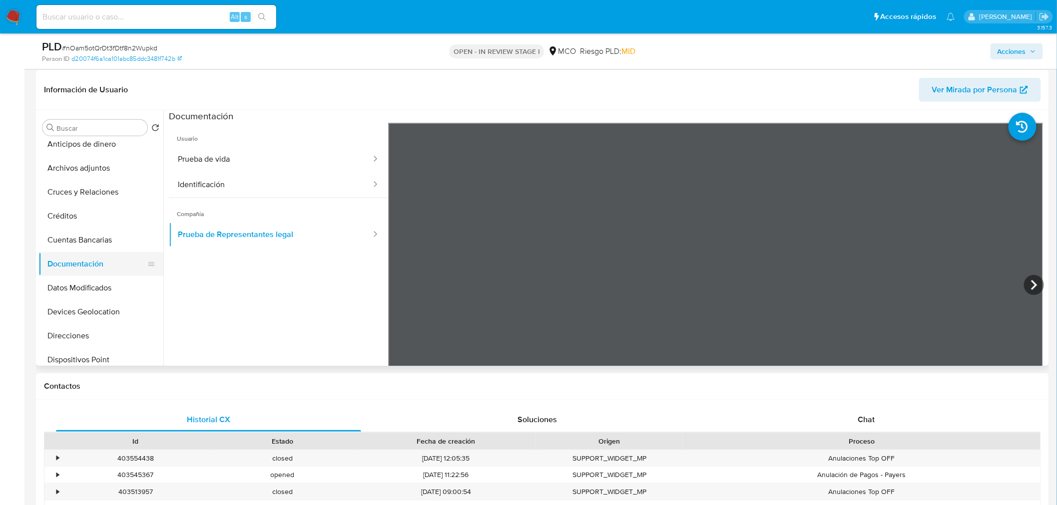
scroll to position [166, 0]
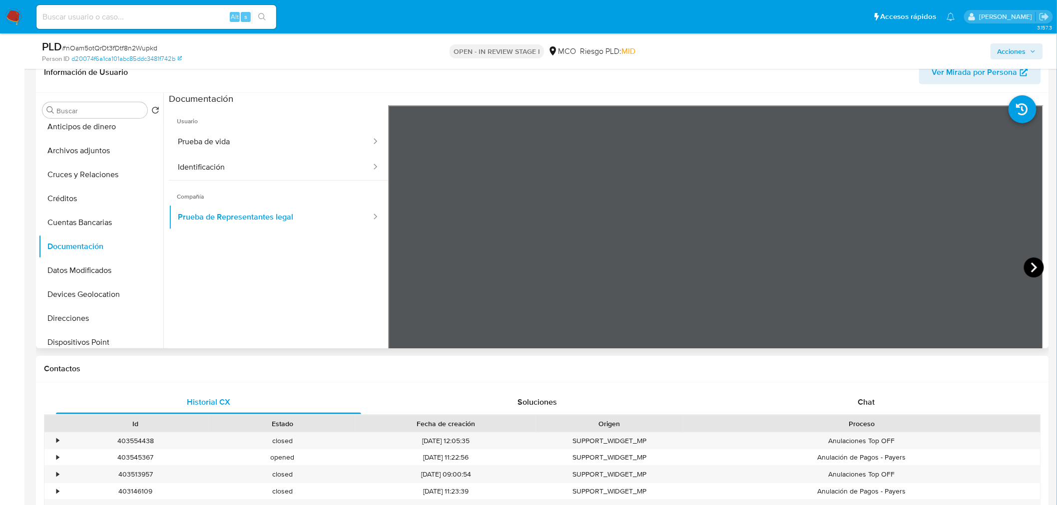
click at [1039, 267] on icon at bounding box center [1034, 268] width 20 height 20
click at [1038, 267] on icon at bounding box center [1034, 268] width 20 height 20
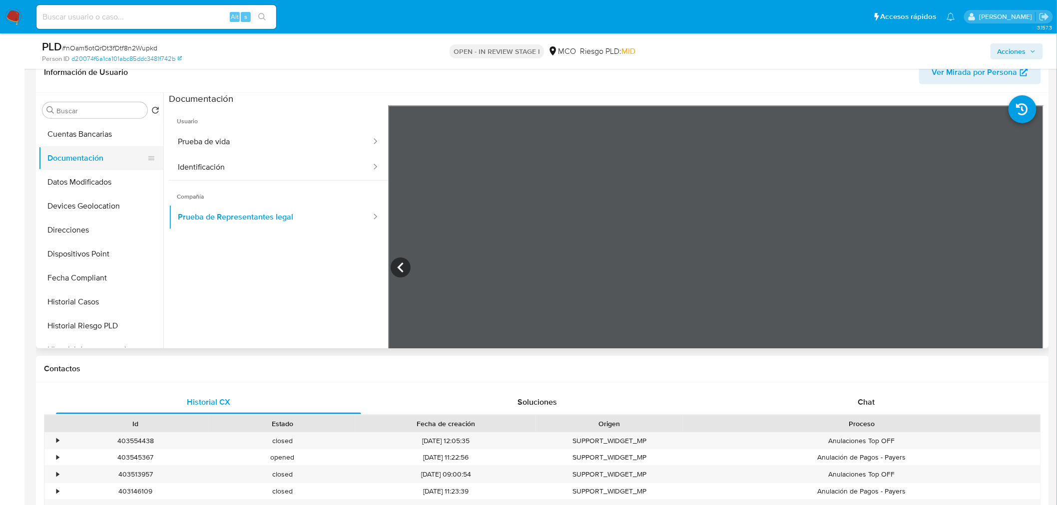
scroll to position [0, 0]
click at [70, 161] on button "KYC" at bounding box center [96, 158] width 117 height 24
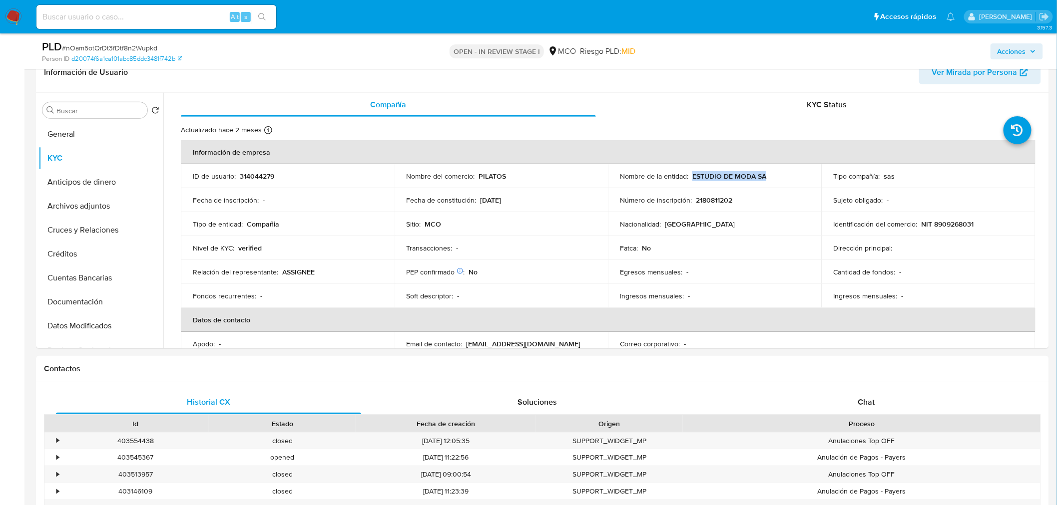
drag, startPoint x: 763, startPoint y: 177, endPoint x: 697, endPoint y: 170, distance: 66.8
click at [697, 170] on td "Nombre de la entidad : ESTUDIO DE MODA SA" at bounding box center [715, 176] width 214 height 24
copy p "ESTUDIO DE MODA SA"
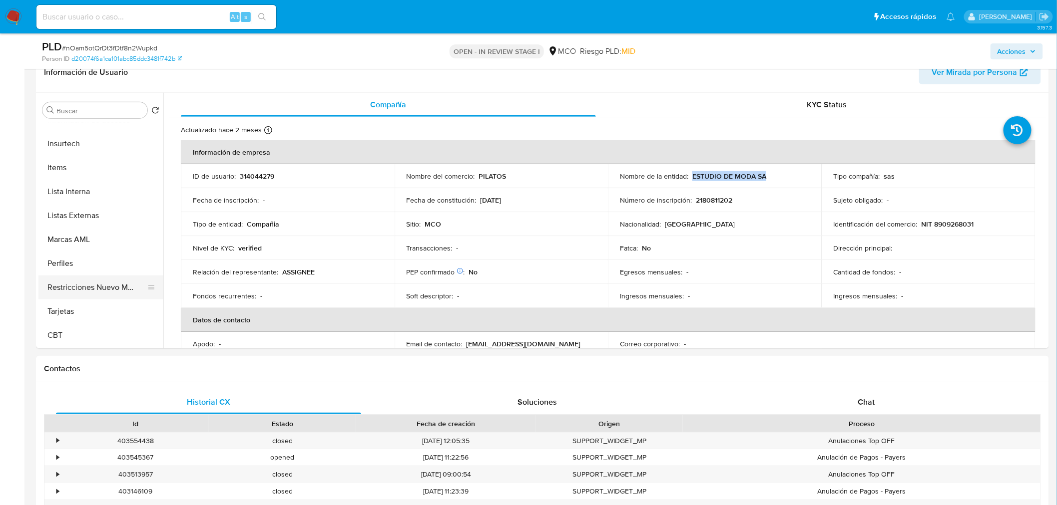
click at [98, 291] on button "Restricciones Nuevo Mundo" at bounding box center [96, 288] width 117 height 24
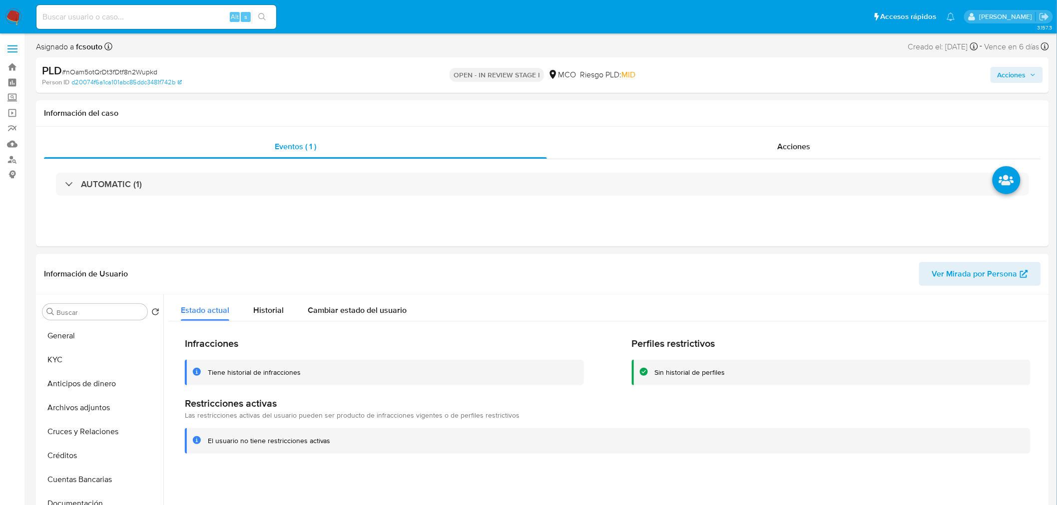
drag, startPoint x: 63, startPoint y: 367, endPoint x: 0, endPoint y: 358, distance: 63.6
click button "KYC"
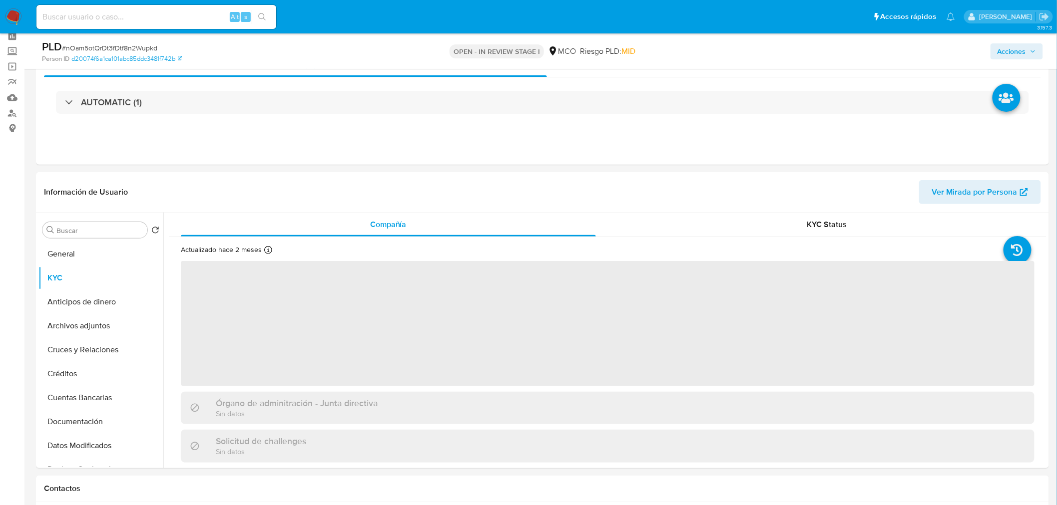
scroll to position [111, 0]
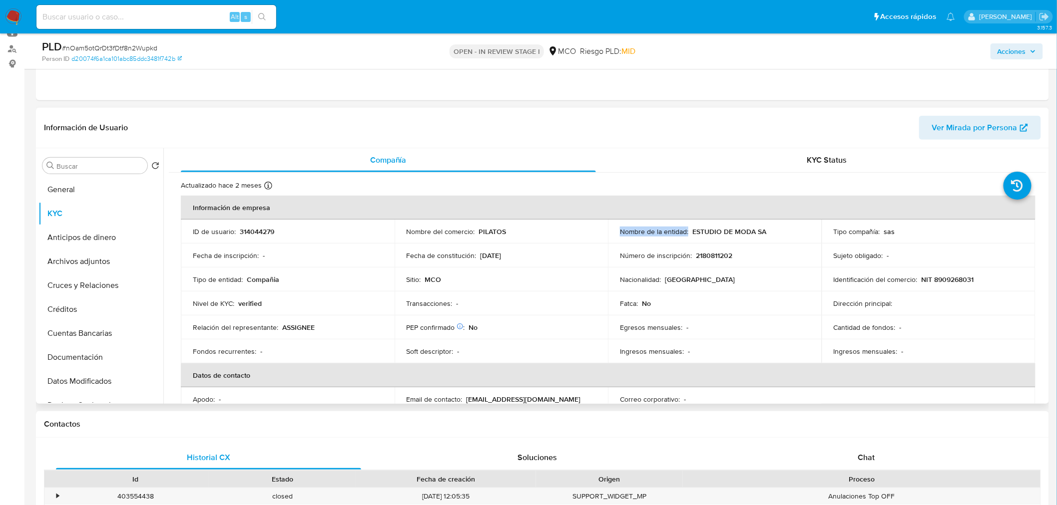
drag, startPoint x: 618, startPoint y: 233, endPoint x: 686, endPoint y: 232, distance: 67.9
click p "Nombre de la entidad :"
copy p "Nombre de la entidad :"
click span "Acciones"
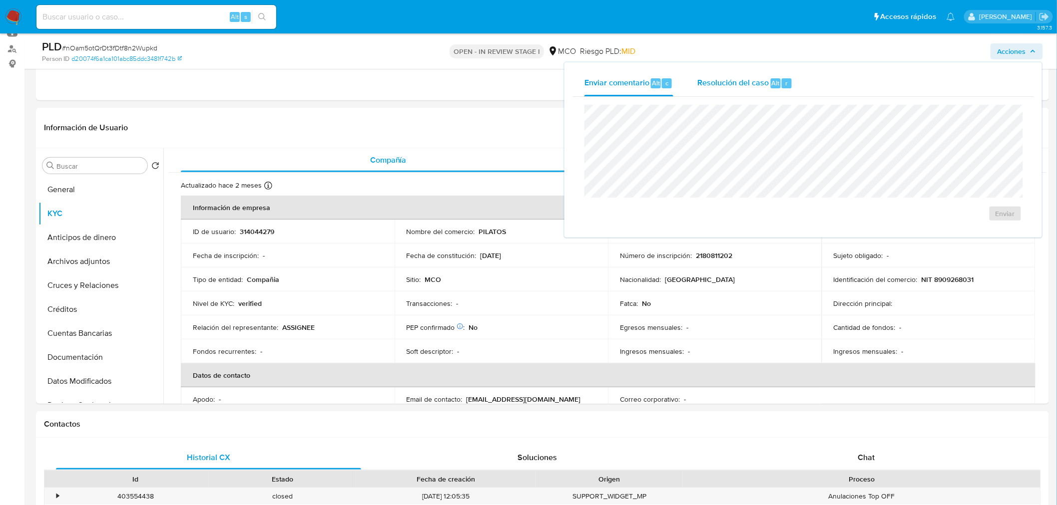
click div "Resolución del caso Alt r"
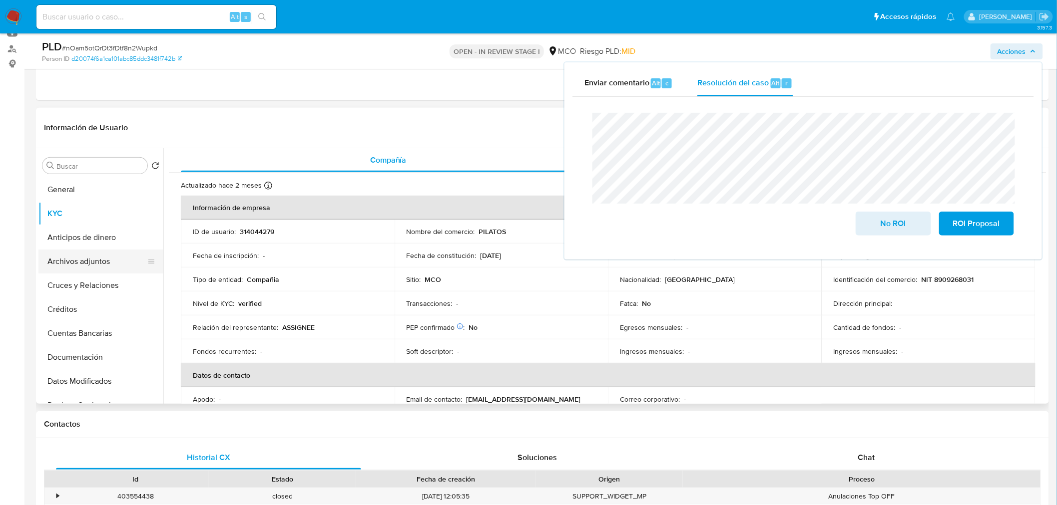
click button "Archivos adjuntos"
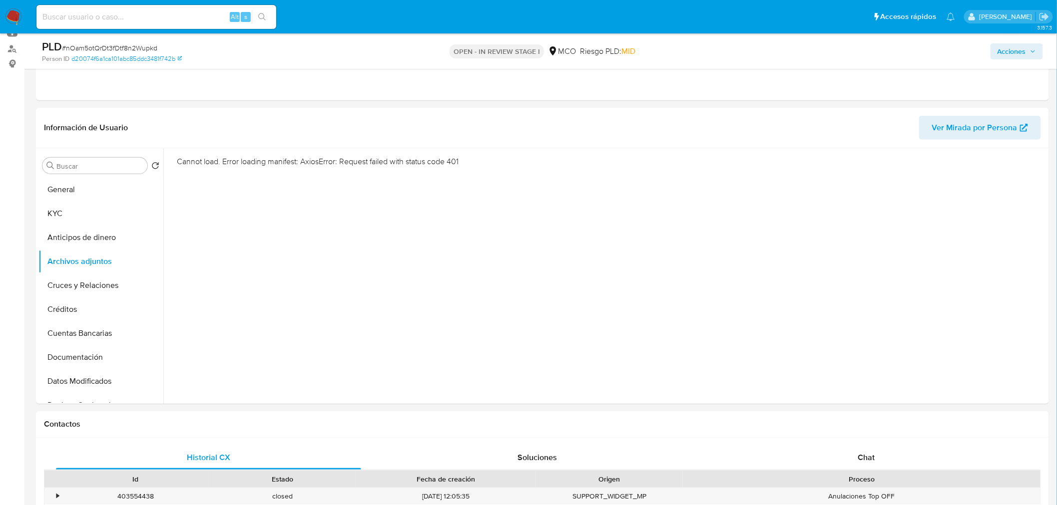
click span "Acciones"
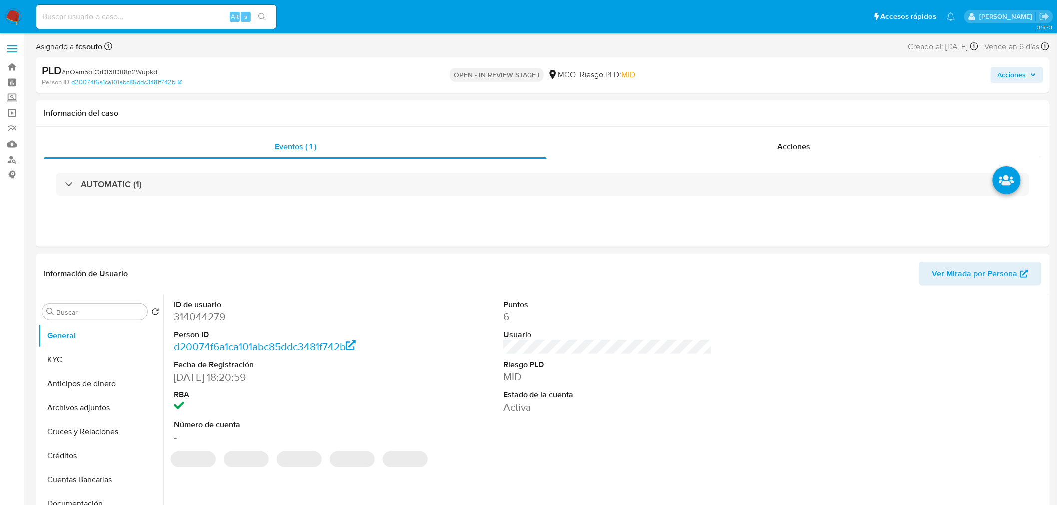
select select "10"
drag, startPoint x: 1028, startPoint y: 81, endPoint x: 1010, endPoint y: 82, distance: 18.0
click at [1028, 81] on span "Acciones" at bounding box center [1016, 75] width 38 height 14
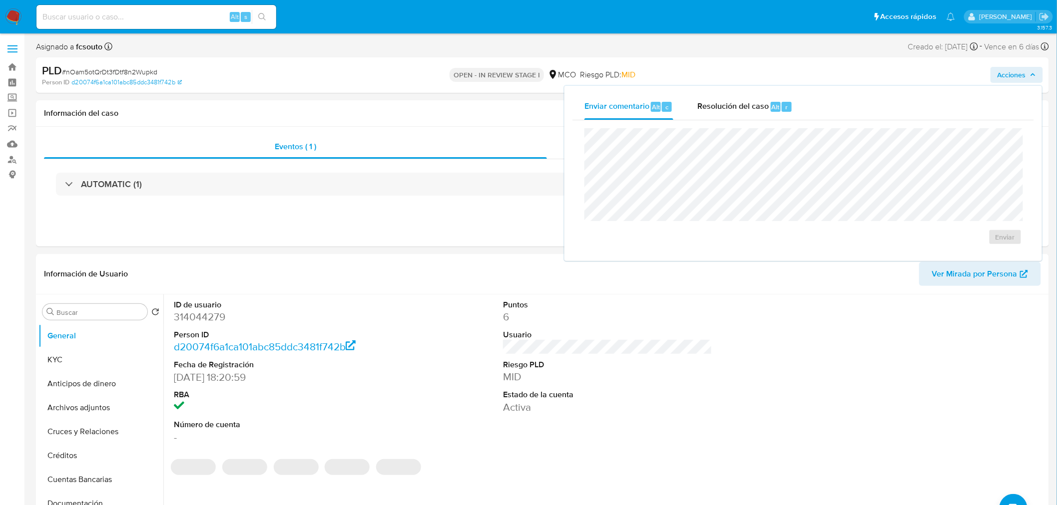
drag, startPoint x: 779, startPoint y: 112, endPoint x: 756, endPoint y: 126, distance: 27.3
click at [778, 112] on div "Resolución del caso Alt r" at bounding box center [744, 107] width 95 height 26
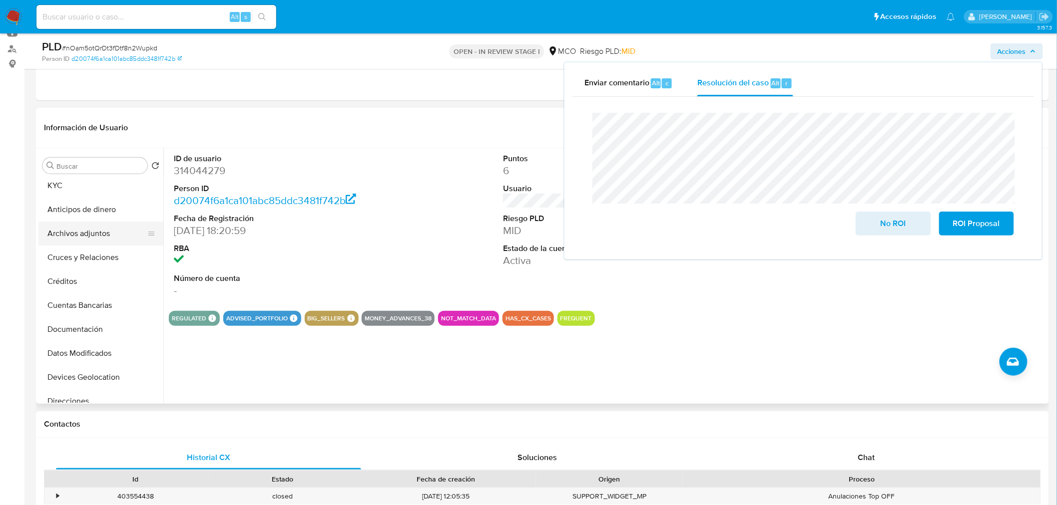
scroll to position [55, 0]
click at [100, 206] on button "Archivos adjuntos" at bounding box center [96, 206] width 117 height 24
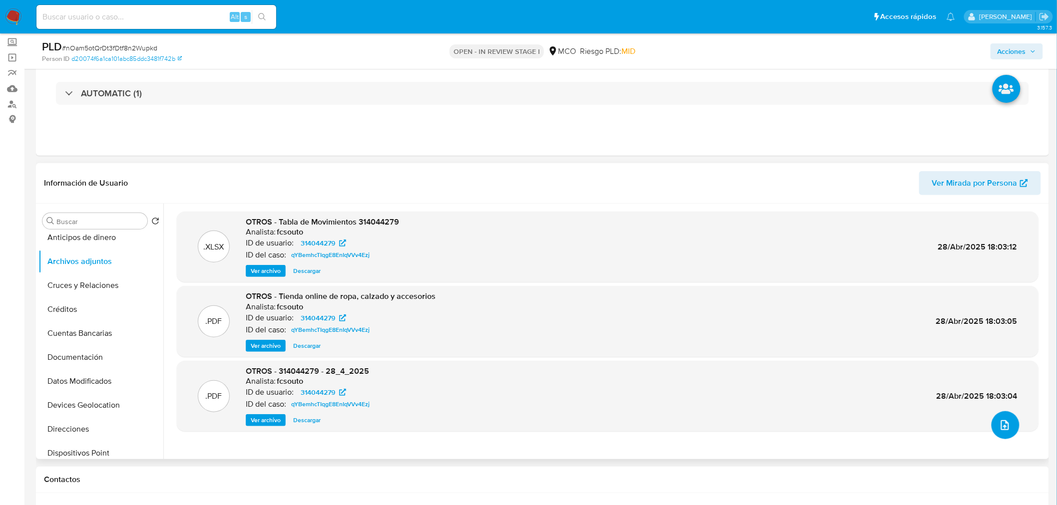
click at [1009, 428] on button "upload-file" at bounding box center [1005, 425] width 28 height 28
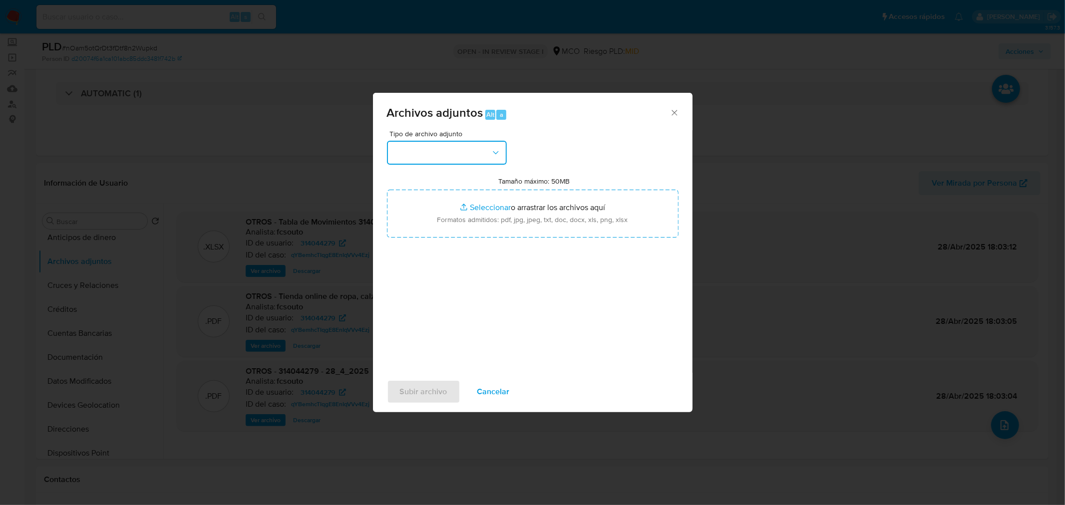
click at [463, 160] on button "button" at bounding box center [447, 153] width 120 height 24
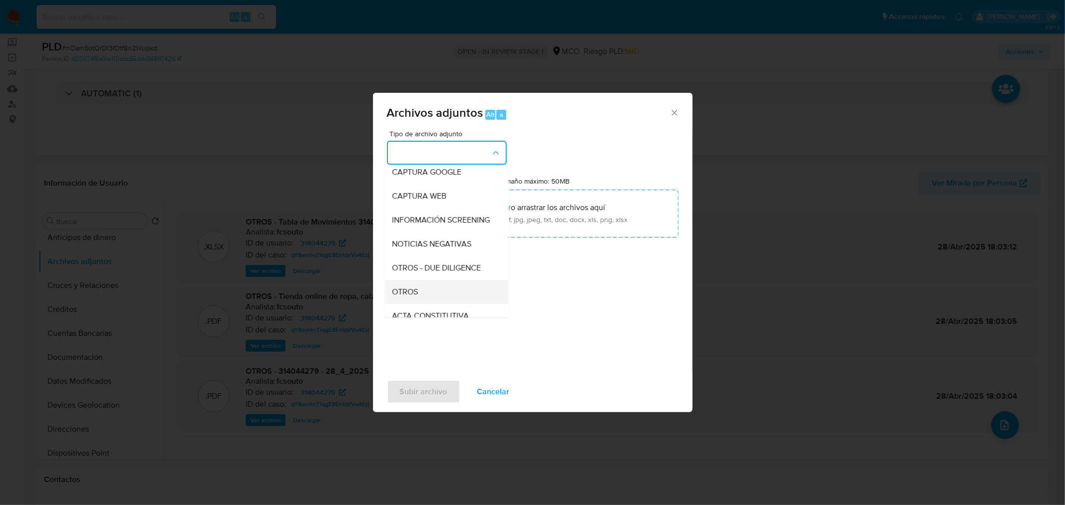
click at [433, 295] on div "OTROS" at bounding box center [444, 292] width 102 height 24
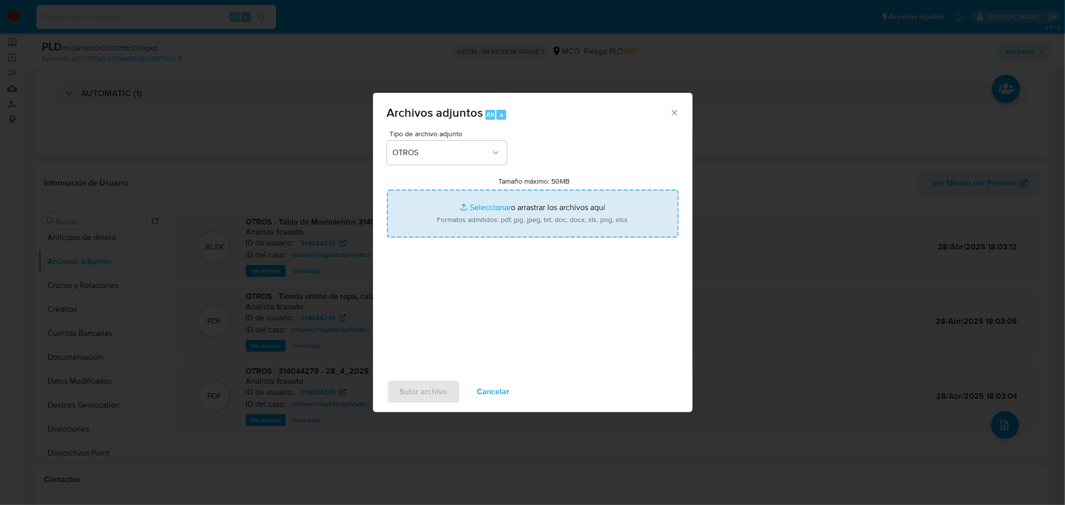
click at [498, 210] on input "Tamaño máximo: 50MB Seleccionar archivos" at bounding box center [533, 214] width 292 height 48
type input "C:\fakepath\314044279 - 4_9_2025.pdf"
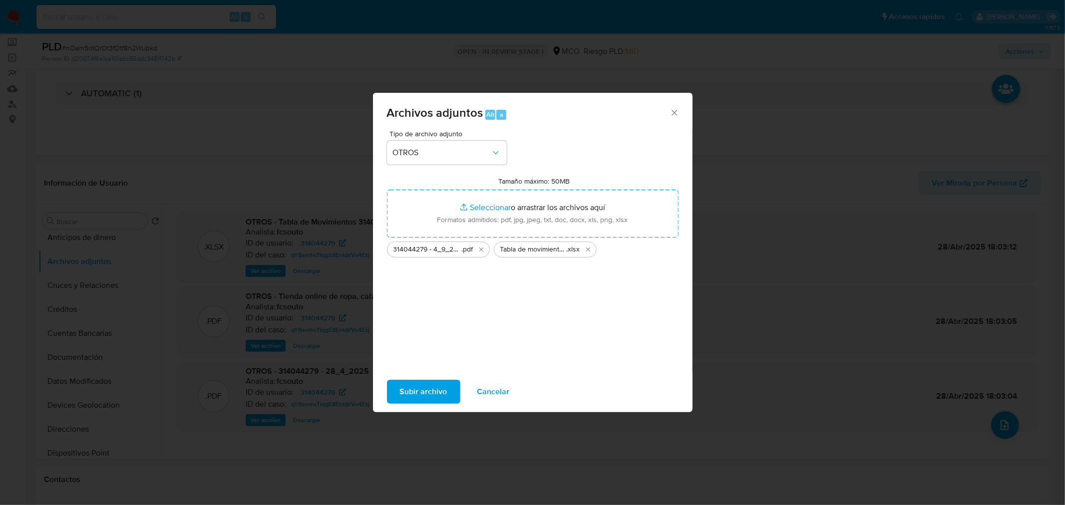
click at [428, 383] on span "Subir archivo" at bounding box center [423, 392] width 47 height 22
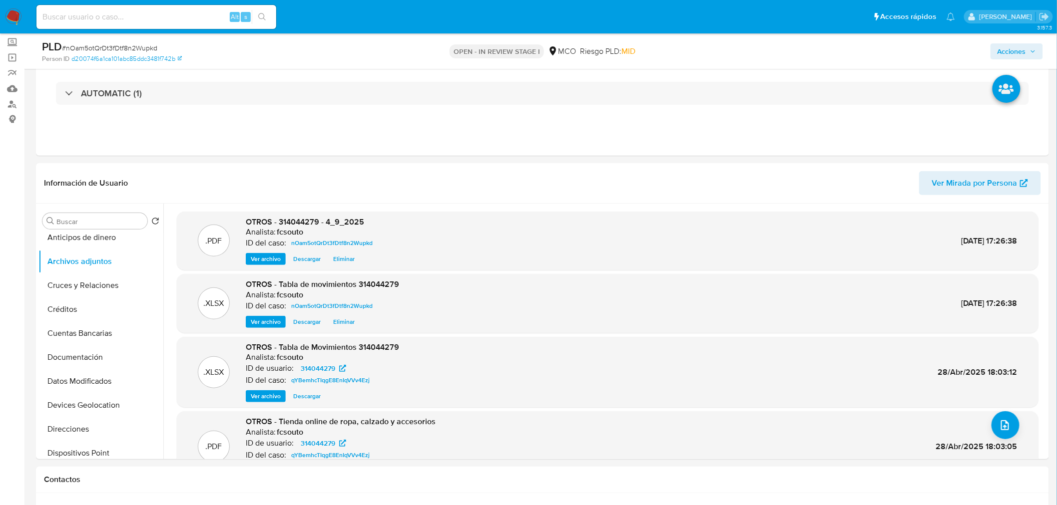
click at [1035, 50] on icon "button" at bounding box center [1033, 51] width 6 height 6
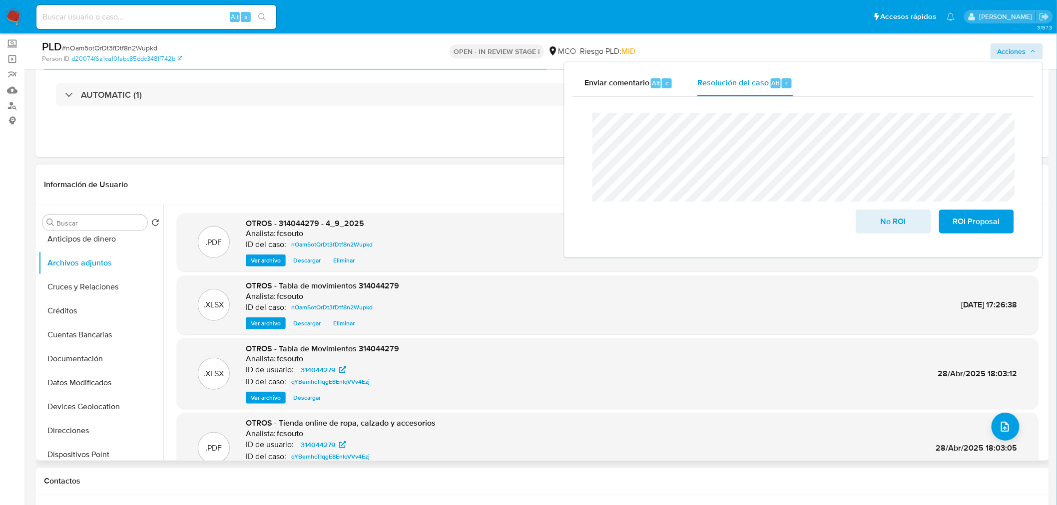
scroll to position [0, 0]
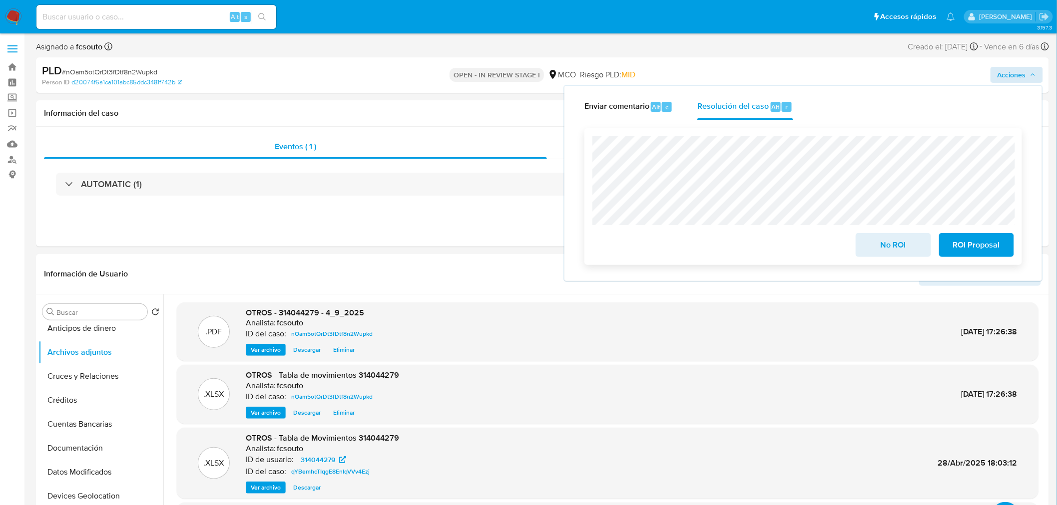
drag, startPoint x: 909, startPoint y: 240, endPoint x: 867, endPoint y: 236, distance: 42.1
click at [909, 240] on span "No ROI" at bounding box center [892, 245] width 49 height 22
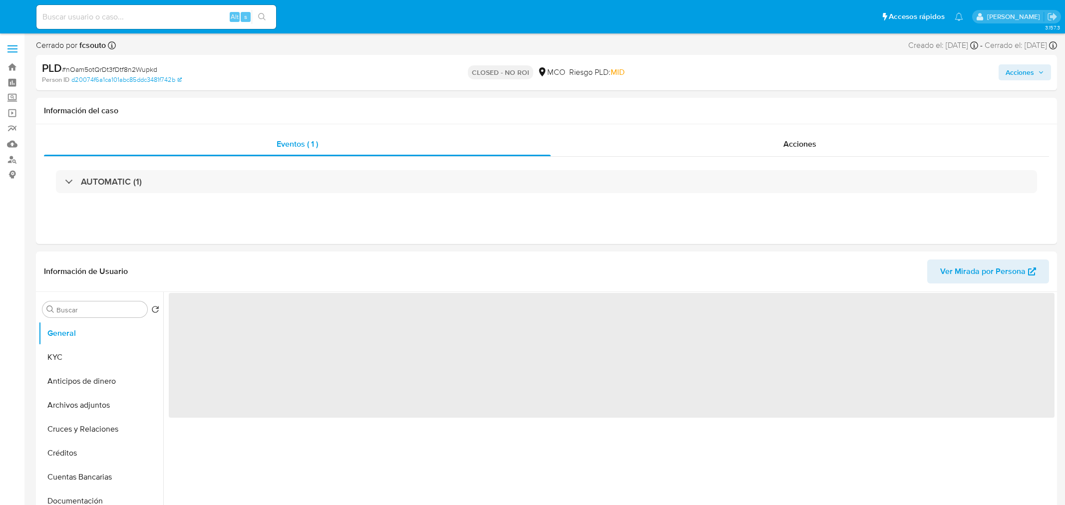
select select "10"
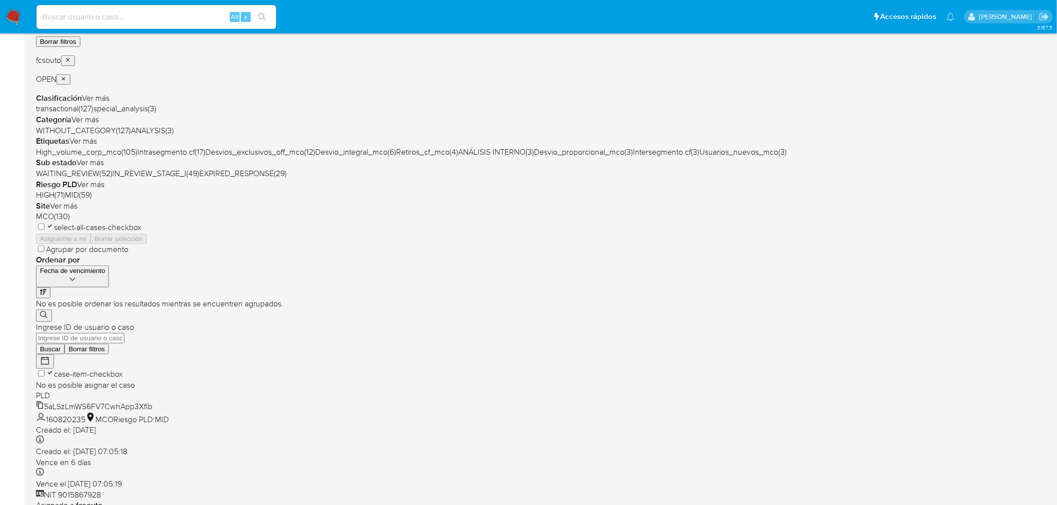
scroll to position [166, 0]
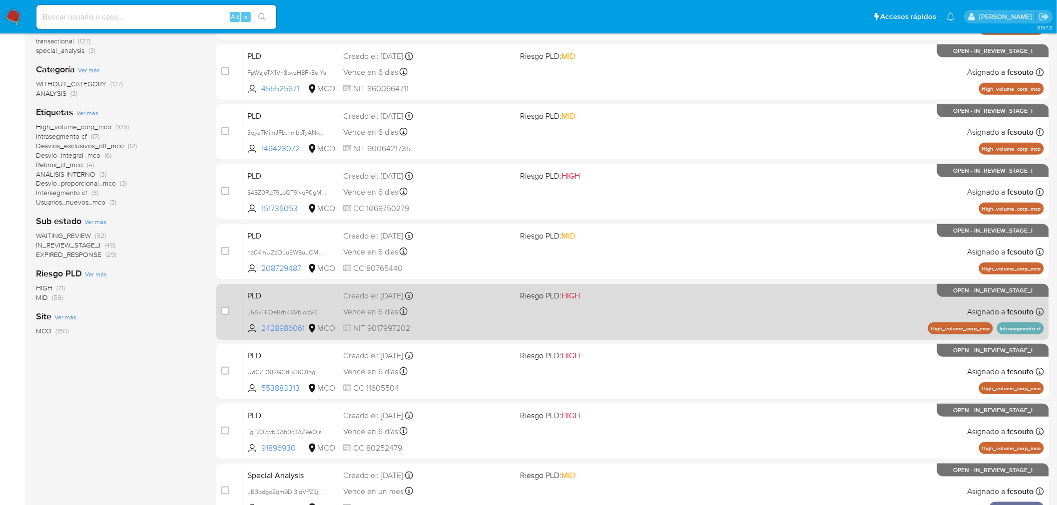
click at [616, 314] on div "PLD u5AxFFOeBrbKSVbIoqV4W0iM 2428986061 MCO Riesgo PLD: HIGH Creado el: [DATE] …" at bounding box center [643, 312] width 801 height 50
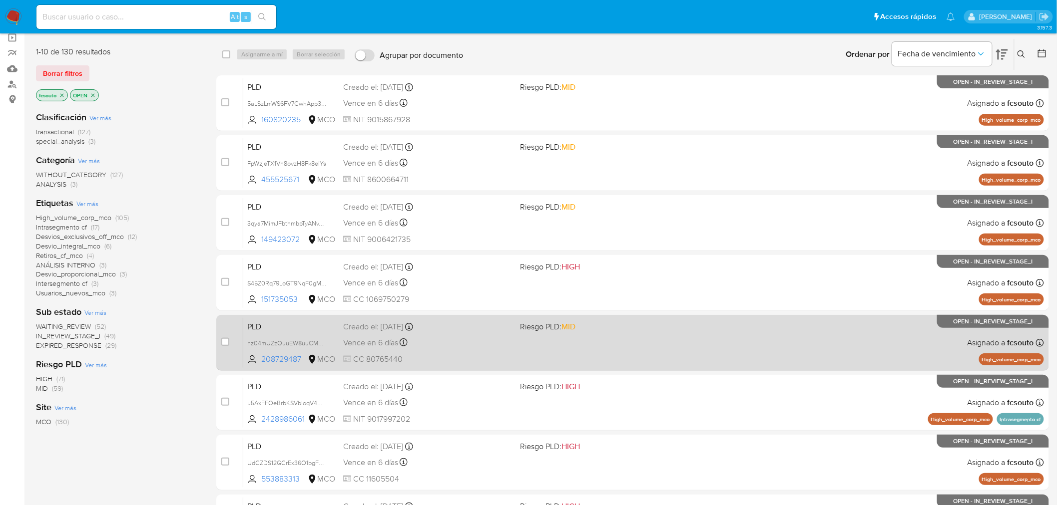
scroll to position [55, 0]
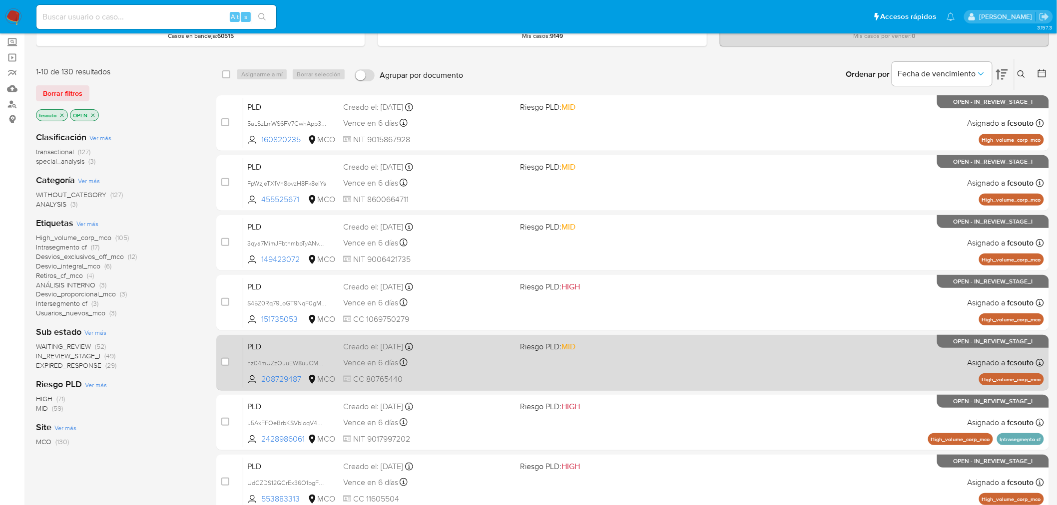
click at [637, 362] on div "PLD nz04mUZzOuuEW8uuCMRWBGD9 208729487 MCO Riesgo PLD: MID Creado el: [DATE] Cr…" at bounding box center [643, 363] width 801 height 50
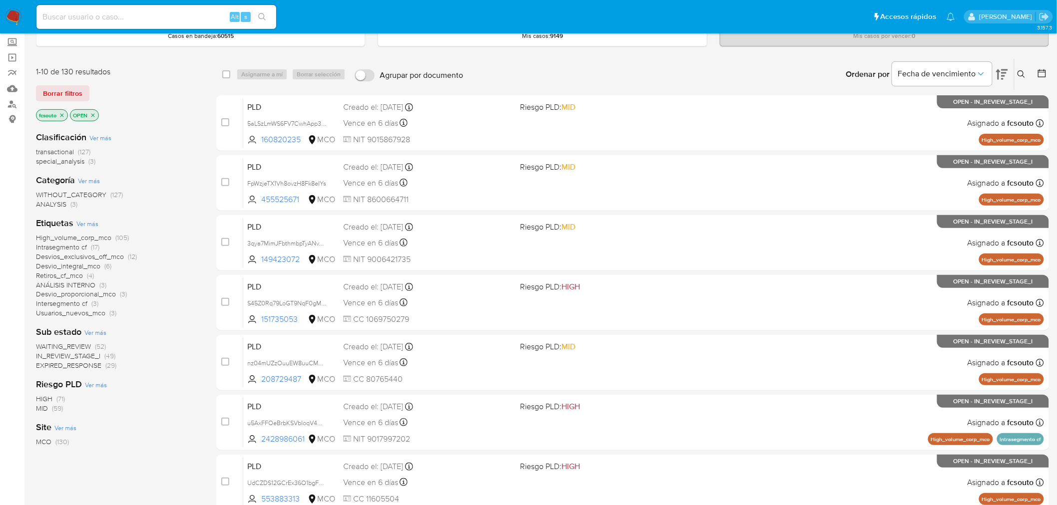
click at [11, 13] on img at bounding box center [13, 16] width 17 height 17
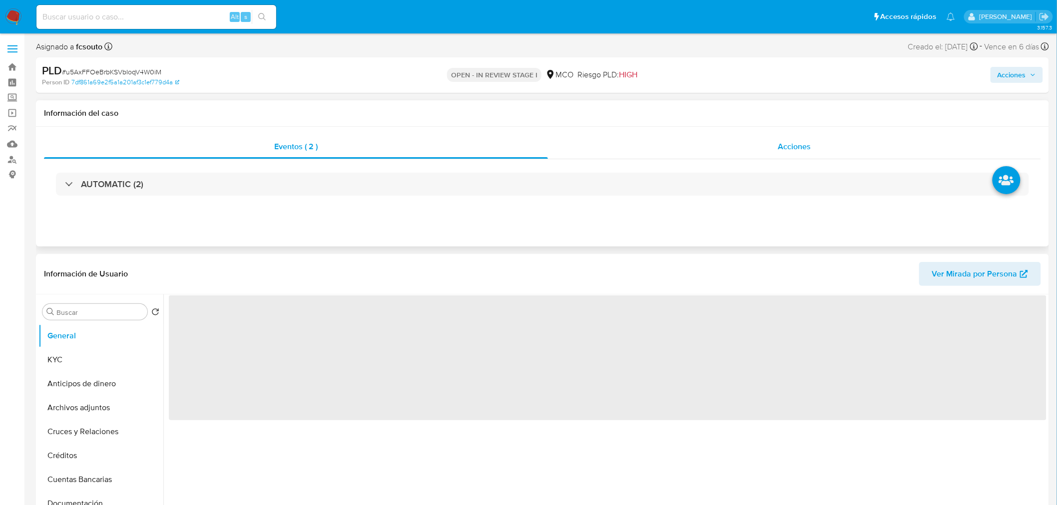
click at [803, 145] on span "Acciones" at bounding box center [794, 146] width 33 height 11
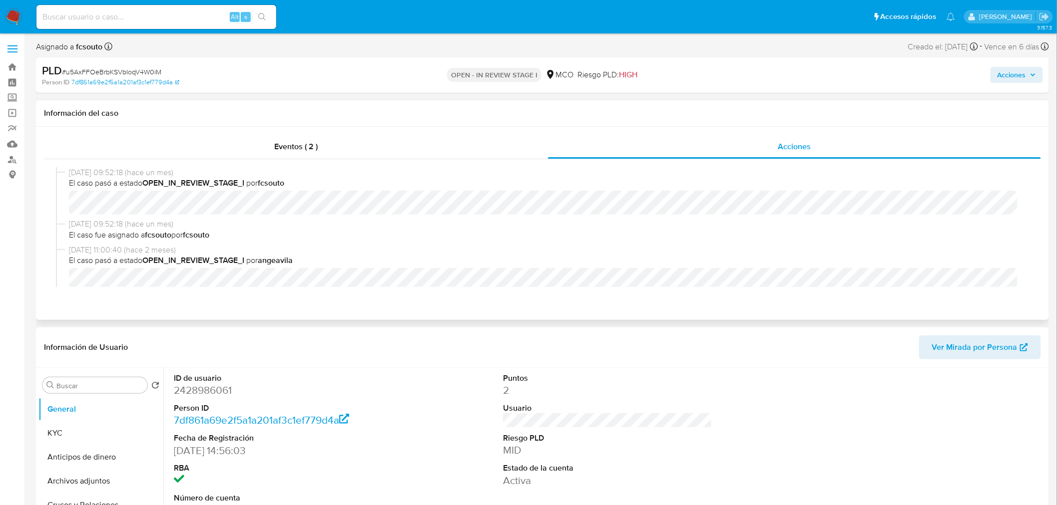
select select "10"
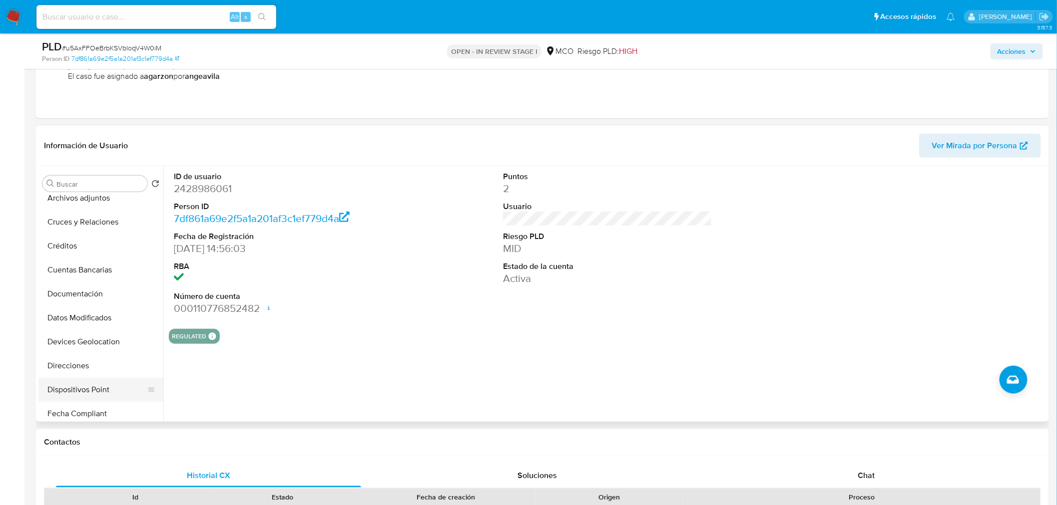
scroll to position [166, 0]
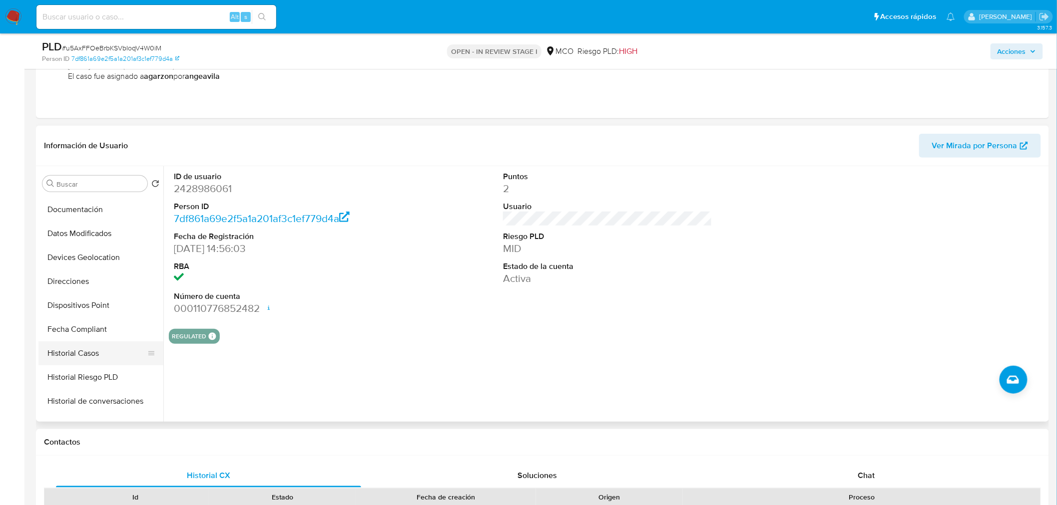
click at [117, 350] on button "Historial Casos" at bounding box center [96, 354] width 117 height 24
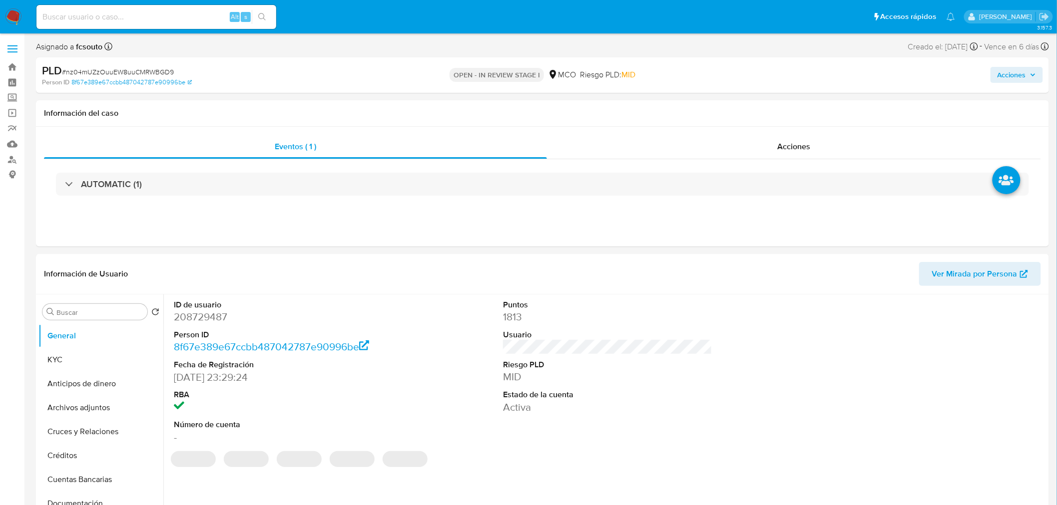
select select "10"
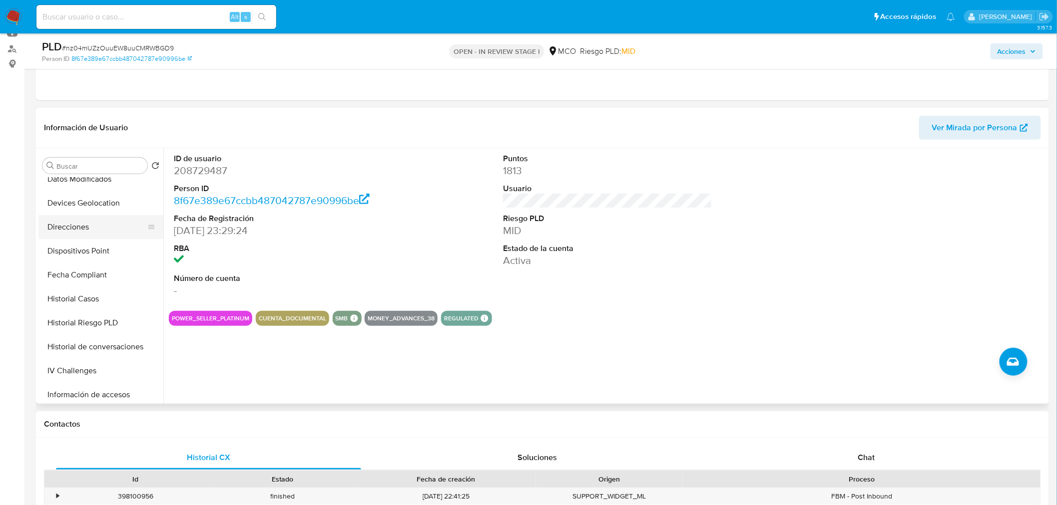
scroll to position [222, 0]
drag, startPoint x: 118, startPoint y: 264, endPoint x: 124, endPoint y: 271, distance: 9.6
click at [117, 264] on button "Fecha Compliant" at bounding box center [100, 256] width 125 height 24
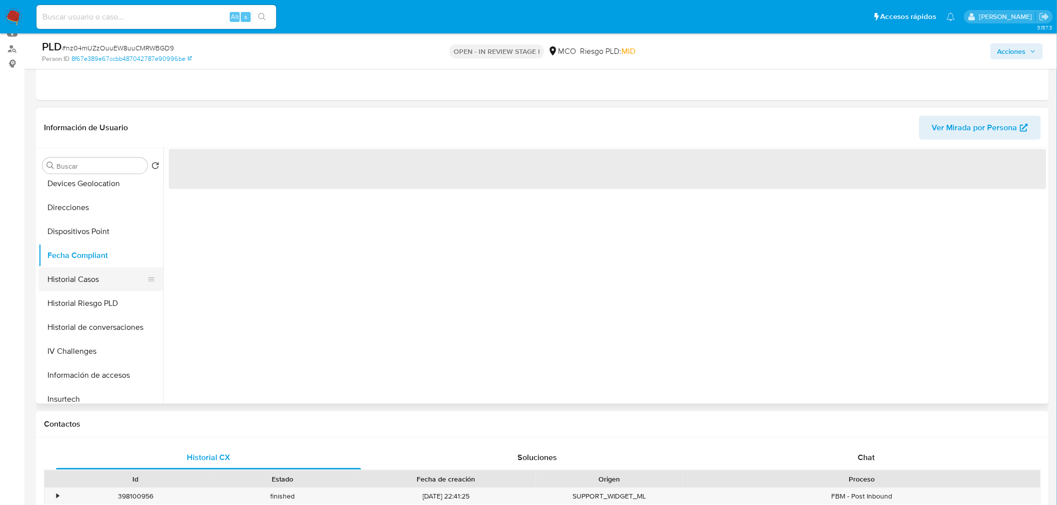
click at [124, 271] on button "Historial Casos" at bounding box center [96, 280] width 117 height 24
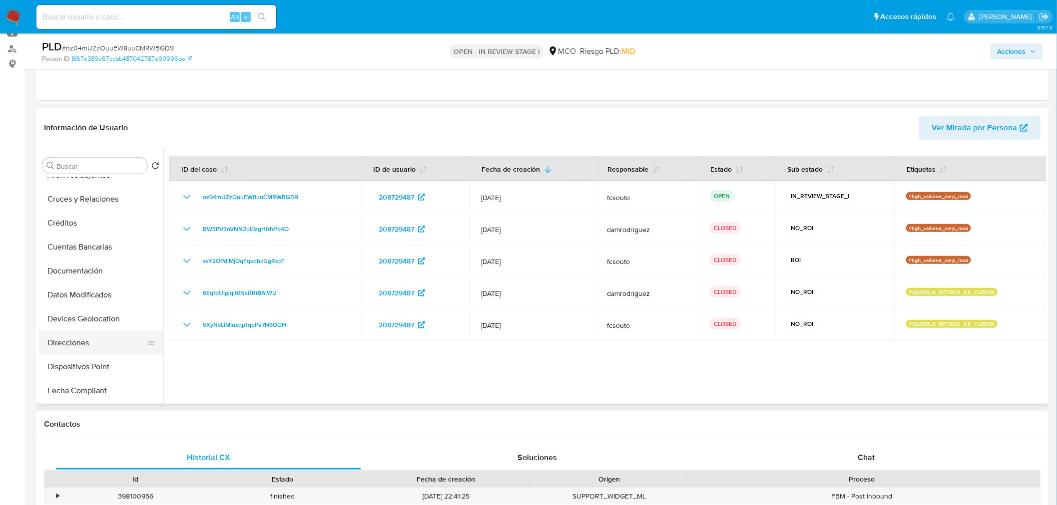
scroll to position [0, 0]
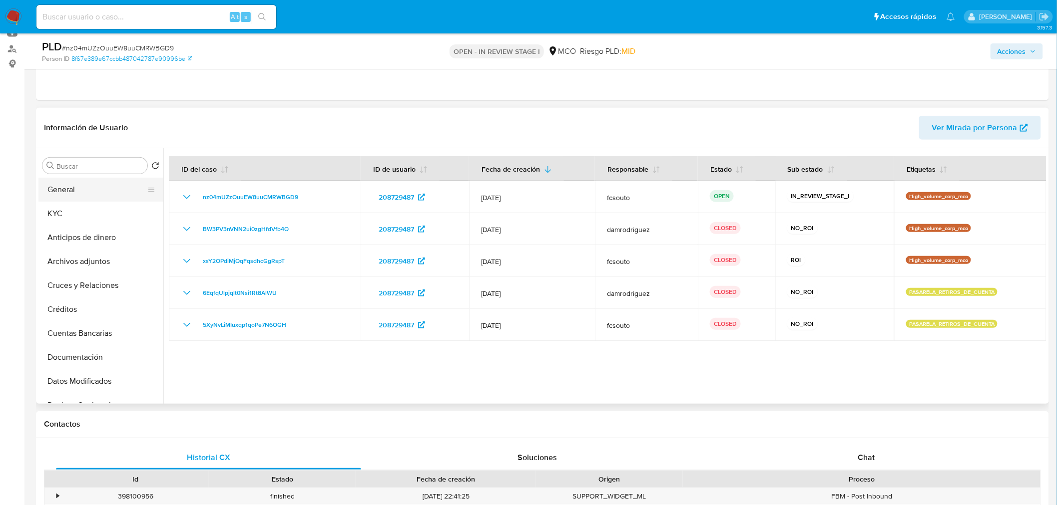
click at [64, 192] on button "General" at bounding box center [96, 190] width 117 height 24
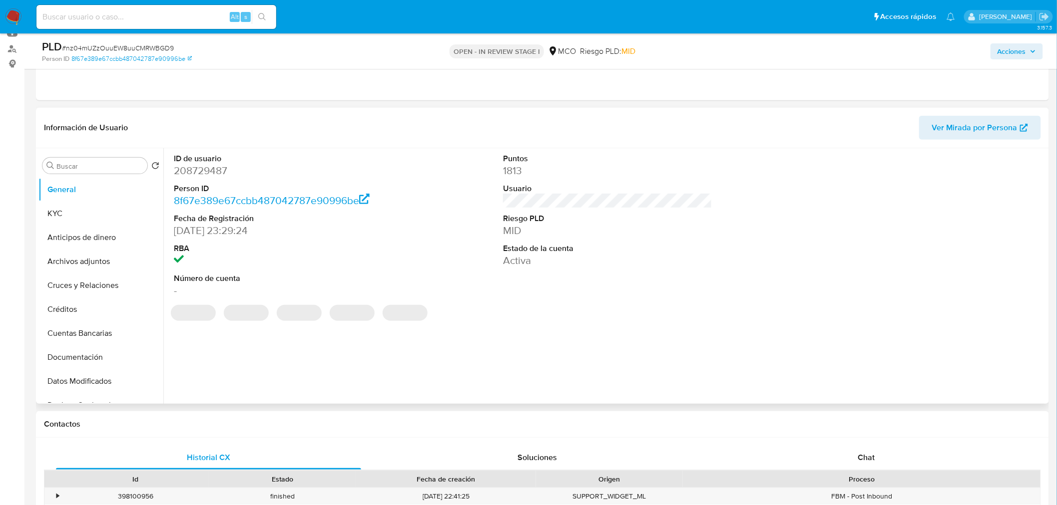
click at [188, 168] on dd "208729487" at bounding box center [278, 171] width 209 height 14
copy dd "208729487"
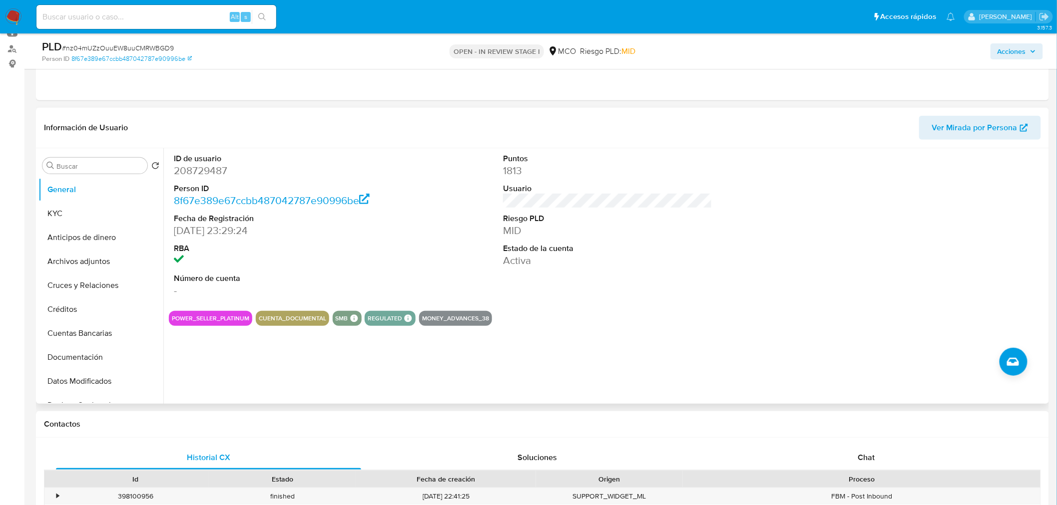
click at [201, 161] on dt "ID de usuario" at bounding box center [278, 158] width 209 height 11
click at [208, 168] on dd "208729487" at bounding box center [278, 171] width 209 height 14
copy dd "208729487"
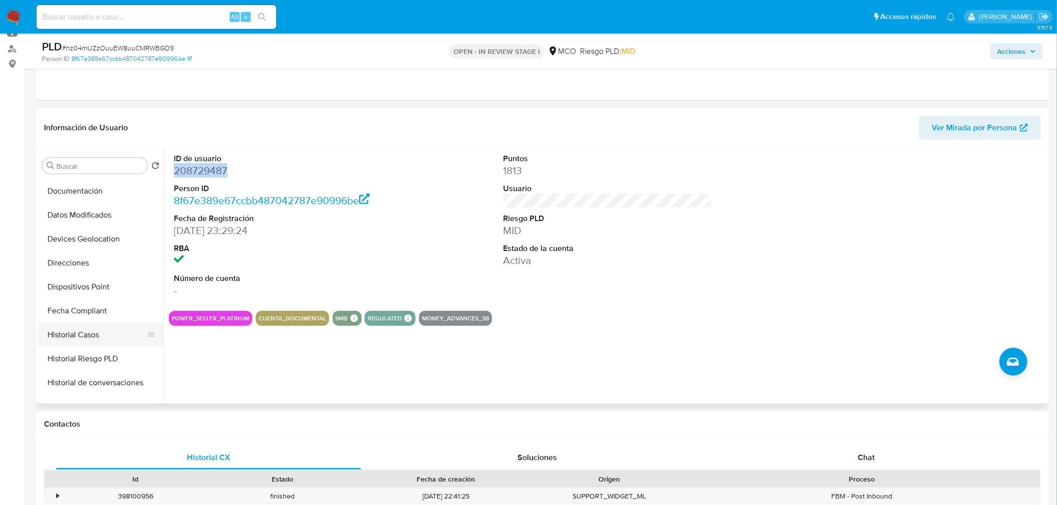
click at [90, 338] on button "Historial Casos" at bounding box center [96, 335] width 117 height 24
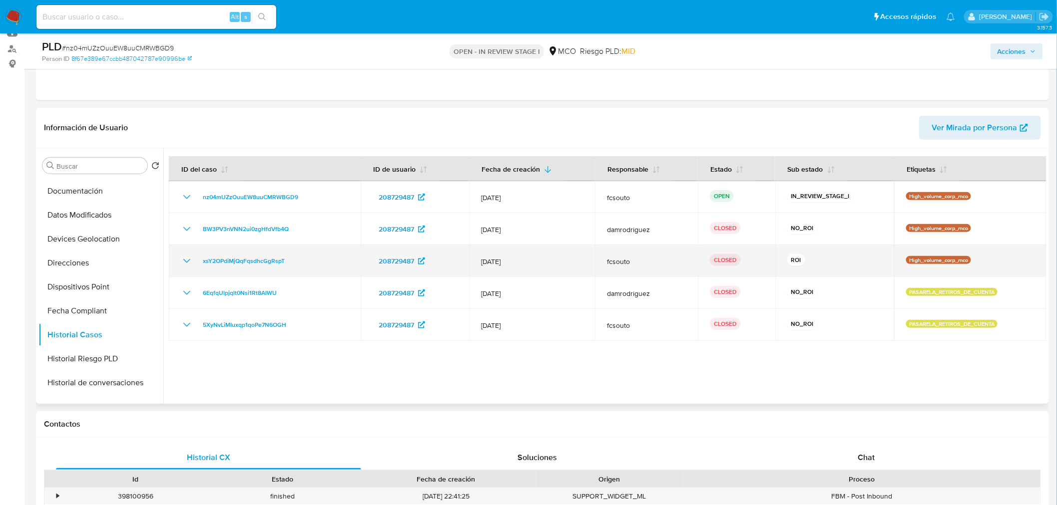
click at [185, 256] on icon "Mostrar/Ocultar" at bounding box center [187, 261] width 12 height 12
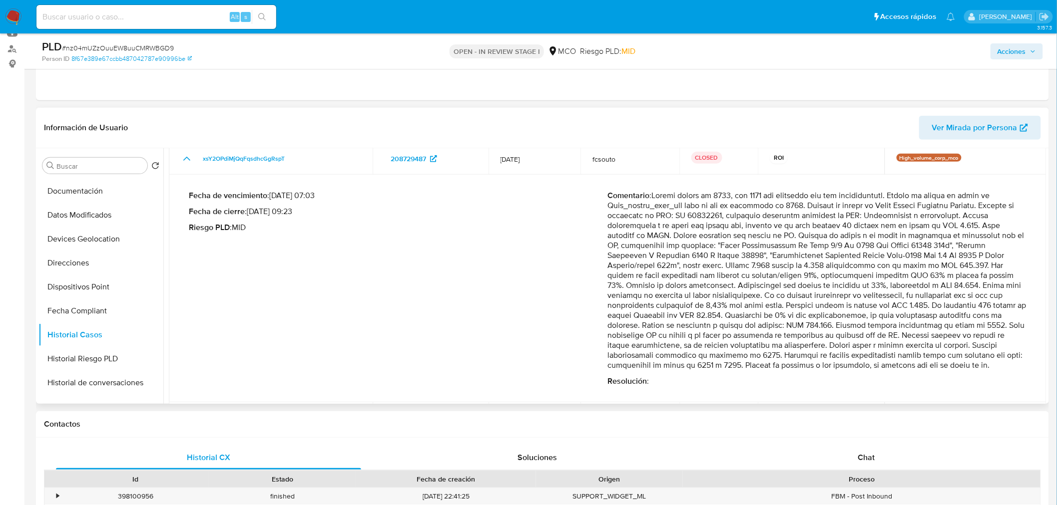
scroll to position [111, 0]
drag, startPoint x: 654, startPoint y: 189, endPoint x: 992, endPoint y: 361, distance: 379.5
click at [992, 361] on p "Comentario :" at bounding box center [817, 281] width 419 height 180
click at [742, 245] on p "Comentario :" at bounding box center [817, 281] width 419 height 180
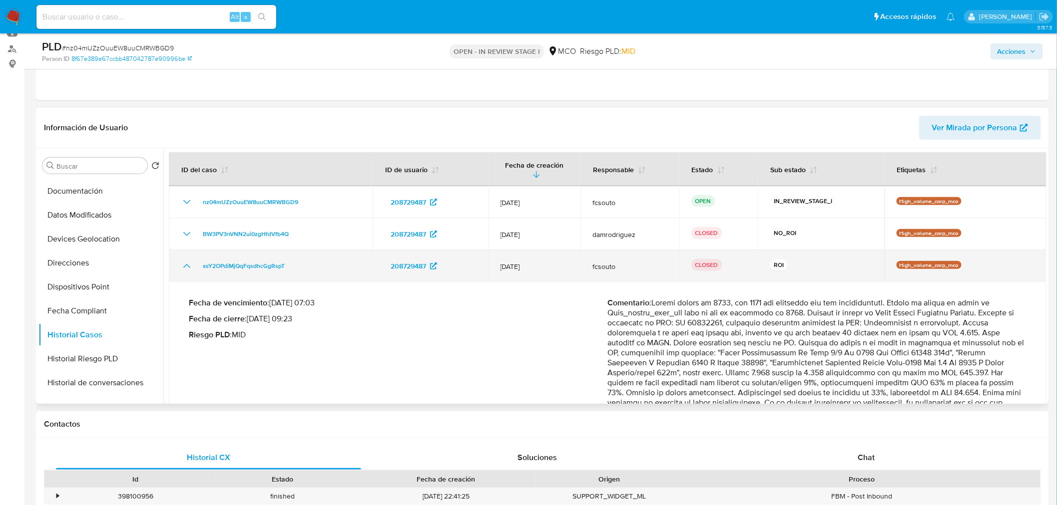
scroll to position [0, 0]
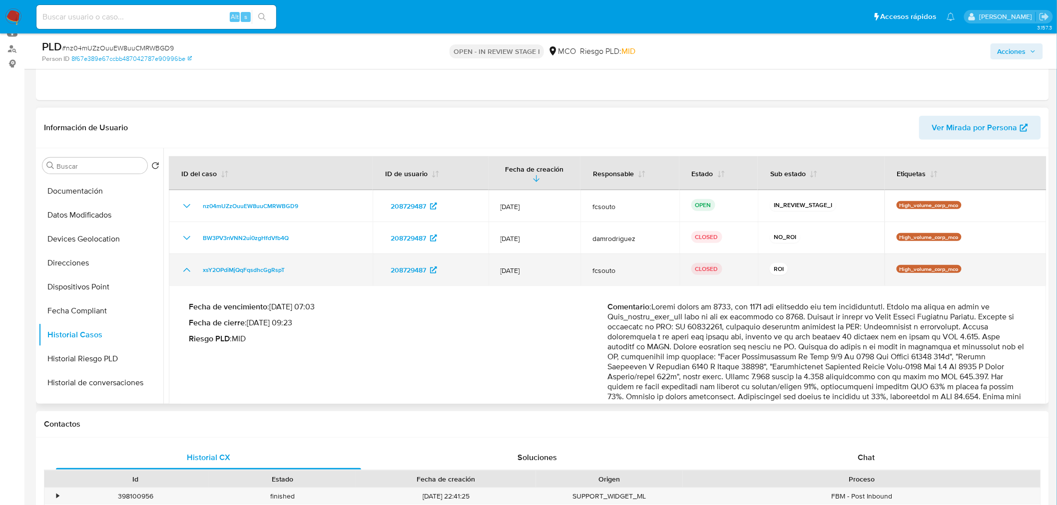
click at [187, 266] on icon "Mostrar/Ocultar" at bounding box center [187, 270] width 12 height 12
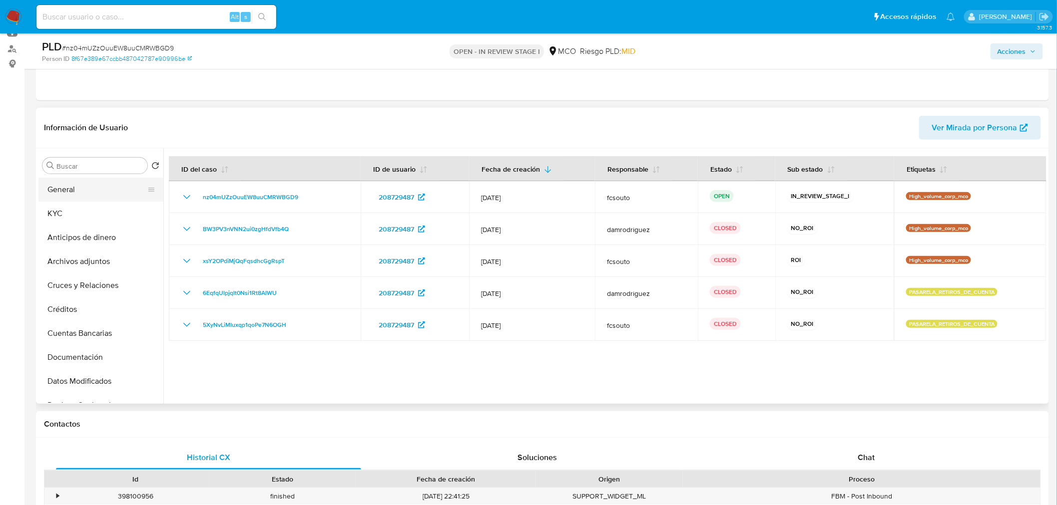
click at [82, 183] on button "General" at bounding box center [96, 190] width 117 height 24
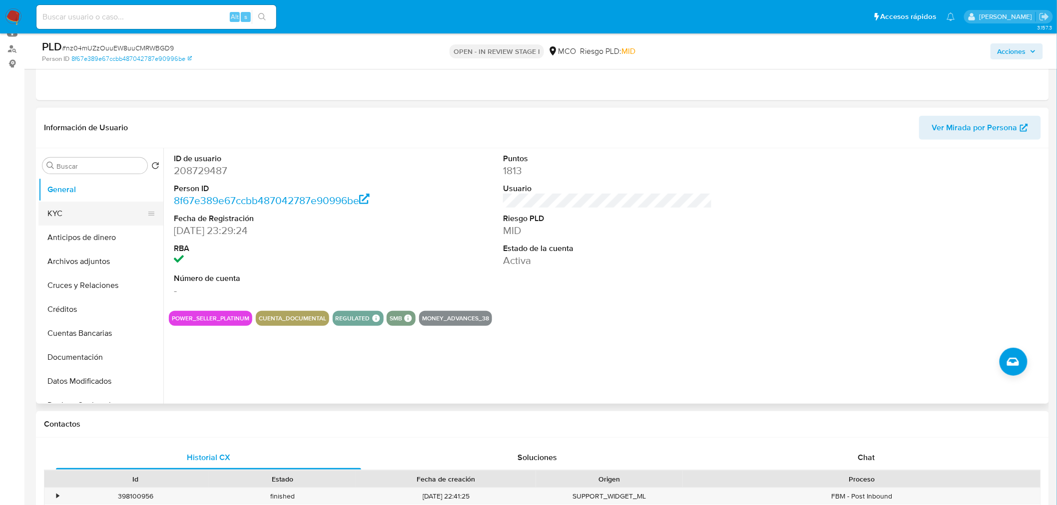
click at [101, 216] on button "KYC" at bounding box center [96, 214] width 117 height 24
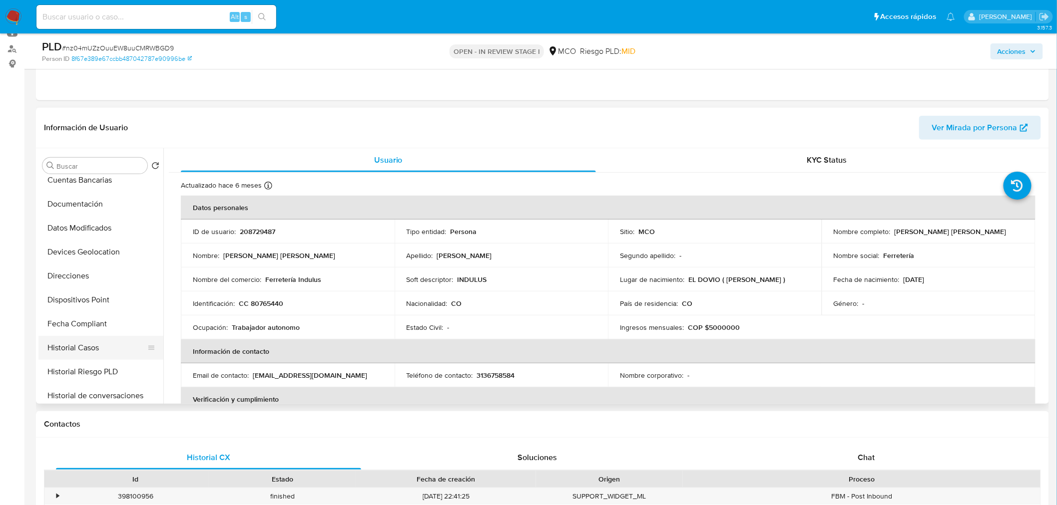
scroll to position [166, 0]
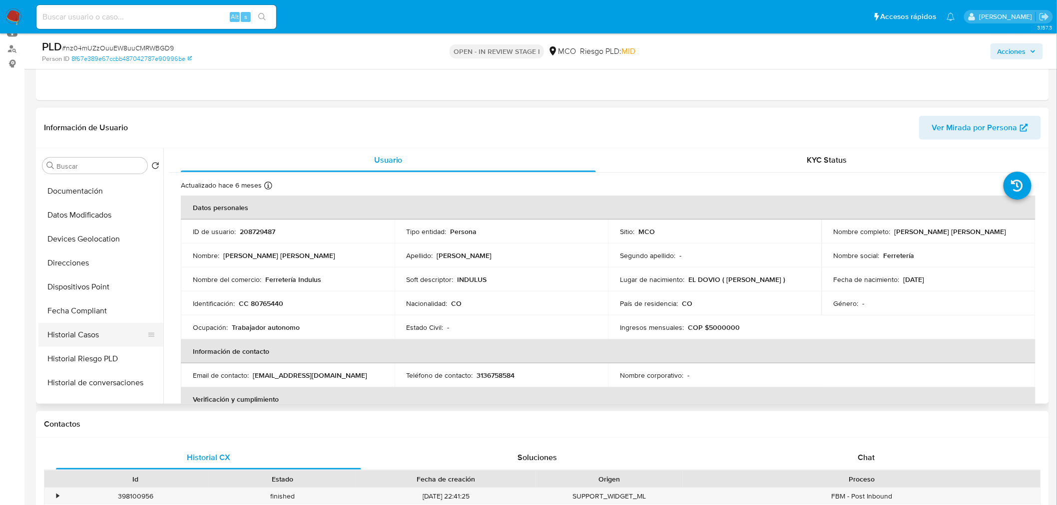
click at [91, 336] on button "Historial Casos" at bounding box center [96, 335] width 117 height 24
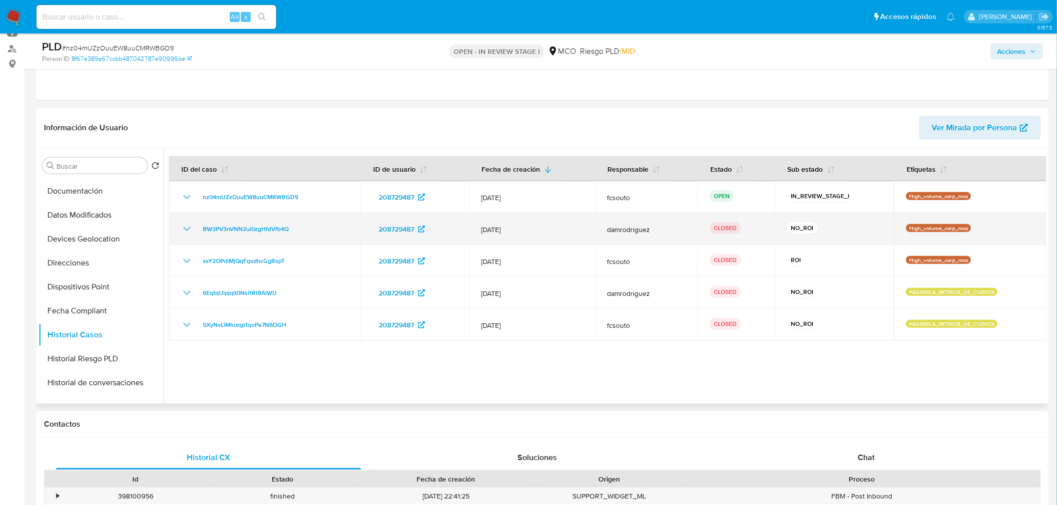
click at [188, 227] on icon "Mostrar/Ocultar" at bounding box center [187, 229] width 12 height 12
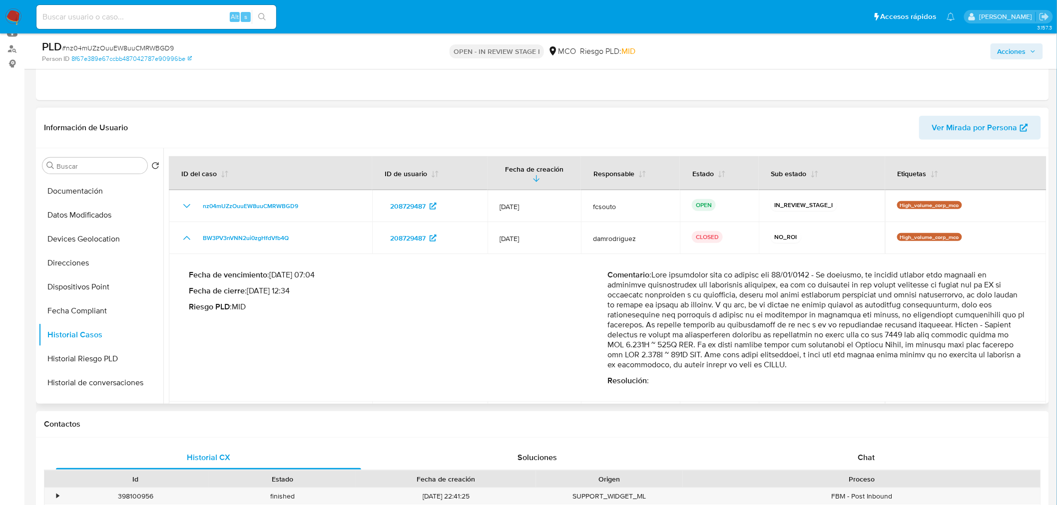
drag, startPoint x: 989, startPoint y: 317, endPoint x: 1000, endPoint y: 353, distance: 37.1
click at [1000, 353] on p "Comentario :" at bounding box center [817, 320] width 419 height 100
drag, startPoint x: 510, startPoint y: 311, endPoint x: 460, endPoint y: 303, distance: 51.1
click at [510, 311] on div "Fecha de vencimiento : 13/05/2025 07:04 Fecha de cierre : 28/03/2025 12:34 Ries…" at bounding box center [398, 328] width 419 height 116
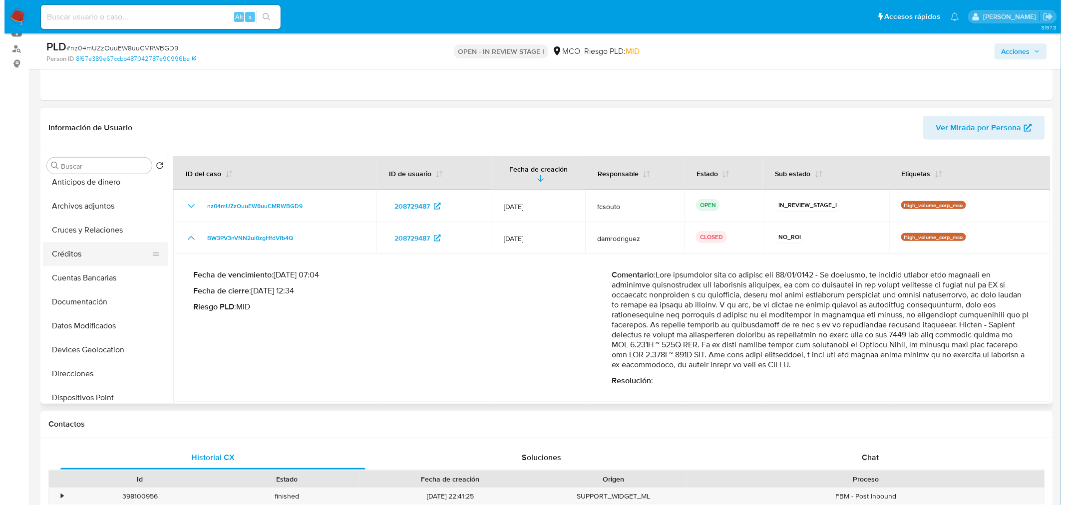
scroll to position [0, 0]
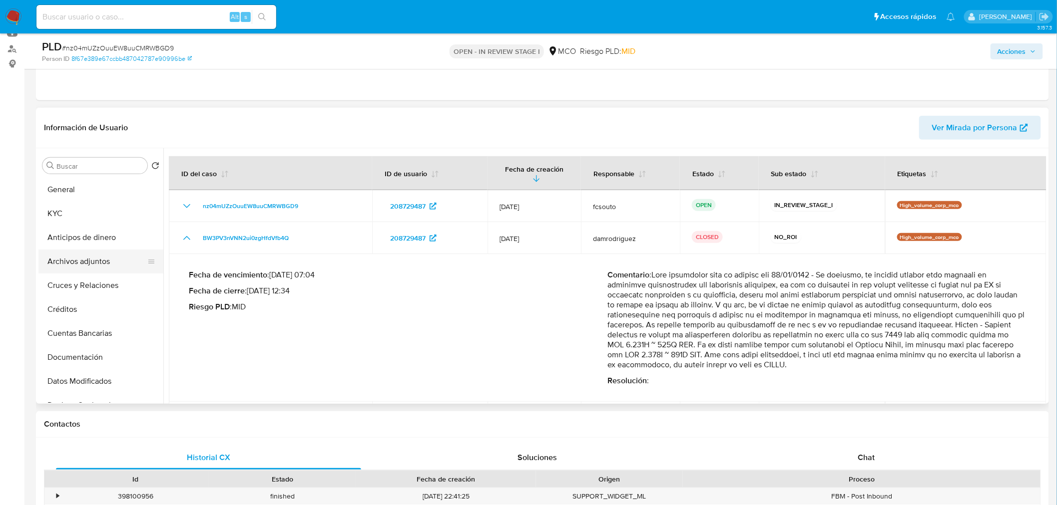
click at [88, 265] on button "Archivos adjuntos" at bounding box center [96, 262] width 117 height 24
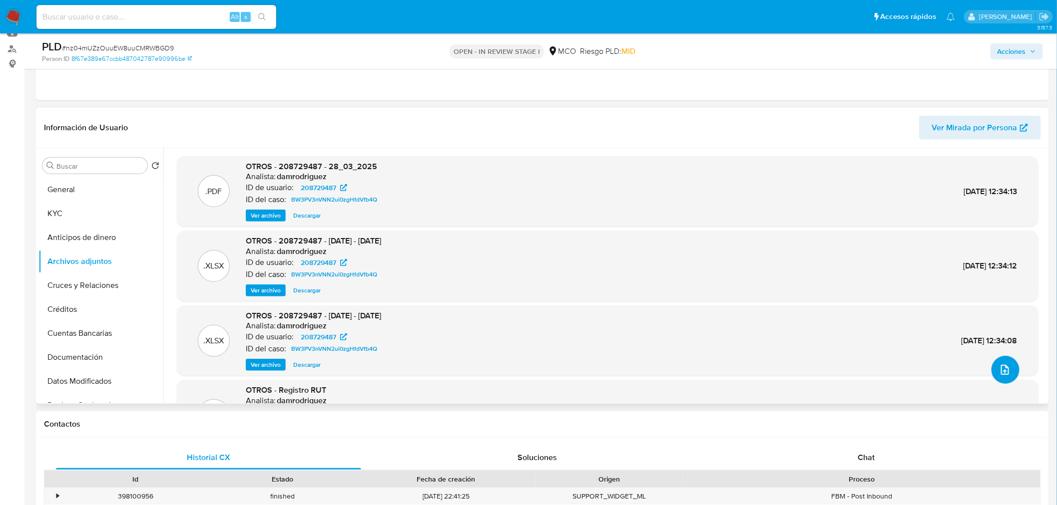
click at [1006, 367] on icon "upload-file" at bounding box center [1005, 370] width 12 height 12
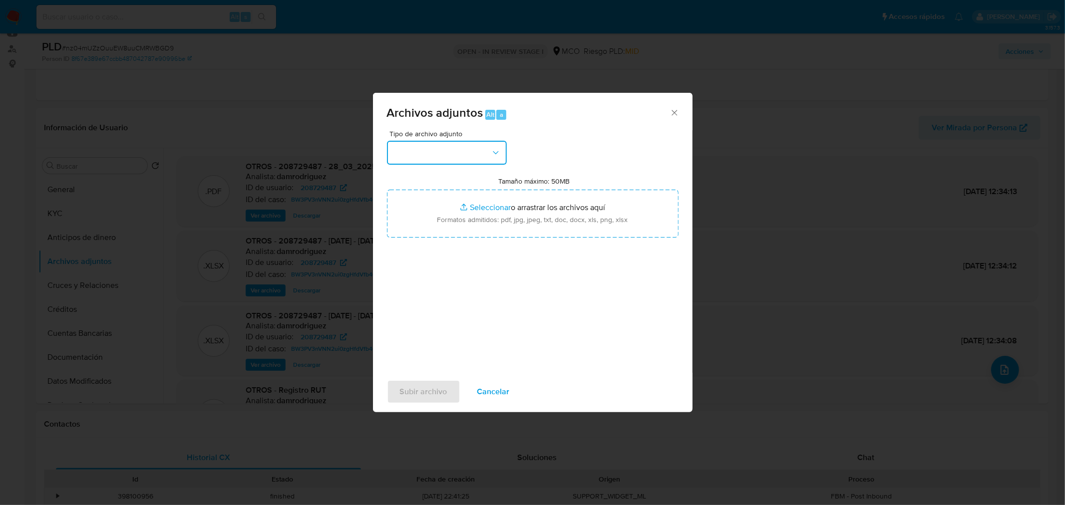
click at [456, 148] on button "button" at bounding box center [447, 153] width 120 height 24
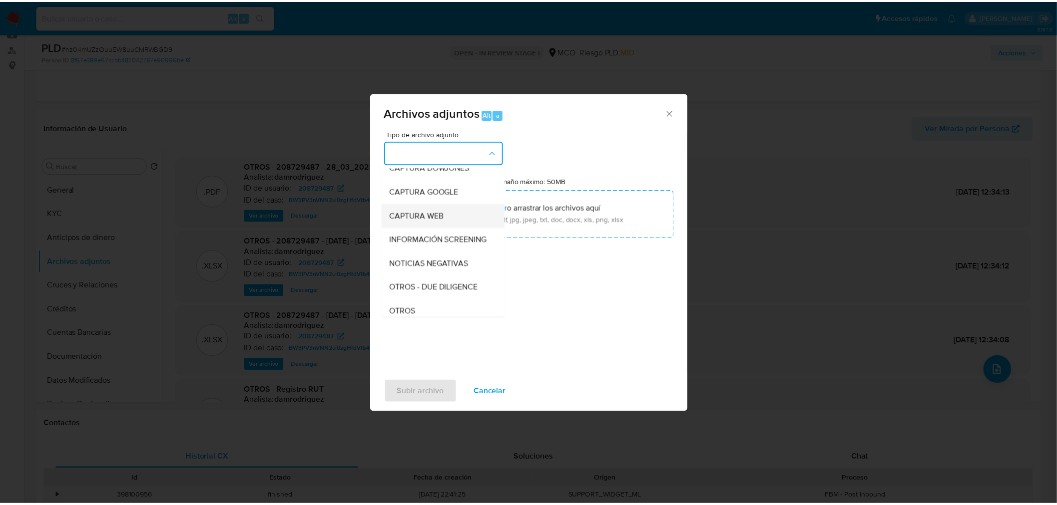
scroll to position [55, 0]
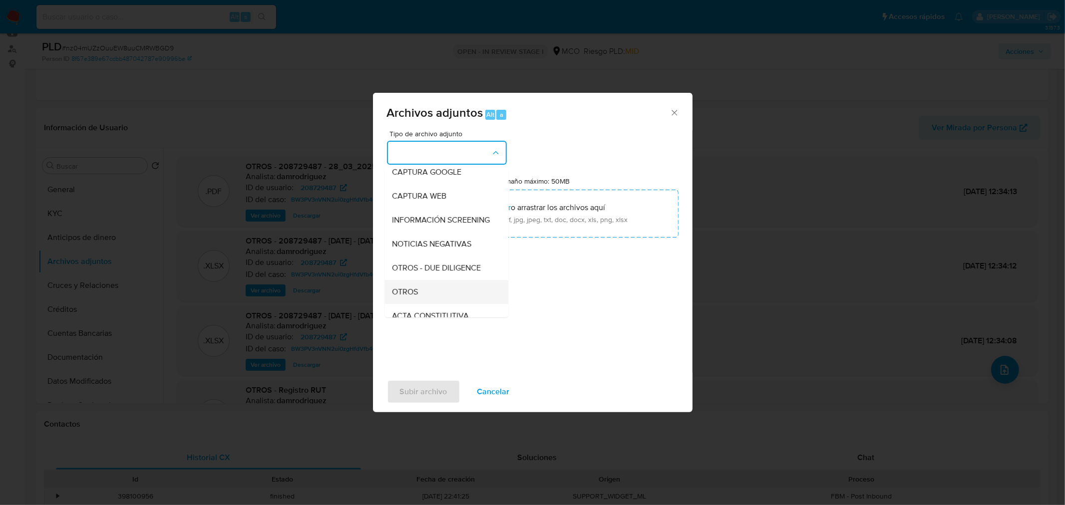
click at [427, 304] on div "OTROS" at bounding box center [444, 292] width 102 height 24
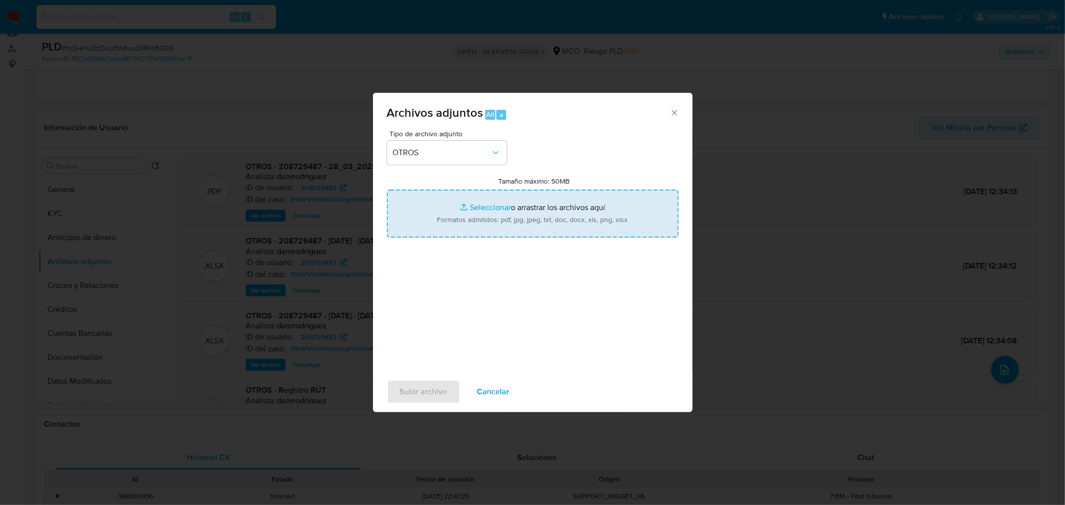
click at [502, 228] on input "Tamaño máximo: 50MB Seleccionar archivos" at bounding box center [533, 214] width 292 height 48
type input "C:\fakepath\208729487 - 4_9_2025.pdf"
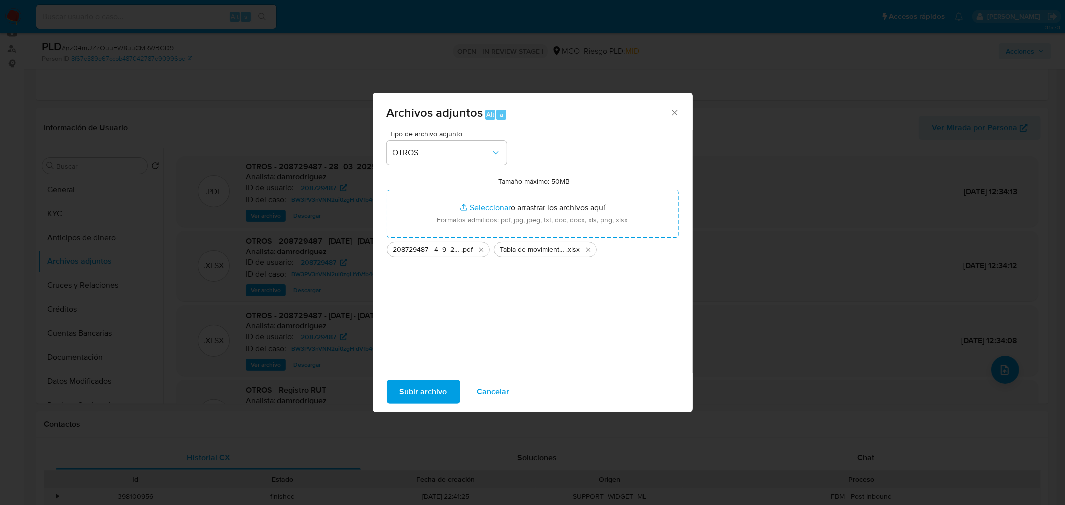
click at [428, 400] on span "Subir archivo" at bounding box center [423, 392] width 47 height 22
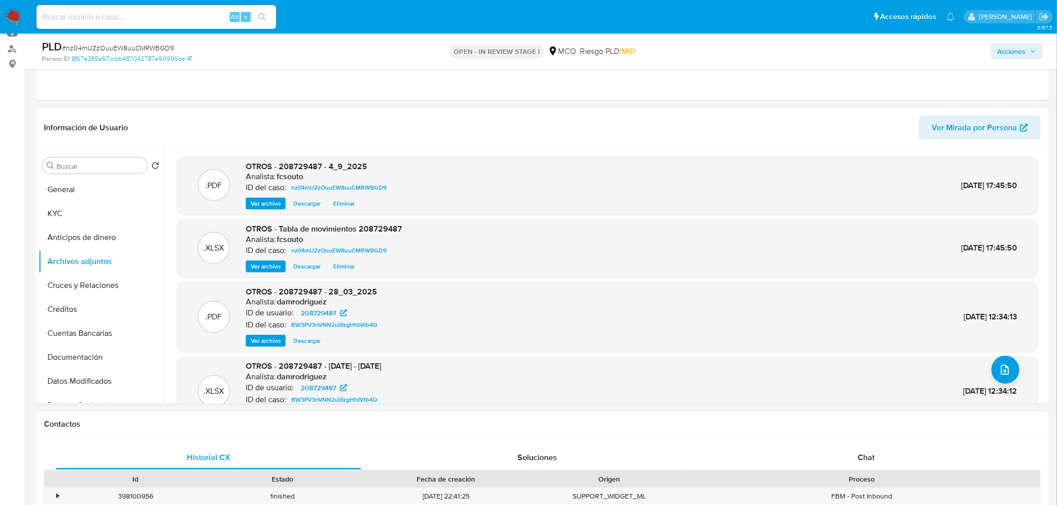
click at [1016, 47] on span "Acciones" at bounding box center [1011, 51] width 28 height 16
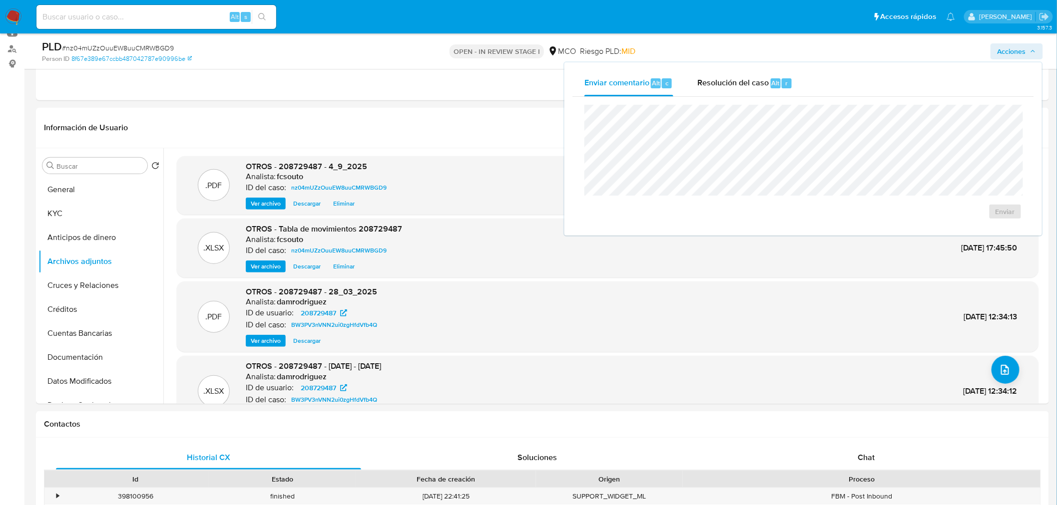
click at [702, 100] on div "Enviar" at bounding box center [802, 162] width 461 height 131
click at [726, 77] on span "Resolución del caso" at bounding box center [732, 82] width 71 height 11
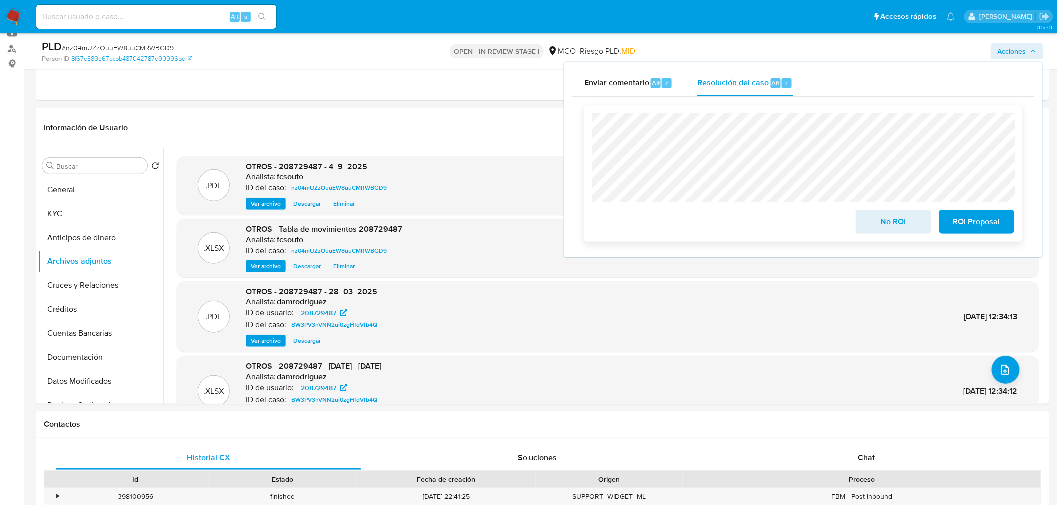
click at [901, 226] on span "No ROI" at bounding box center [892, 222] width 49 height 22
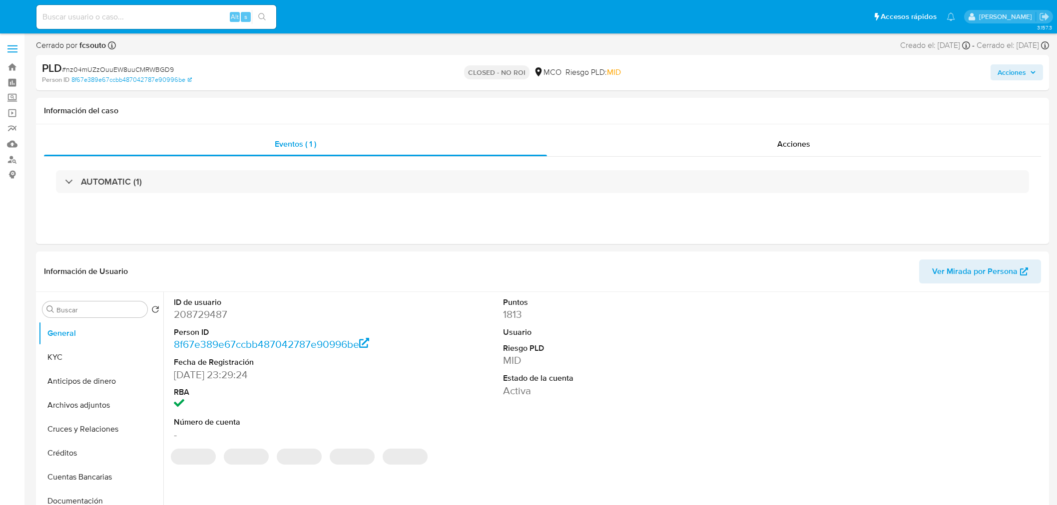
select select "10"
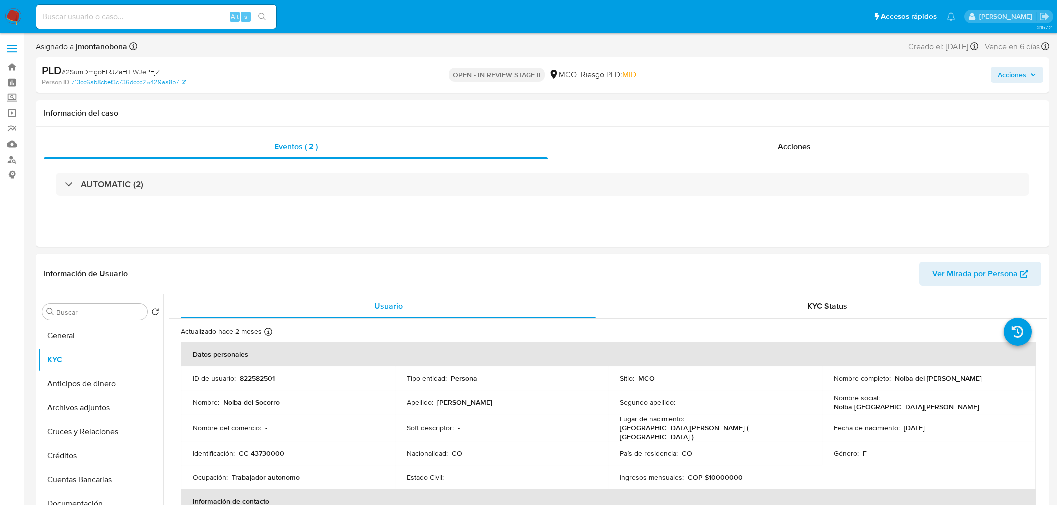
select select "10"
